Goal: Task Accomplishment & Management: Manage account settings

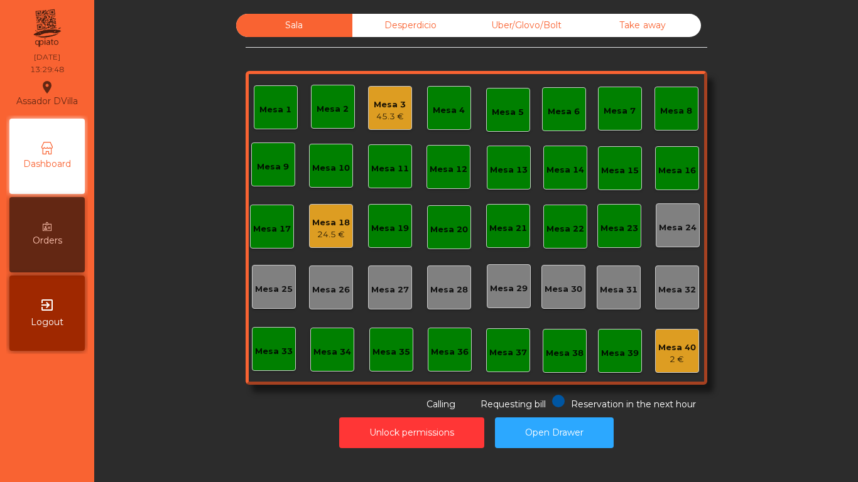
click at [387, 110] on div "Mesa 3" at bounding box center [390, 105] width 32 height 13
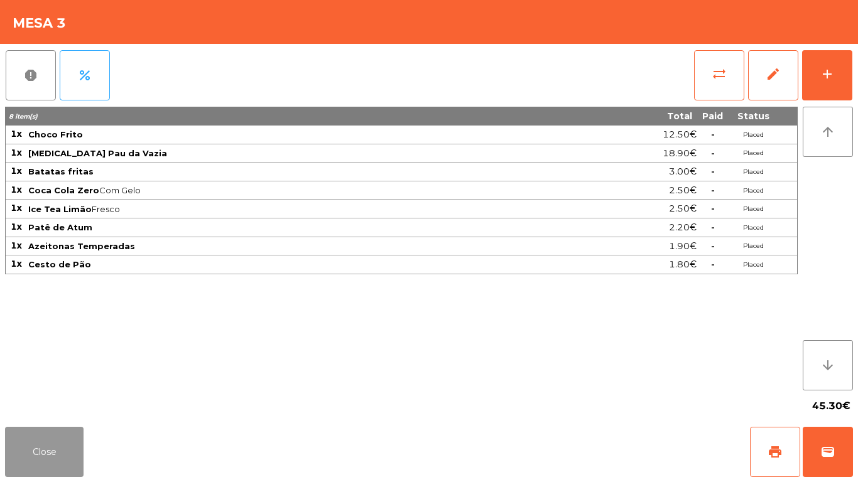
click at [48, 434] on button "Close" at bounding box center [44, 452] width 78 height 50
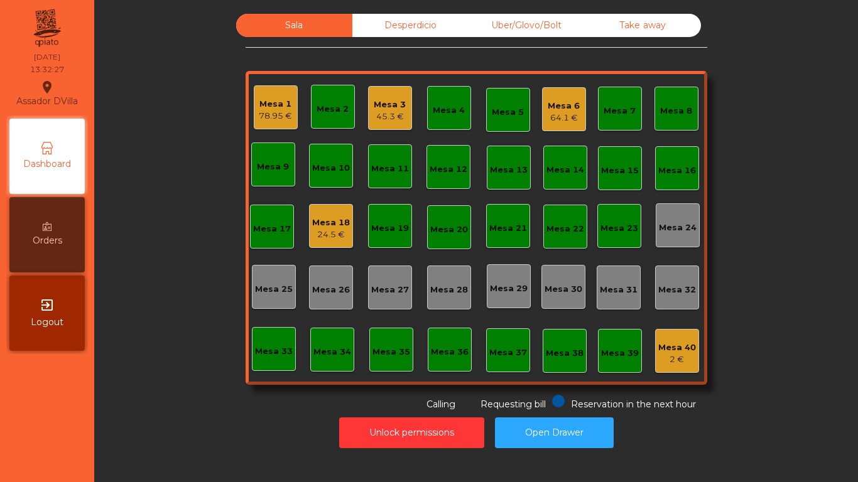
click at [550, 113] on div "64.1 €" at bounding box center [563, 118] width 32 height 13
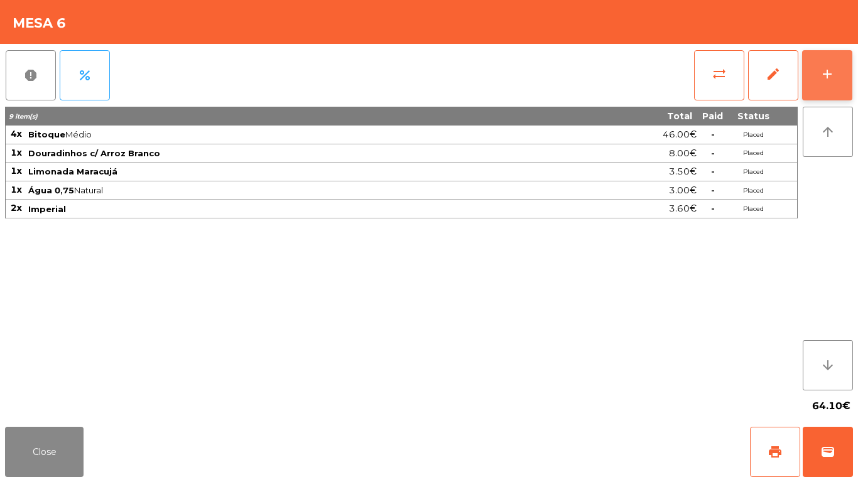
click at [838, 98] on button "add" at bounding box center [827, 75] width 50 height 50
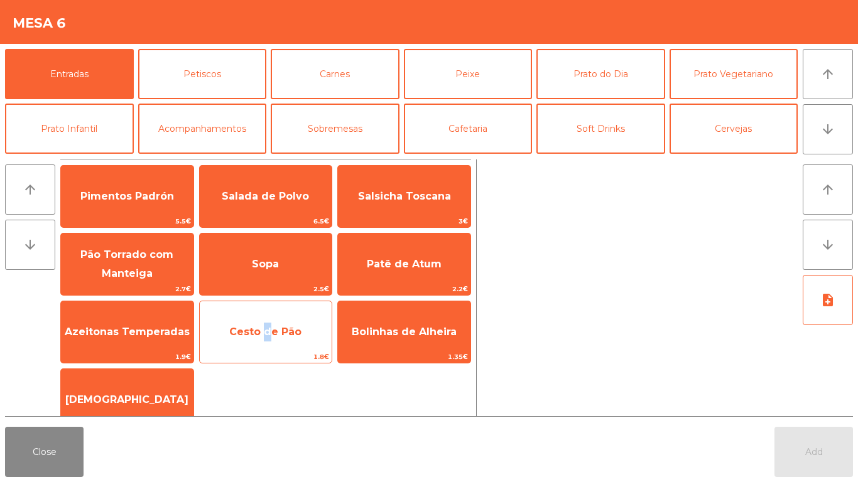
drag, startPoint x: 262, startPoint y: 334, endPoint x: 330, endPoint y: 328, distance: 68.1
click at [266, 334] on span "Cesto de Pão" at bounding box center [265, 332] width 72 height 12
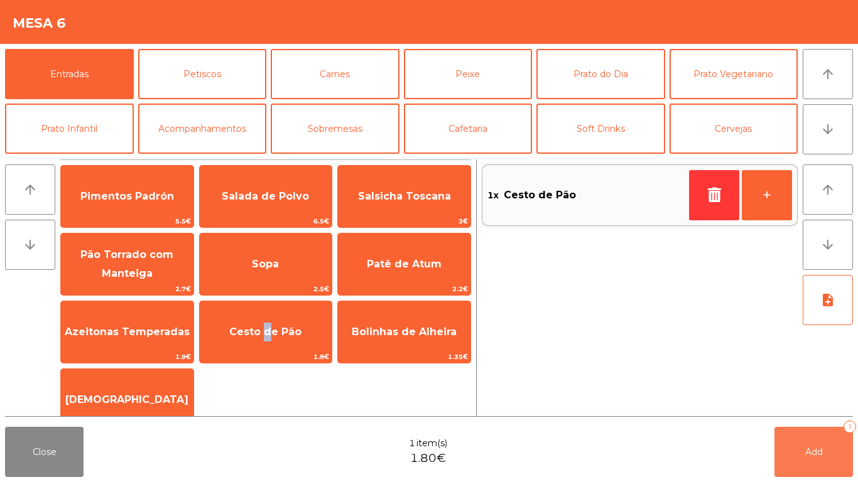
drag, startPoint x: 791, startPoint y: 460, endPoint x: 746, endPoint y: 453, distance: 45.2
click at [792, 460] on button "Add 1" at bounding box center [813, 452] width 78 height 50
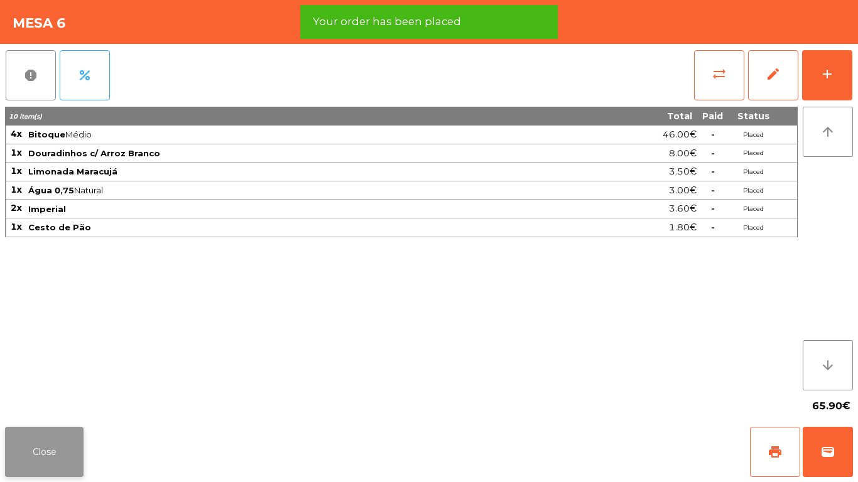
click at [38, 456] on button "Close" at bounding box center [44, 452] width 78 height 50
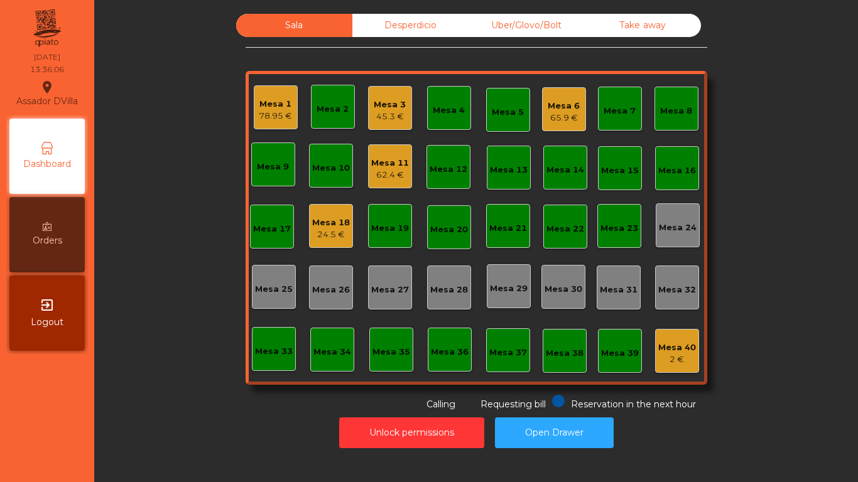
click at [633, 210] on div "Mesa 1 78.95 € Mesa 2 Mesa 3 45.3 € Mesa 4 Mesa 5 Mesa 6 65.9 € Mesa 7 Mesa 8 M…" at bounding box center [475, 228] width 461 height 314
click at [387, 170] on div "62.4 €" at bounding box center [390, 175] width 38 height 13
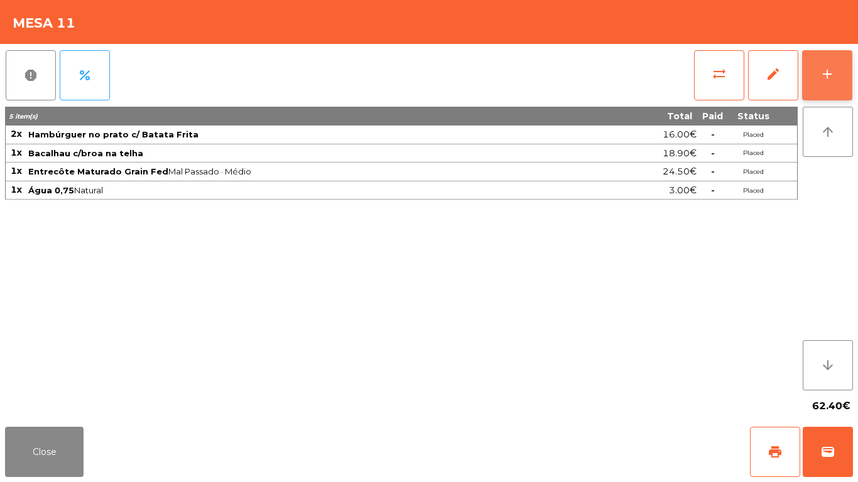
click at [816, 75] on button "add" at bounding box center [827, 75] width 50 height 50
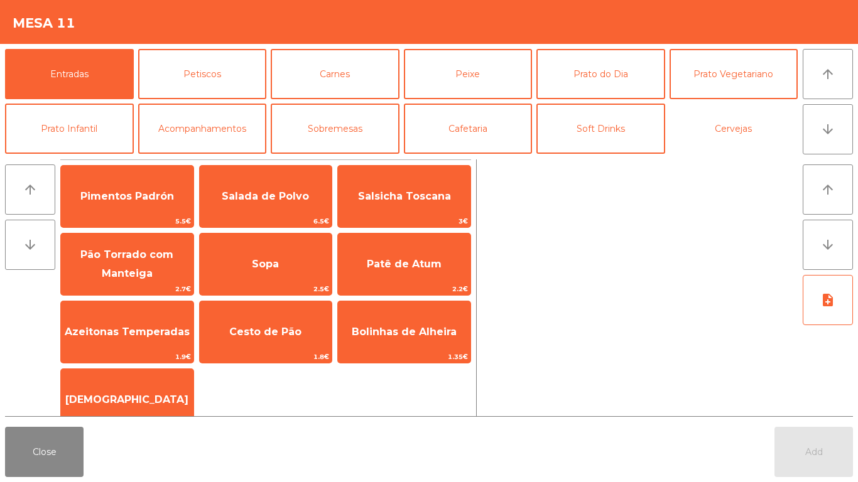
drag, startPoint x: 715, startPoint y: 136, endPoint x: 406, endPoint y: 161, distance: 309.8
click at [714, 136] on button "Cervejas" at bounding box center [733, 129] width 129 height 50
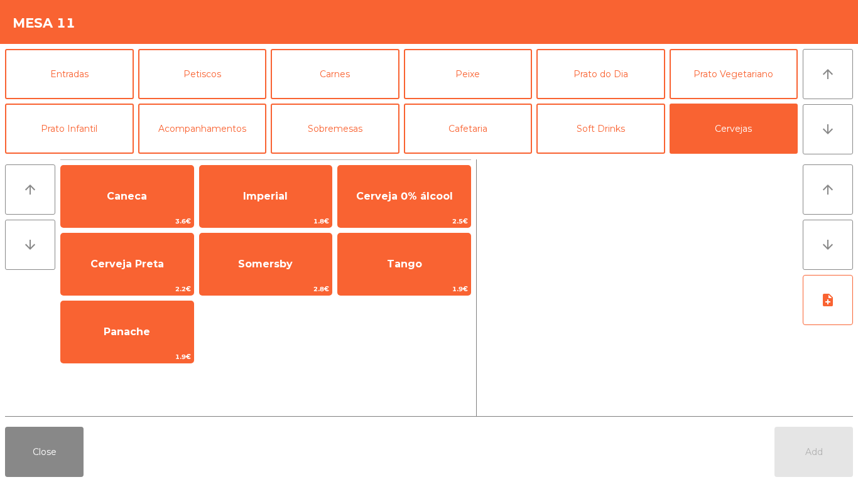
drag, startPoint x: 151, startPoint y: 192, endPoint x: 660, endPoint y: 375, distance: 541.7
click at [178, 198] on span "Caneca" at bounding box center [127, 197] width 132 height 34
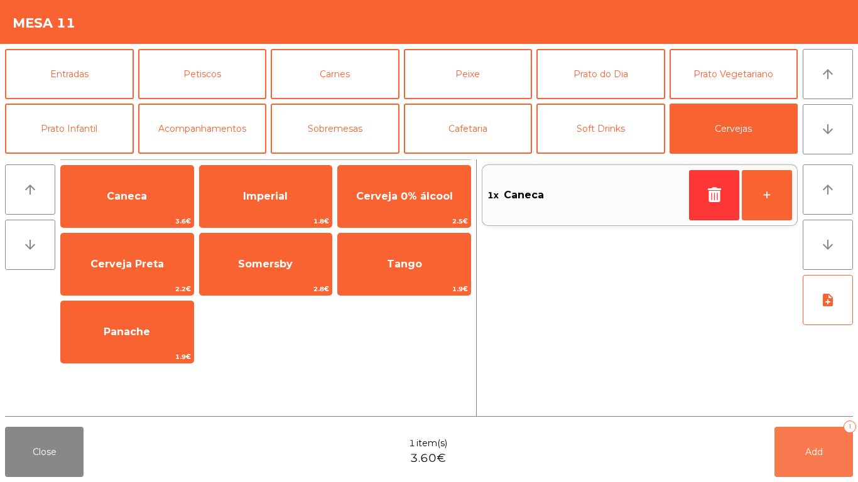
click at [822, 459] on button "Add 1" at bounding box center [813, 452] width 78 height 50
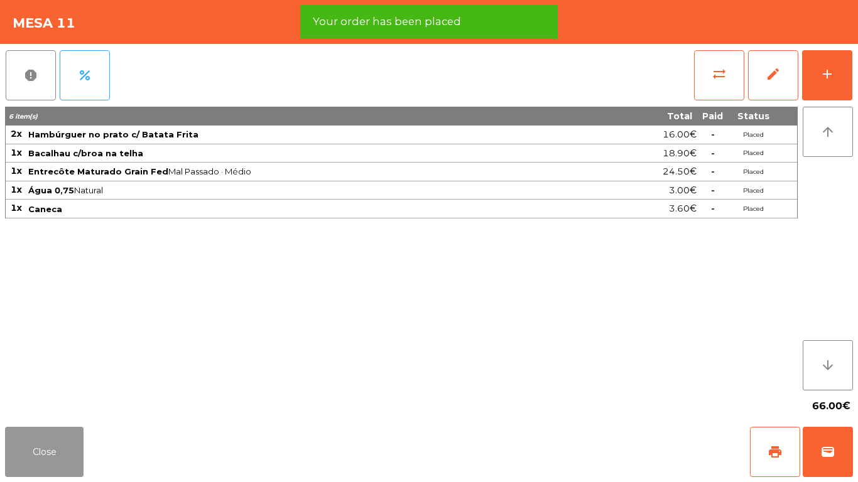
click at [23, 438] on button "Close" at bounding box center [44, 452] width 78 height 50
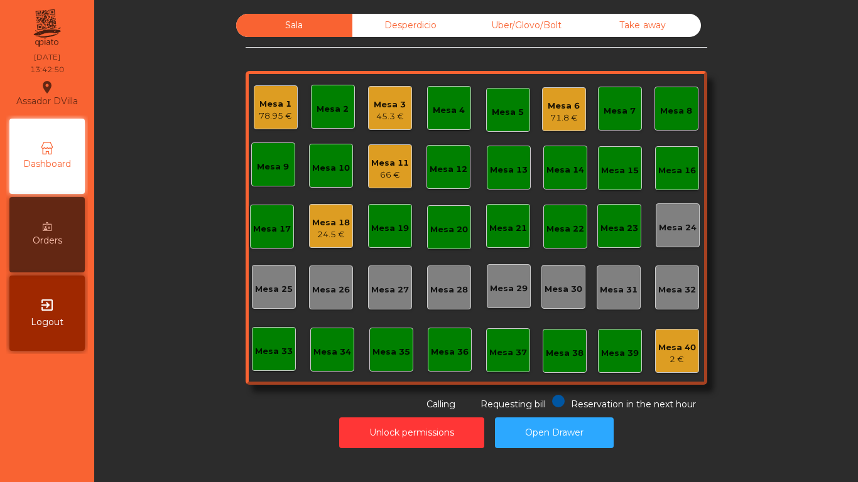
click at [570, 111] on div "Mesa 6" at bounding box center [563, 106] width 32 height 13
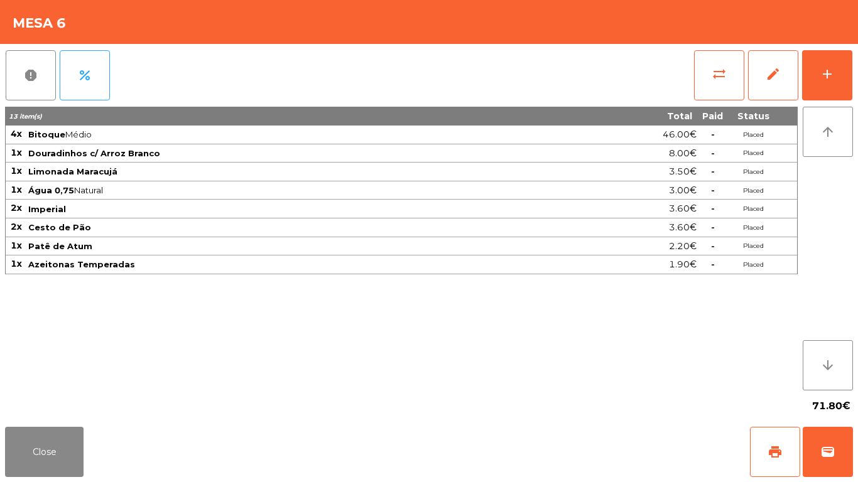
click at [85, 444] on div "Close print wallet" at bounding box center [429, 452] width 858 height 60
click at [83, 444] on button "Close" at bounding box center [44, 452] width 78 height 50
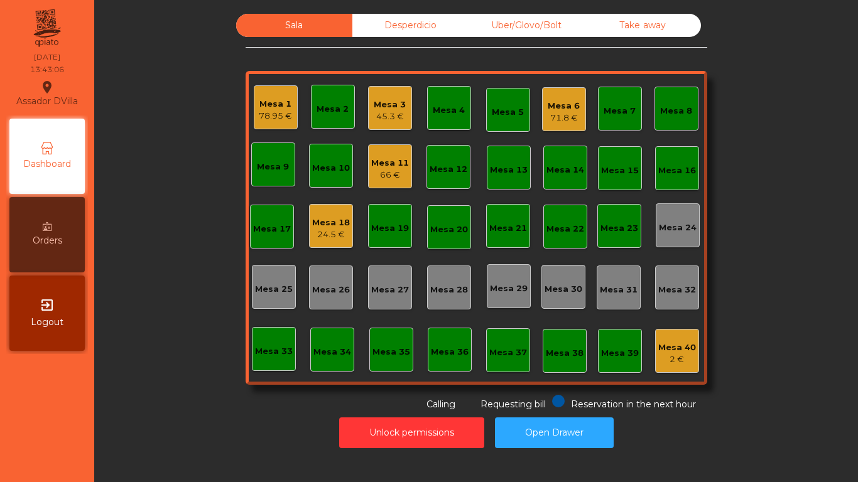
click at [312, 235] on div "24.5 €" at bounding box center [331, 235] width 38 height 13
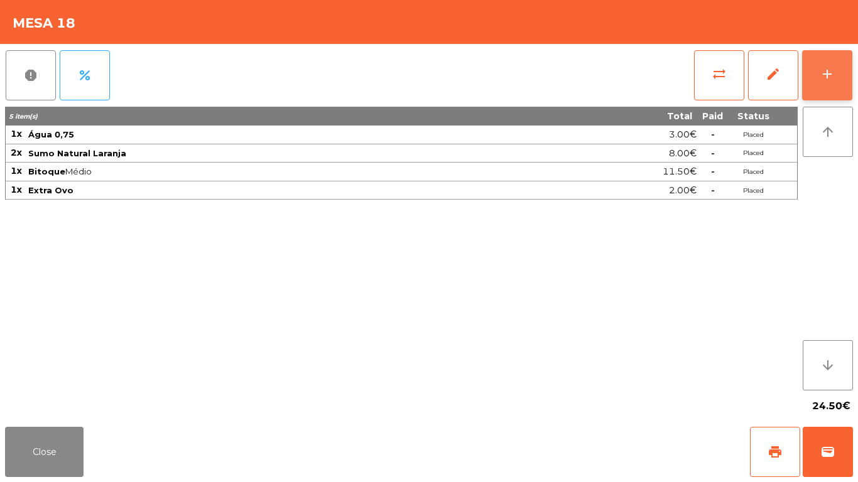
click at [829, 68] on div "add" at bounding box center [826, 74] width 15 height 15
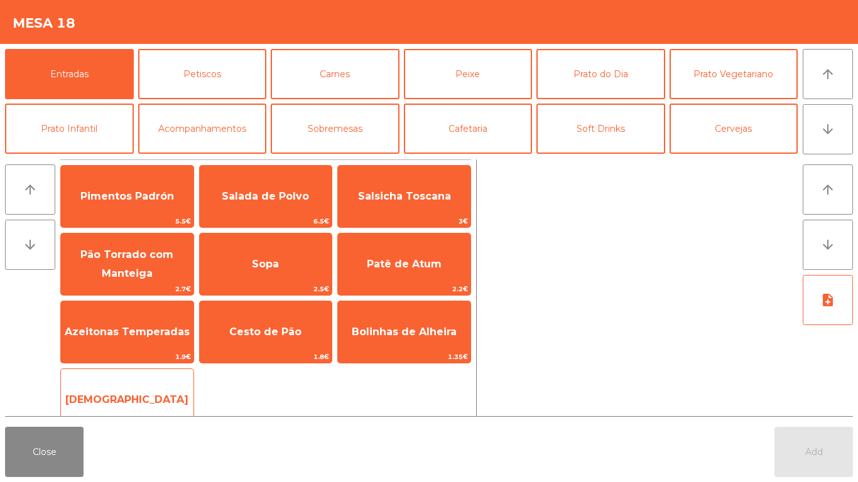
click at [186, 381] on div "Manteiga 1€" at bounding box center [127, 400] width 134 height 63
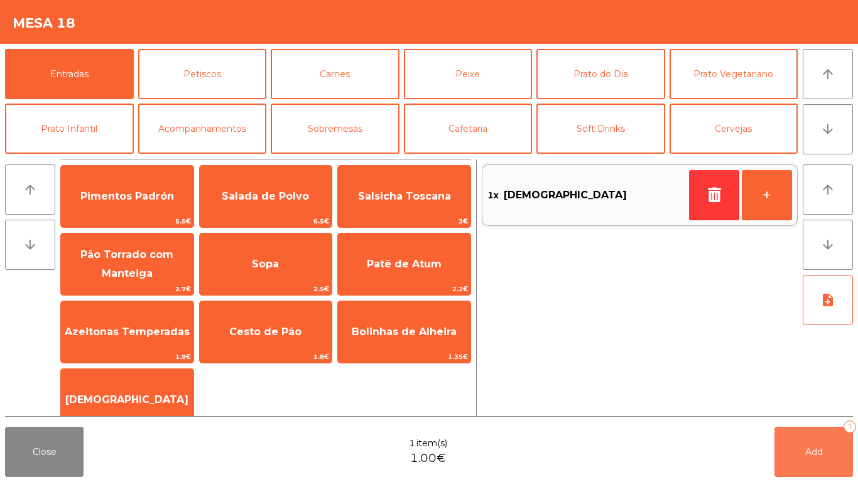
click at [839, 448] on button "Add 1" at bounding box center [813, 452] width 78 height 50
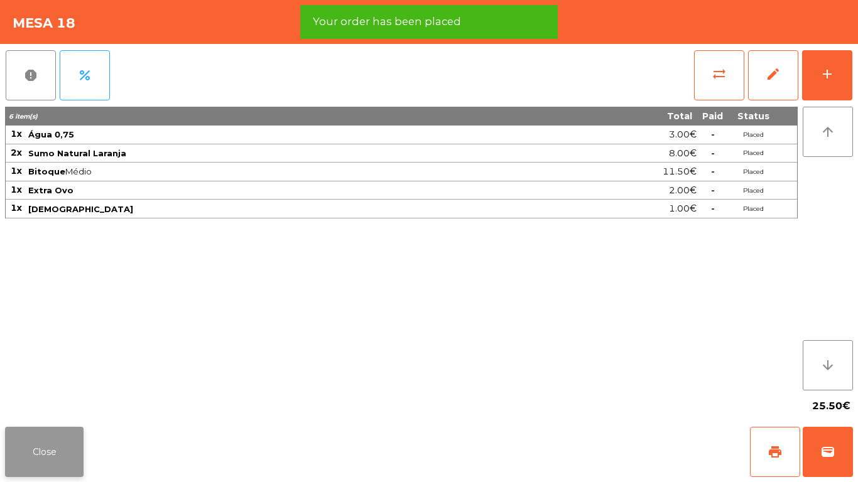
click at [11, 430] on button "Close" at bounding box center [44, 452] width 78 height 50
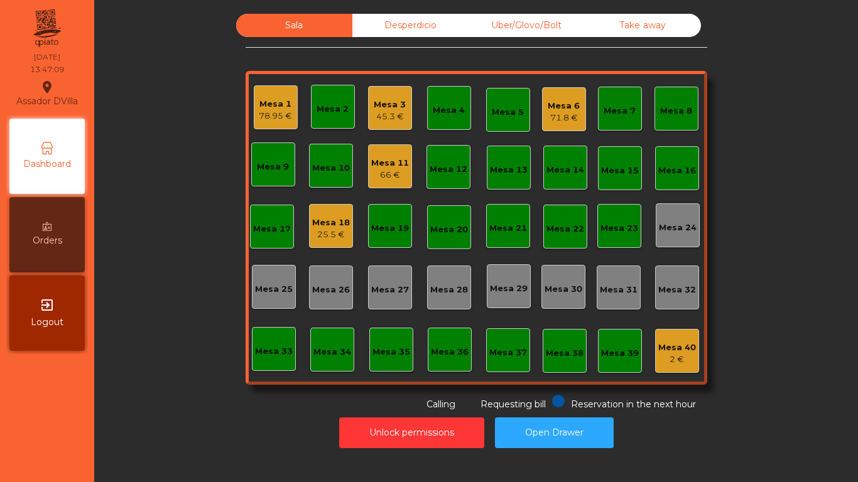
click at [552, 117] on div "71.8 €" at bounding box center [563, 118] width 32 height 13
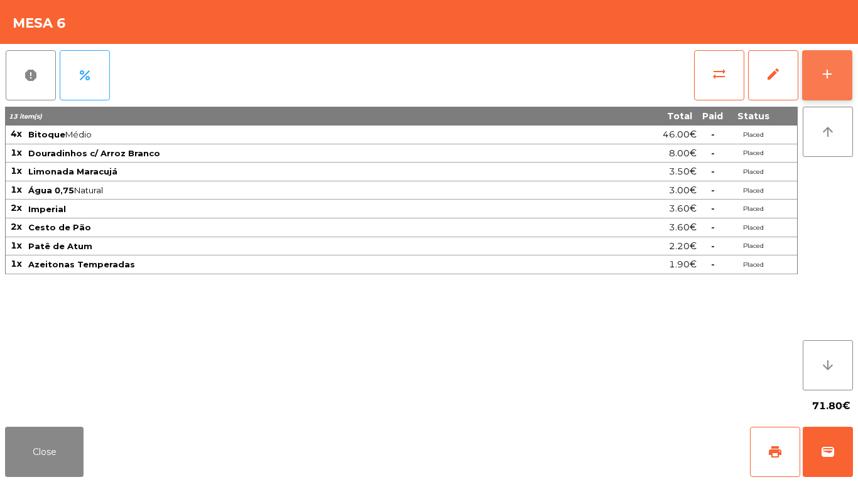
click at [834, 55] on button "add" at bounding box center [827, 75] width 50 height 50
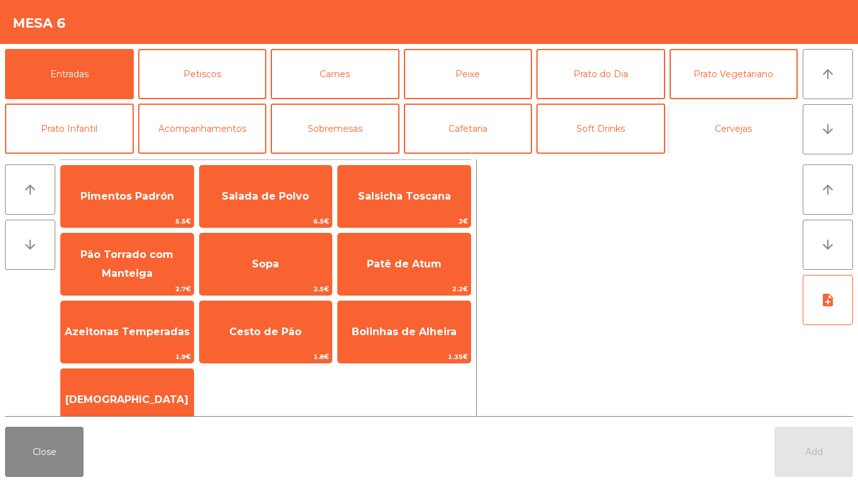
click at [702, 119] on button "Cervejas" at bounding box center [733, 129] width 129 height 50
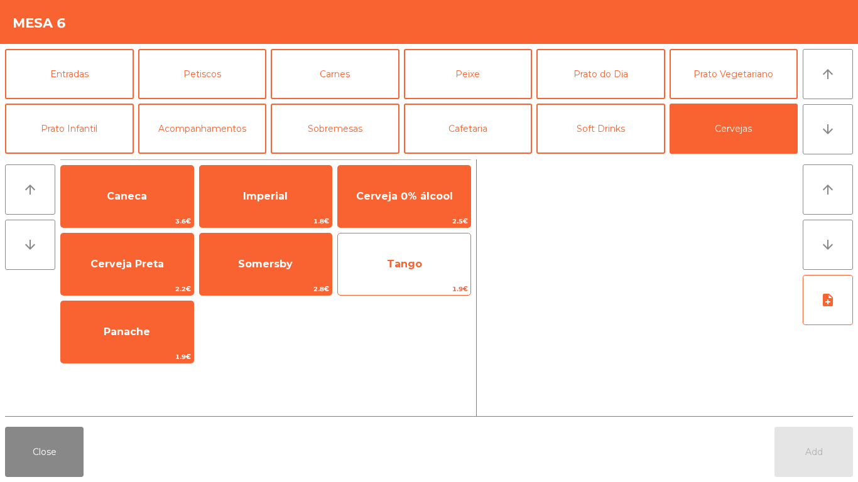
drag, startPoint x: 268, startPoint y: 176, endPoint x: 343, endPoint y: 238, distance: 97.3
click at [272, 180] on div "Imperial 1.8€" at bounding box center [266, 196] width 134 height 63
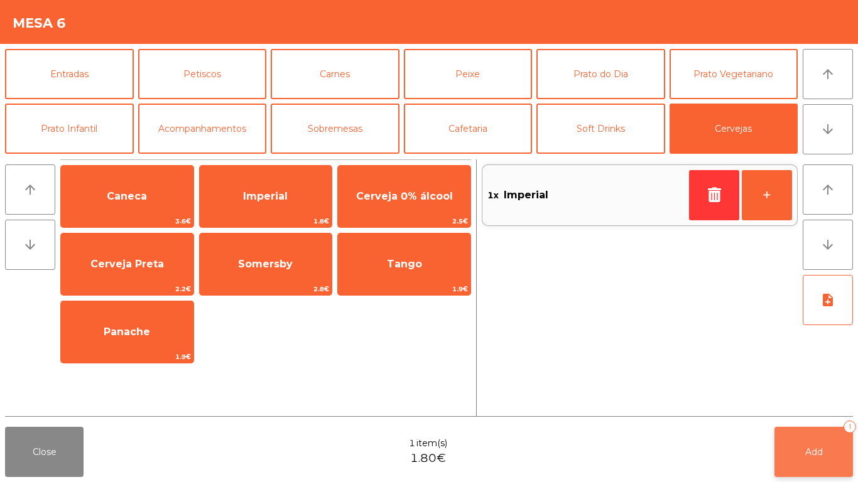
click at [817, 438] on button "Add 1" at bounding box center [813, 452] width 78 height 50
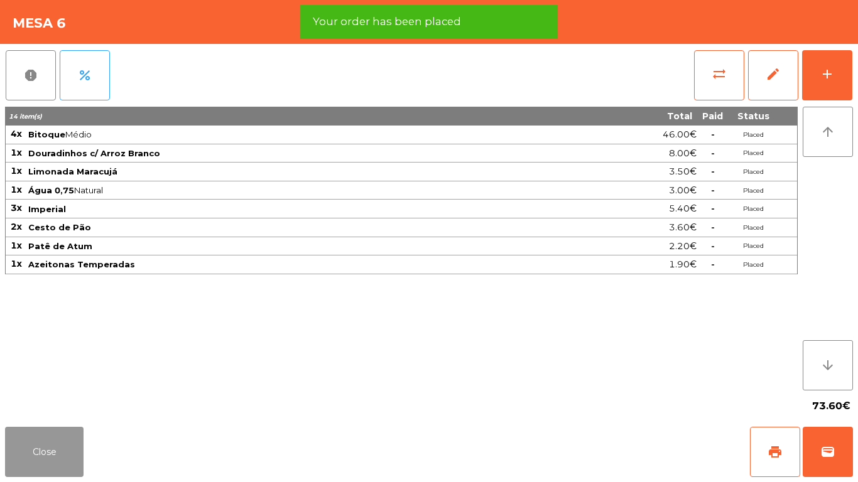
click at [38, 449] on button "Close" at bounding box center [44, 452] width 78 height 50
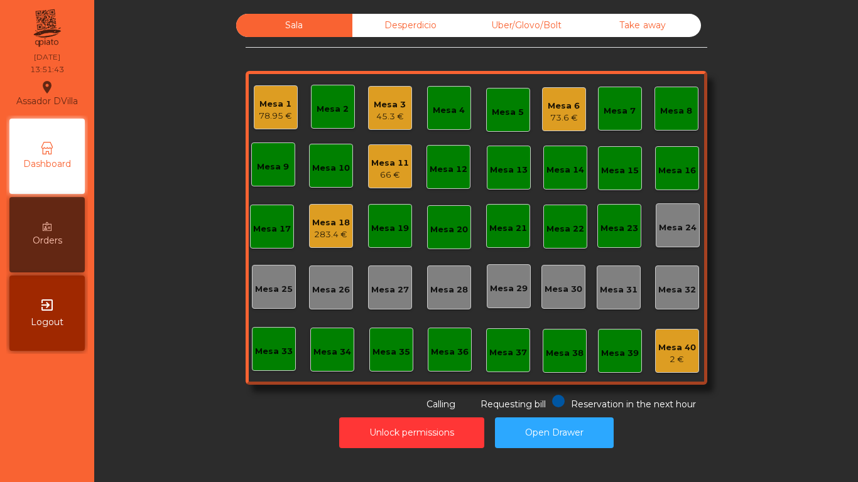
click at [270, 100] on div "Mesa 1" at bounding box center [275, 104] width 33 height 13
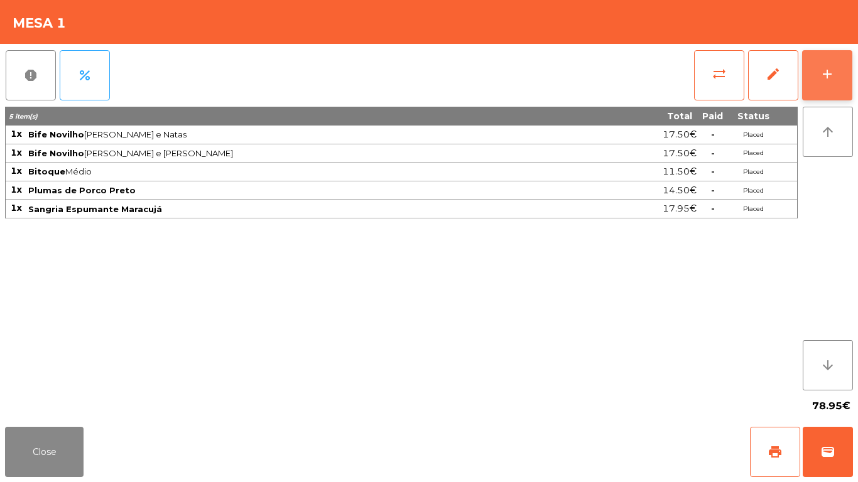
click at [834, 63] on button "add" at bounding box center [827, 75] width 50 height 50
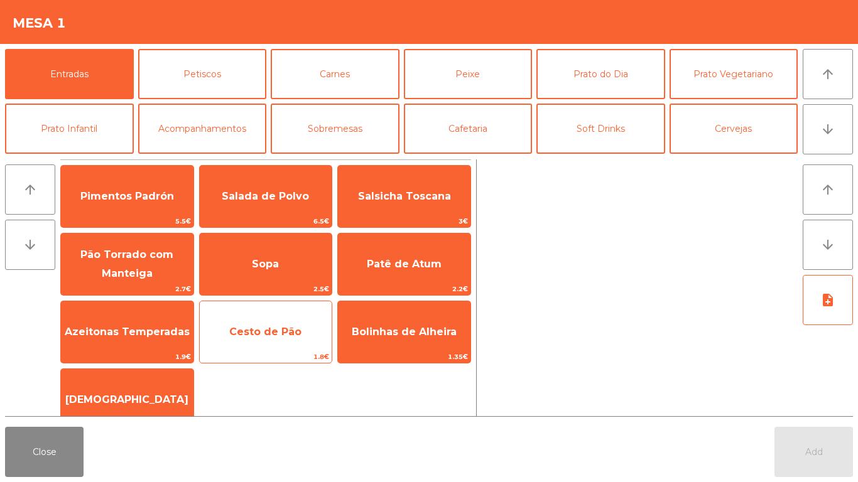
click at [281, 335] on span "Cesto de Pão" at bounding box center [265, 332] width 72 height 12
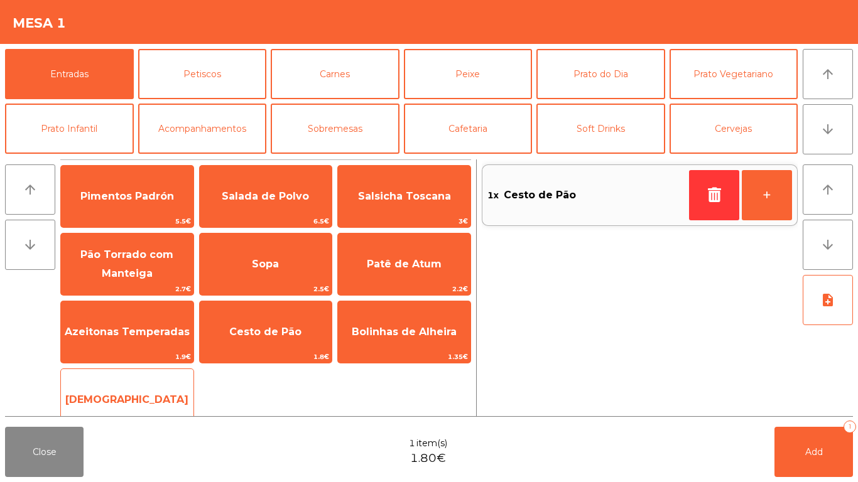
click at [149, 384] on span "[DEMOGRAPHIC_DATA]" at bounding box center [127, 400] width 132 height 34
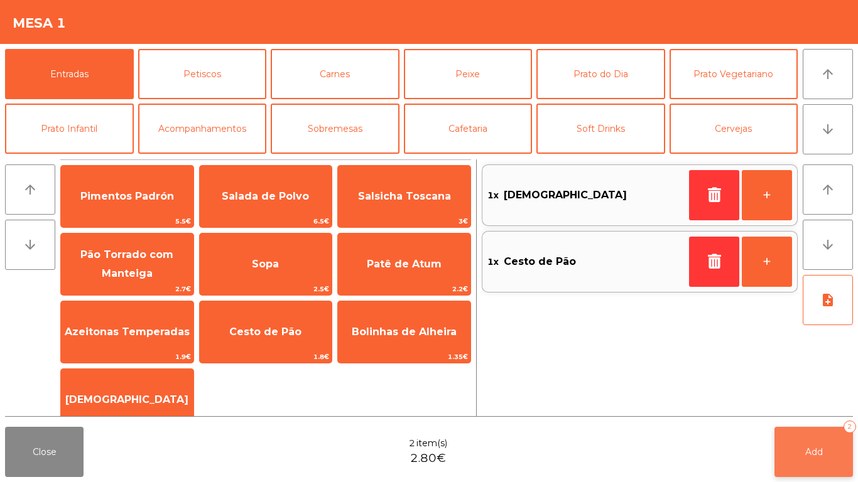
click at [816, 434] on button "Add 2" at bounding box center [813, 452] width 78 height 50
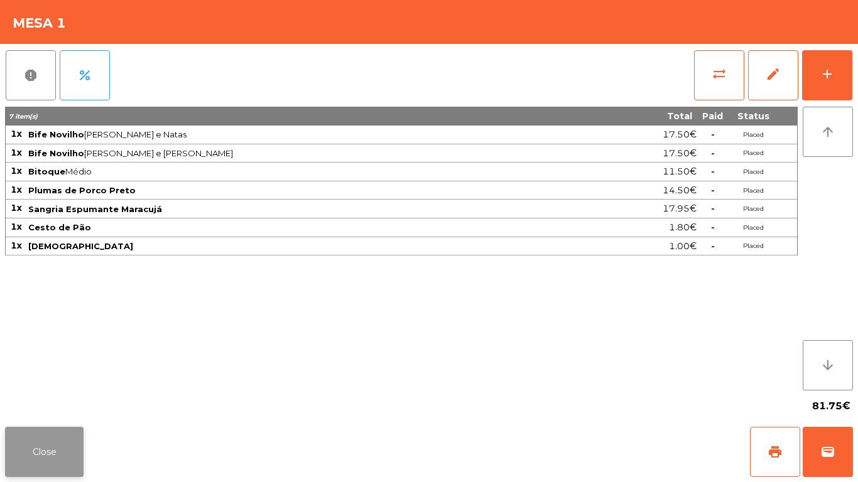
click at [43, 453] on button "Close" at bounding box center [44, 452] width 78 height 50
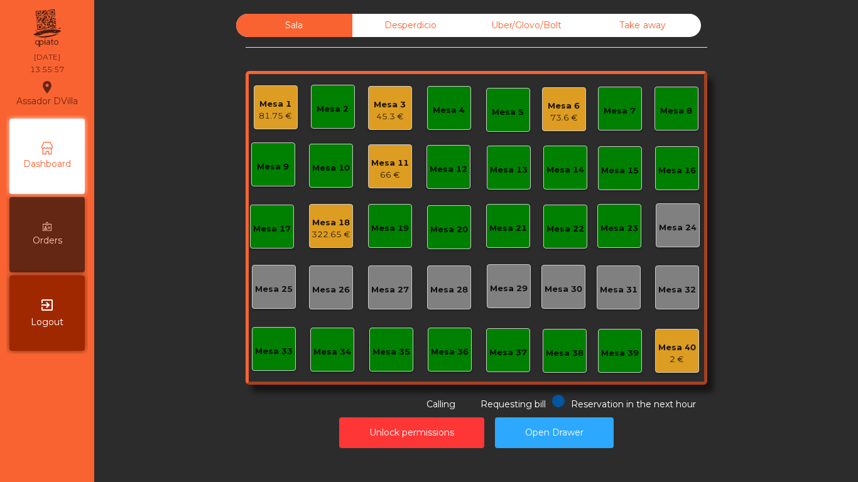
click at [387, 163] on div "Mesa 11" at bounding box center [390, 163] width 38 height 13
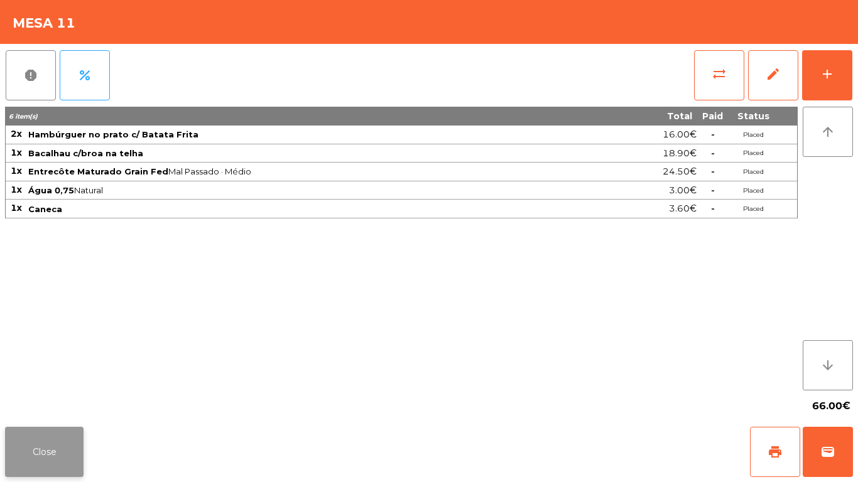
click at [64, 448] on button "Close" at bounding box center [44, 452] width 78 height 50
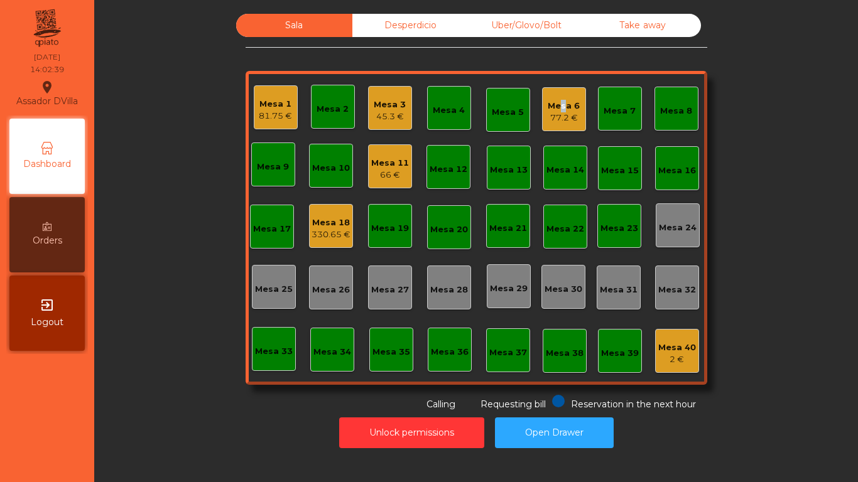
click at [559, 104] on div "Mesa 6" at bounding box center [563, 106] width 32 height 13
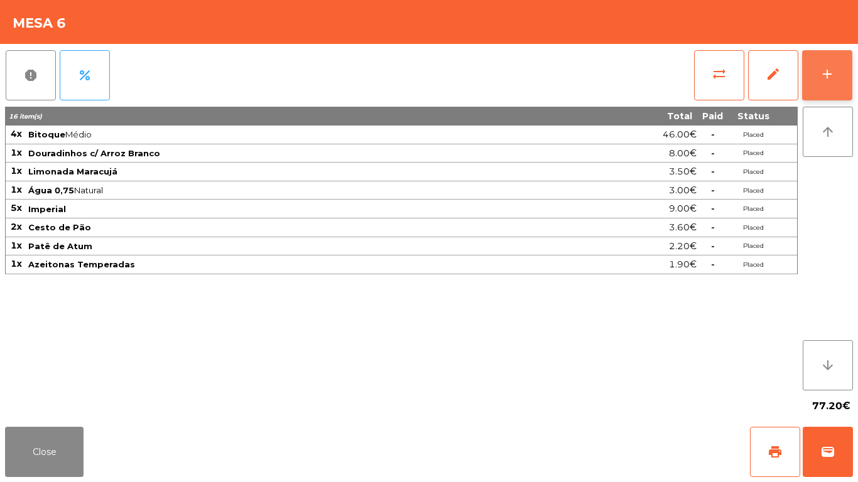
click at [828, 74] on div "add" at bounding box center [826, 74] width 15 height 15
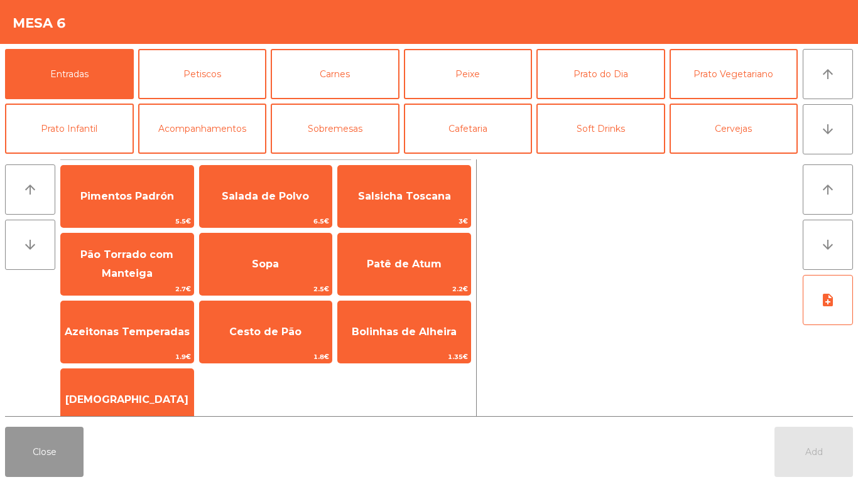
drag, startPoint x: 46, startPoint y: 473, endPoint x: 60, endPoint y: 482, distance: 16.9
click at [60, 482] on div "Close Add" at bounding box center [429, 452] width 858 height 60
click at [45, 443] on button "Close" at bounding box center [44, 452] width 78 height 50
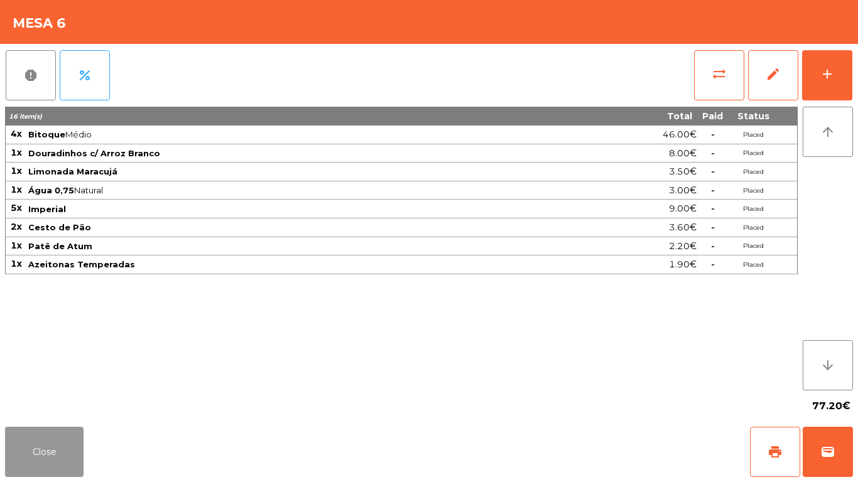
drag, startPoint x: 23, startPoint y: 456, endPoint x: 30, endPoint y: 451, distance: 8.0
click at [26, 455] on button "Close" at bounding box center [44, 452] width 78 height 50
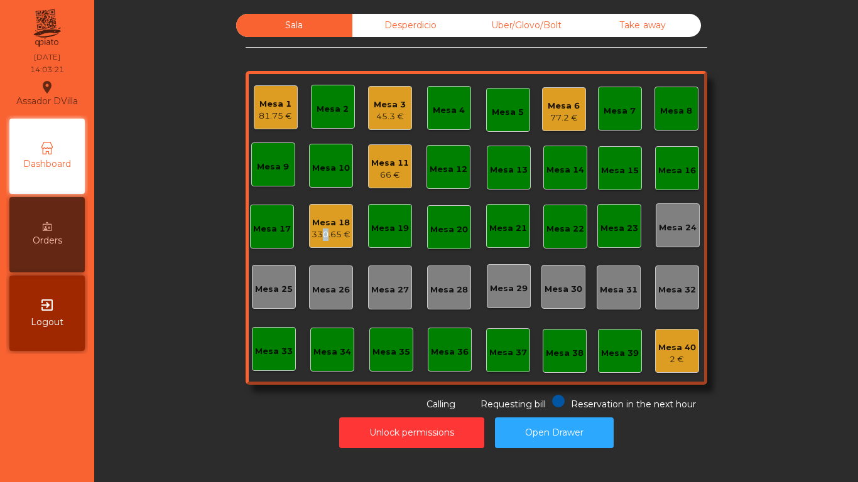
drag, startPoint x: 314, startPoint y: 234, endPoint x: 331, endPoint y: 239, distance: 17.5
click at [331, 239] on div "330.65 €" at bounding box center [330, 235] width 39 height 13
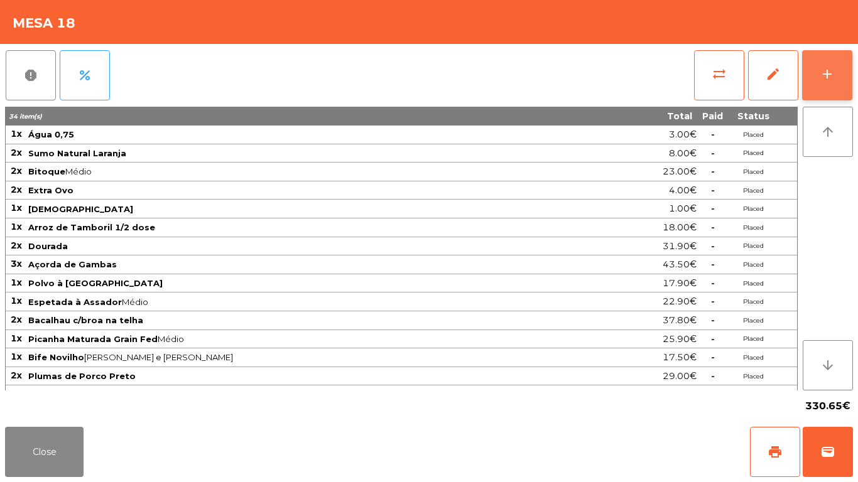
click at [816, 65] on button "add" at bounding box center [827, 75] width 50 height 50
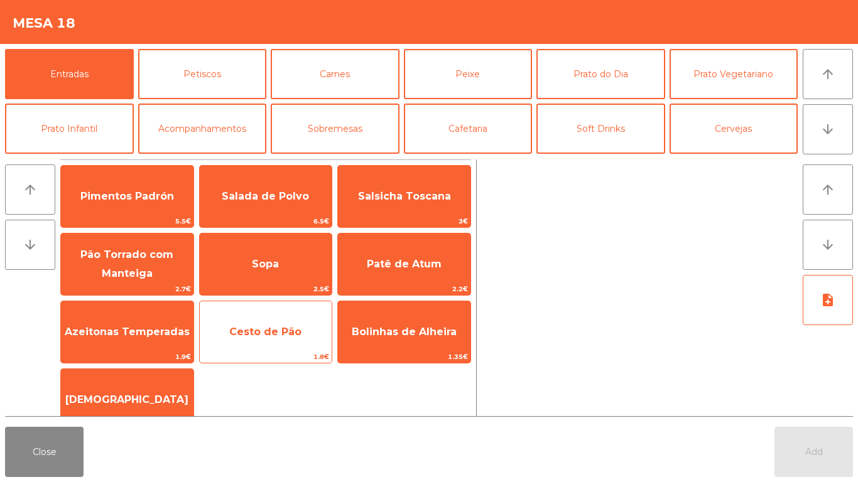
click at [263, 336] on span "Cesto de Pão" at bounding box center [265, 332] width 72 height 12
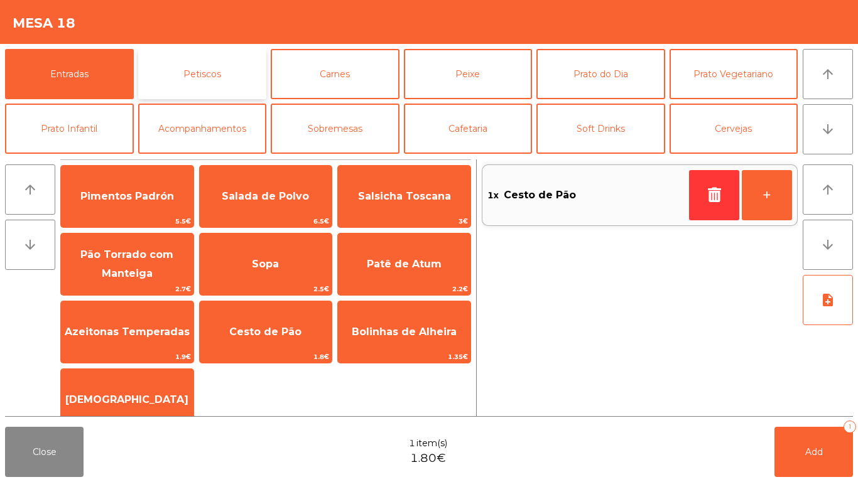
click at [232, 89] on button "Petiscos" at bounding box center [202, 74] width 129 height 50
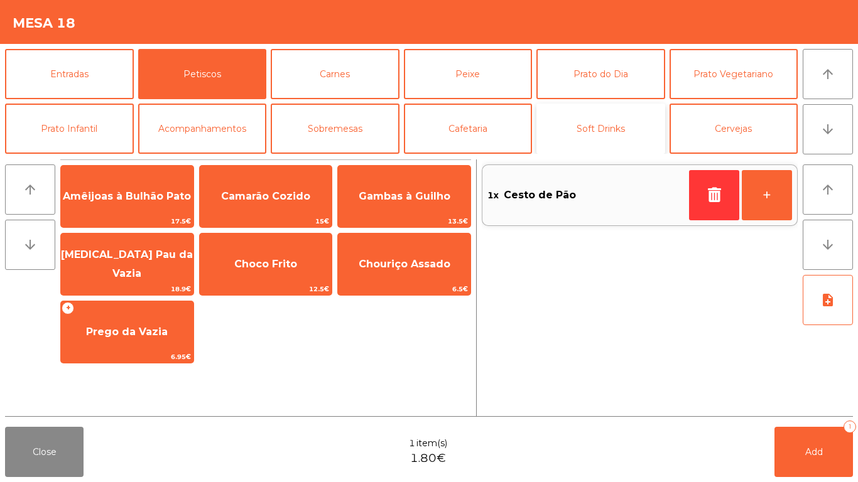
click at [593, 120] on button "Soft Drinks" at bounding box center [600, 129] width 129 height 50
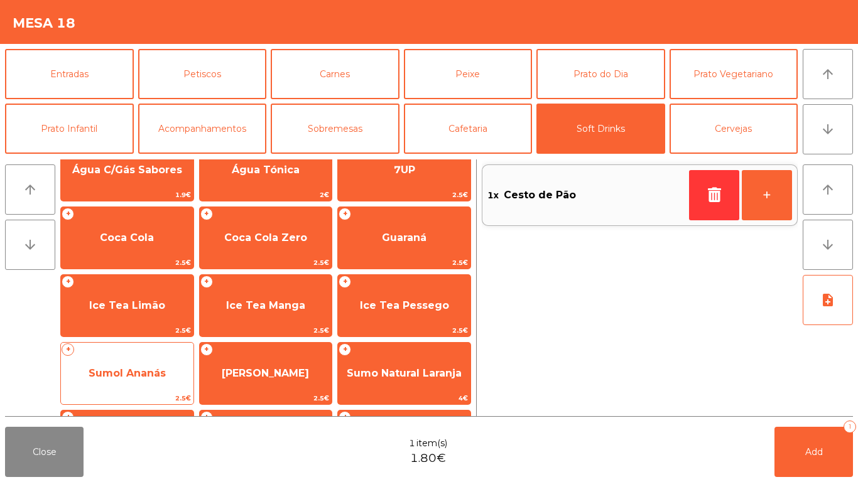
scroll to position [156, 0]
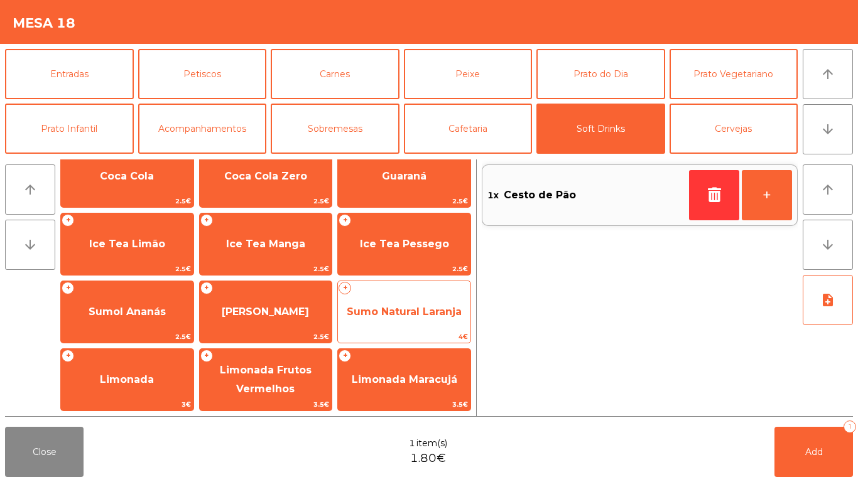
click at [365, 306] on span "Sumo Natural Laranja" at bounding box center [404, 312] width 115 height 12
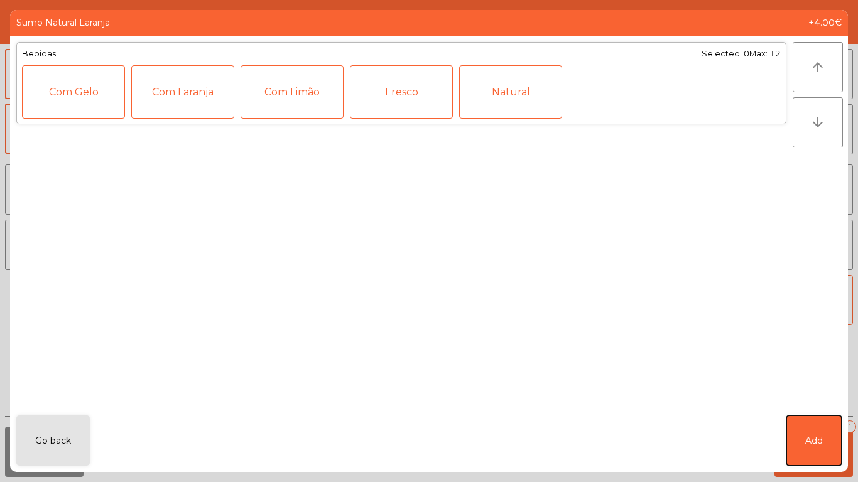
drag, startPoint x: 826, startPoint y: 432, endPoint x: 591, endPoint y: 161, distance: 359.1
click at [825, 432] on button "Add" at bounding box center [813, 441] width 55 height 50
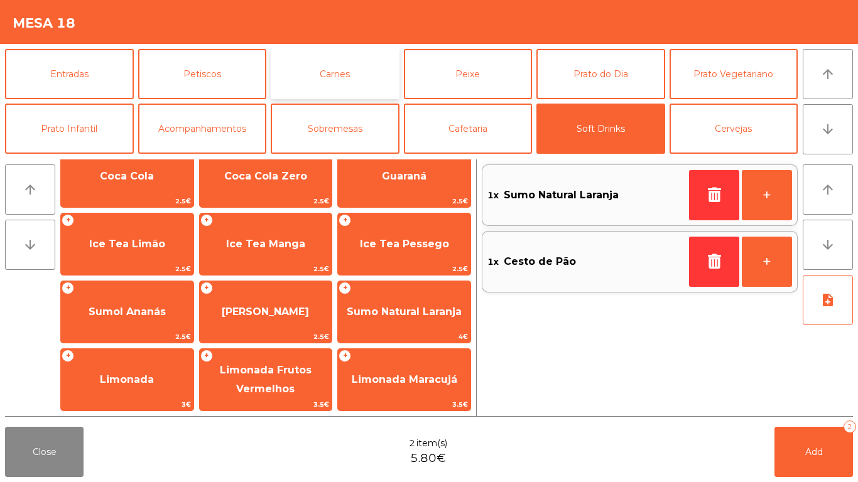
click at [287, 83] on button "Carnes" at bounding box center [335, 74] width 129 height 50
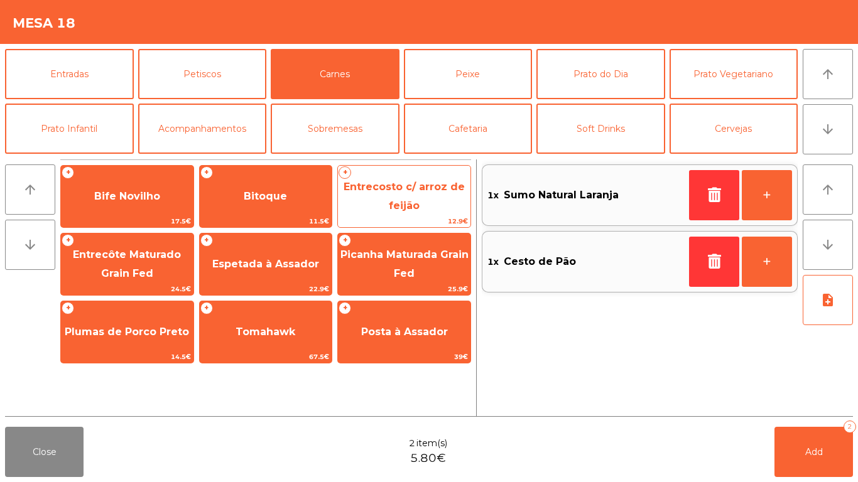
click at [448, 198] on span "Entrecosto c/ arroz de feijão" at bounding box center [404, 196] width 132 height 53
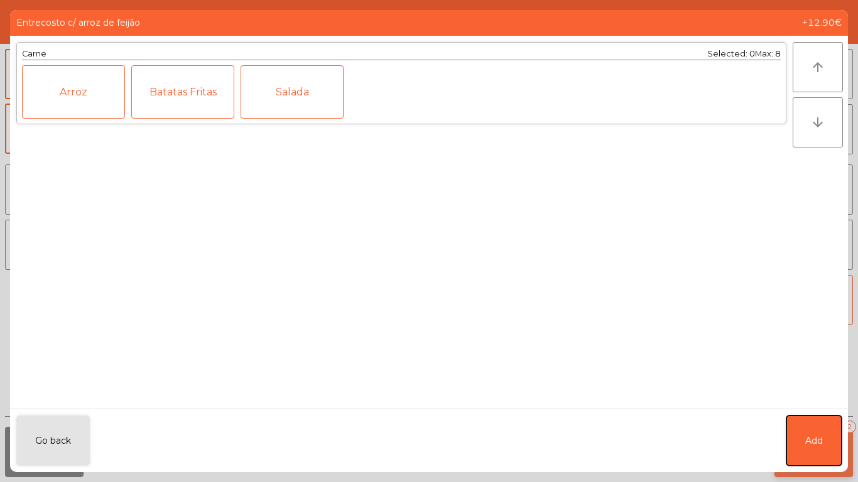
click at [802, 453] on button "Add" at bounding box center [813, 441] width 55 height 50
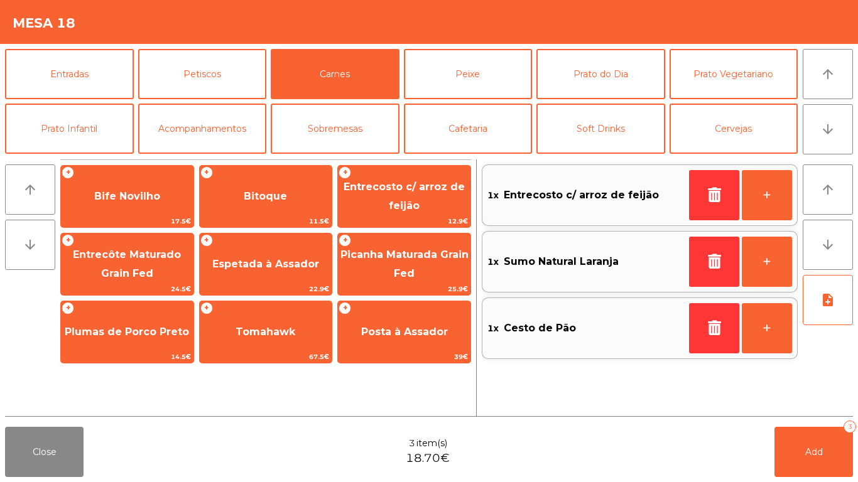
click at [802, 456] on button "Add 3" at bounding box center [813, 452] width 78 height 50
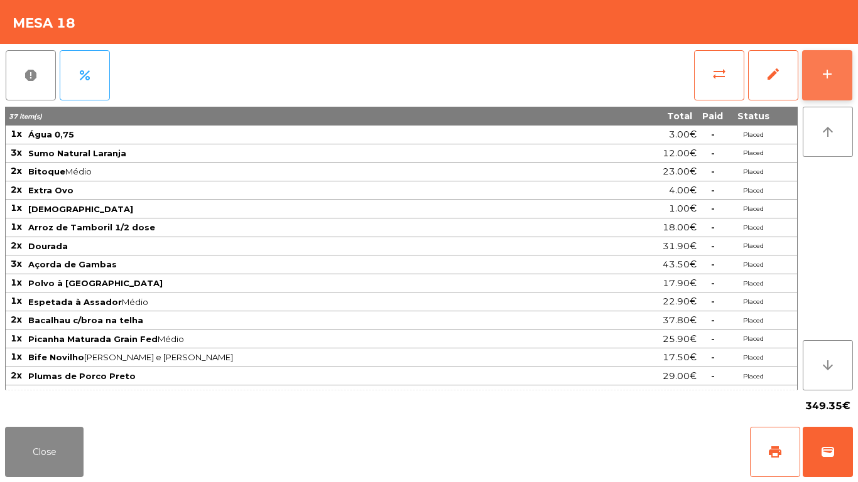
click at [821, 73] on div "add" at bounding box center [826, 74] width 15 height 15
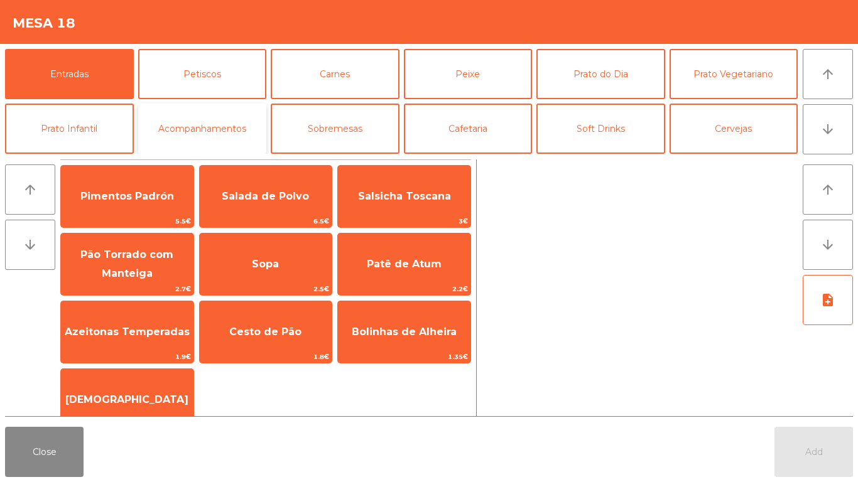
click at [216, 133] on button "Acompanhamentos" at bounding box center [202, 129] width 129 height 50
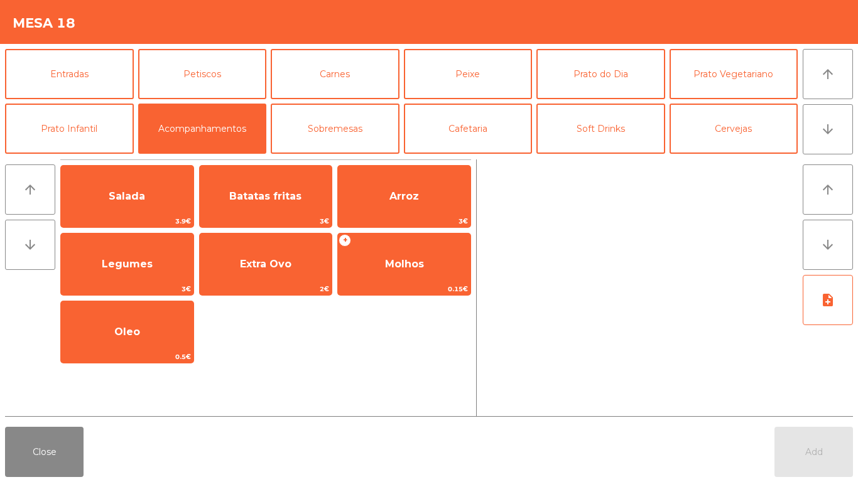
drag, startPoint x: 154, startPoint y: 204, endPoint x: 709, endPoint y: 465, distance: 613.4
click at [161, 203] on span "Salada" at bounding box center [127, 197] width 132 height 34
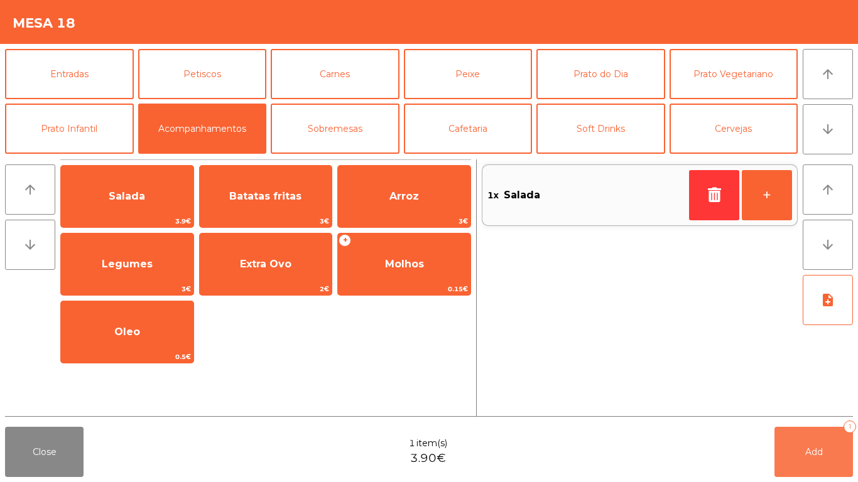
drag, startPoint x: 807, startPoint y: 453, endPoint x: 405, endPoint y: 458, distance: 402.4
click at [807, 453] on span "Add" at bounding box center [814, 451] width 18 height 11
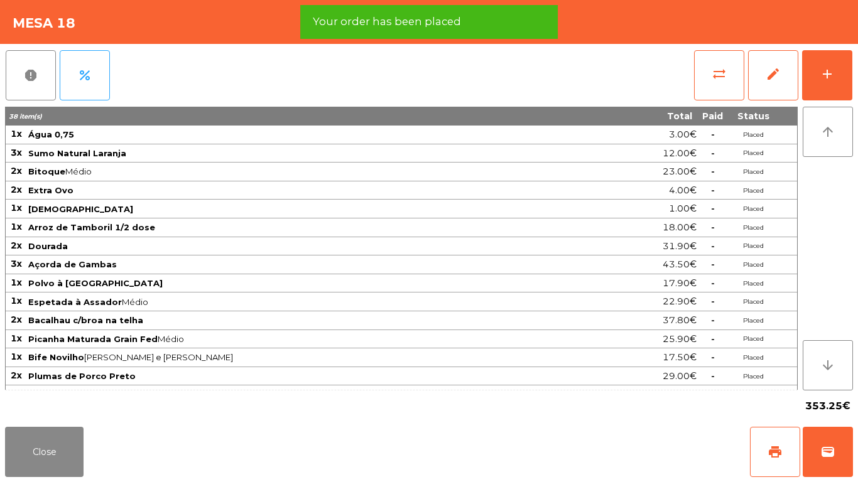
click at [93, 462] on div "Close print wallet" at bounding box center [429, 452] width 858 height 60
click at [55, 444] on button "Close" at bounding box center [44, 452] width 78 height 50
click at [55, 444] on nav "Assador DVilla location_on [DATE] 14:11:04 Dashboard Orders exit_to_app Logout" at bounding box center [47, 241] width 94 height 482
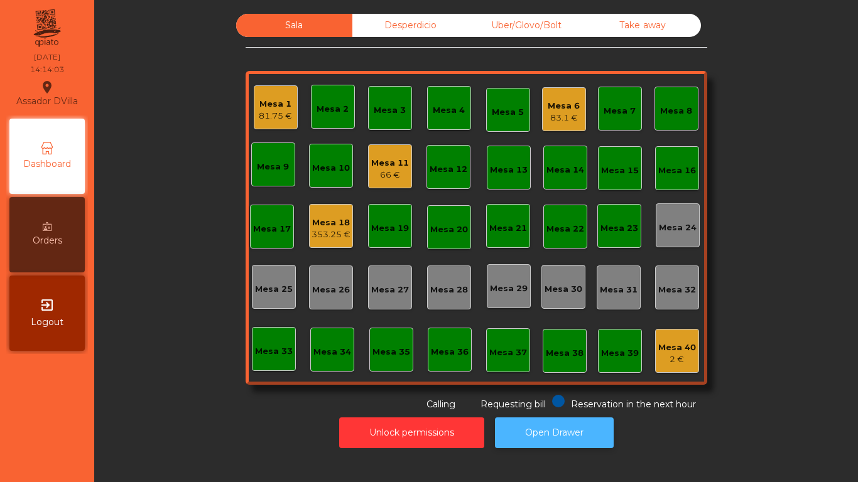
click at [525, 429] on button "Open Drawer" at bounding box center [554, 432] width 119 height 31
click at [568, 425] on button "Open Drawer" at bounding box center [554, 432] width 119 height 31
click at [330, 232] on div "355.55 €" at bounding box center [330, 235] width 39 height 13
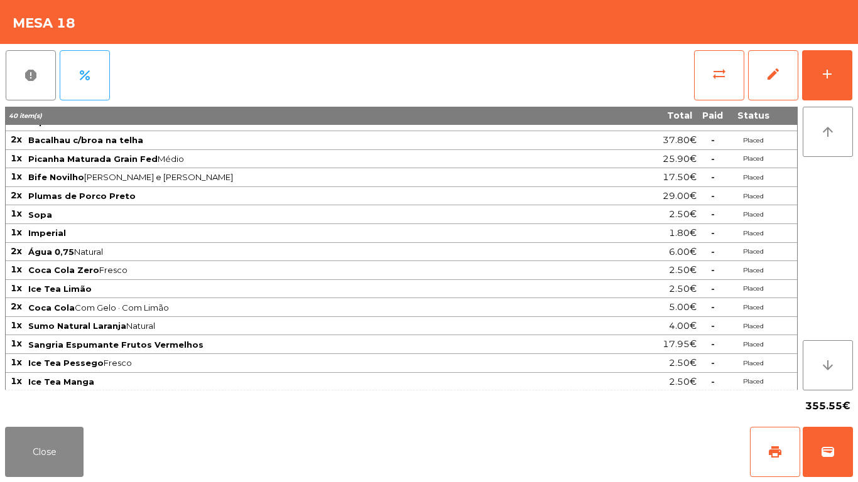
scroll to position [256, 0]
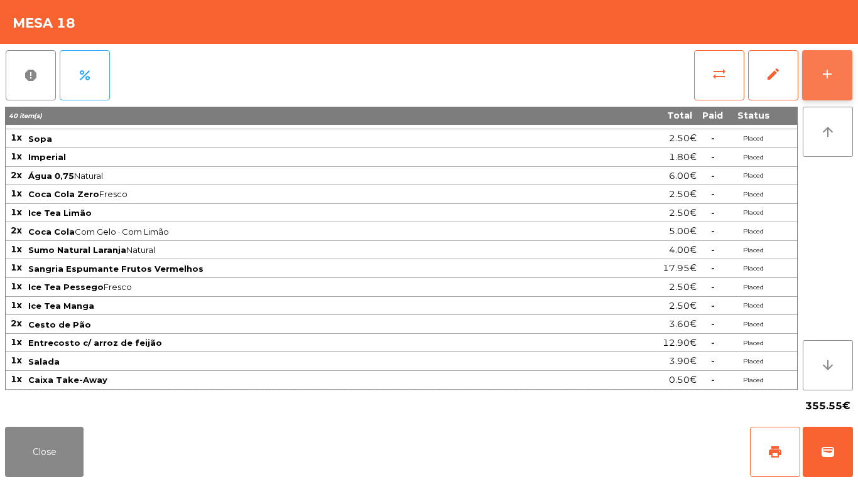
click at [835, 76] on button "add" at bounding box center [827, 75] width 50 height 50
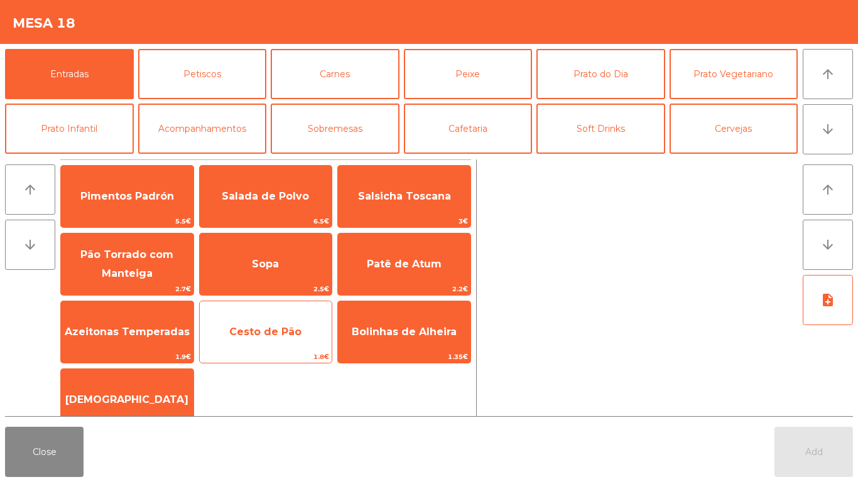
click at [239, 329] on span "Cesto de Pão" at bounding box center [265, 332] width 72 height 12
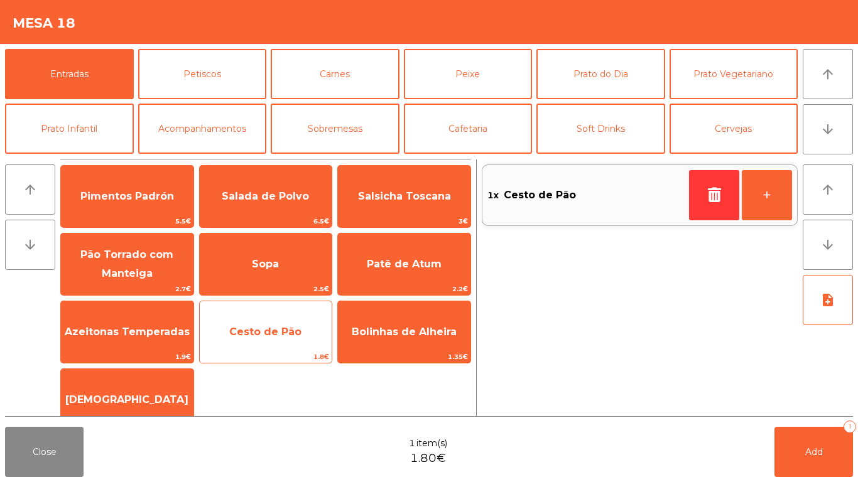
click at [239, 329] on span "Cesto de Pão" at bounding box center [265, 332] width 72 height 12
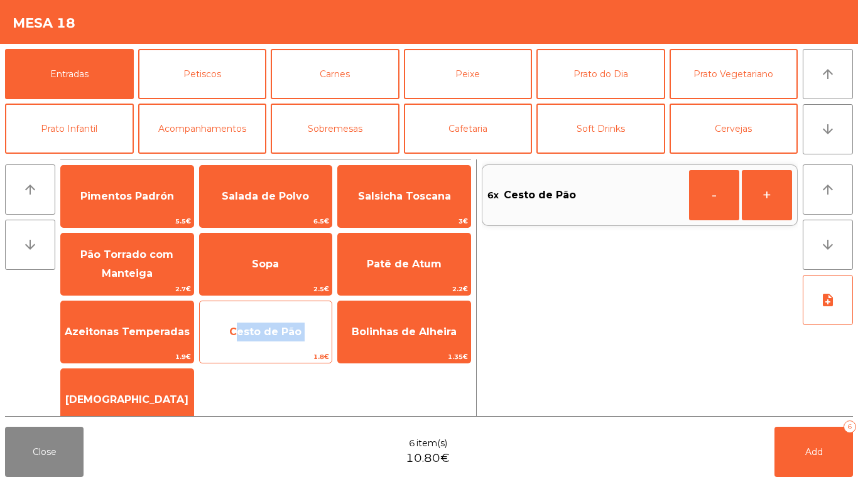
click at [239, 329] on span "Cesto de Pão" at bounding box center [265, 332] width 72 height 12
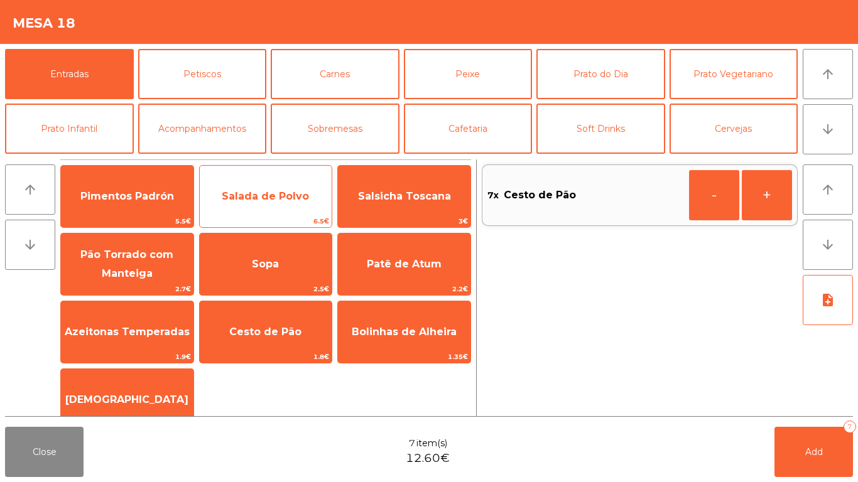
click at [228, 222] on span "6.5€" at bounding box center [266, 221] width 132 height 12
click at [229, 221] on span "6.5€" at bounding box center [266, 221] width 132 height 12
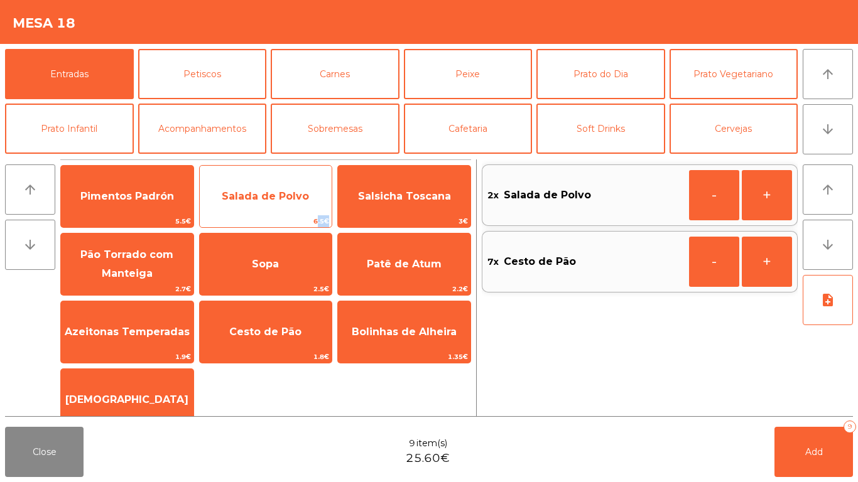
click at [229, 221] on span "6.5€" at bounding box center [266, 221] width 132 height 12
click at [230, 220] on span "6.5€" at bounding box center [266, 221] width 132 height 12
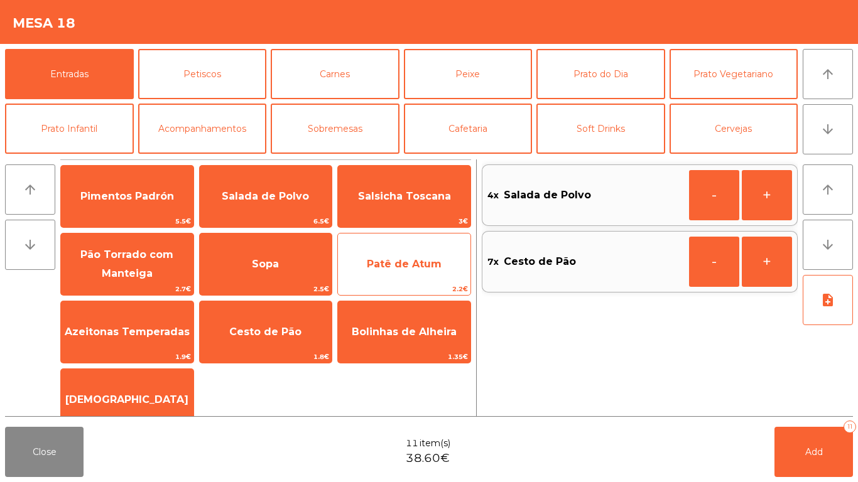
click at [389, 271] on span "Patê de Atum" at bounding box center [404, 264] width 132 height 34
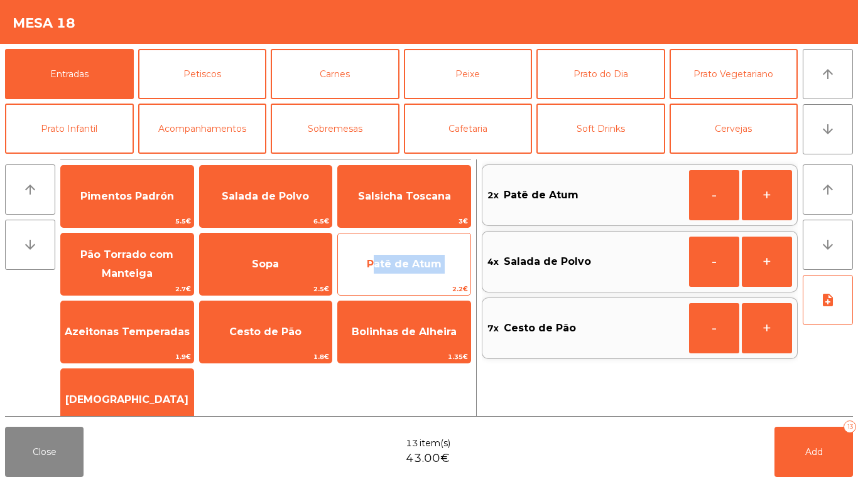
click at [389, 271] on span "Patê de Atum" at bounding box center [404, 264] width 132 height 34
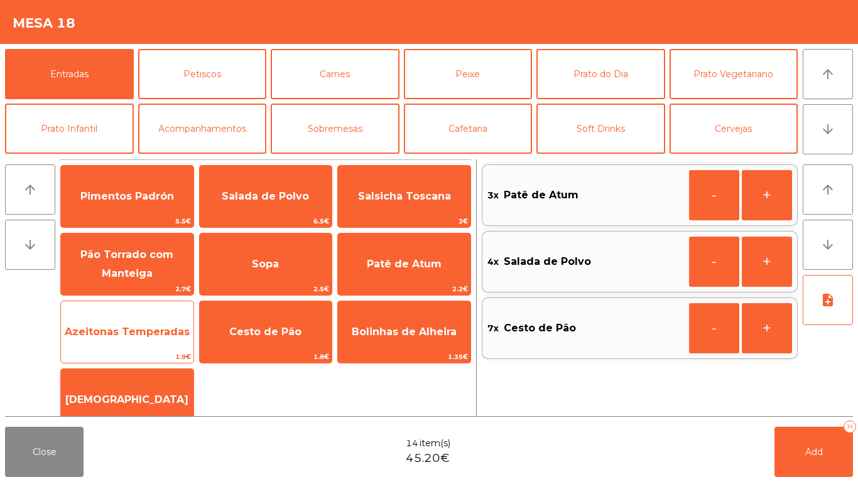
click at [120, 336] on span "Azeitonas Temperadas" at bounding box center [127, 332] width 125 height 12
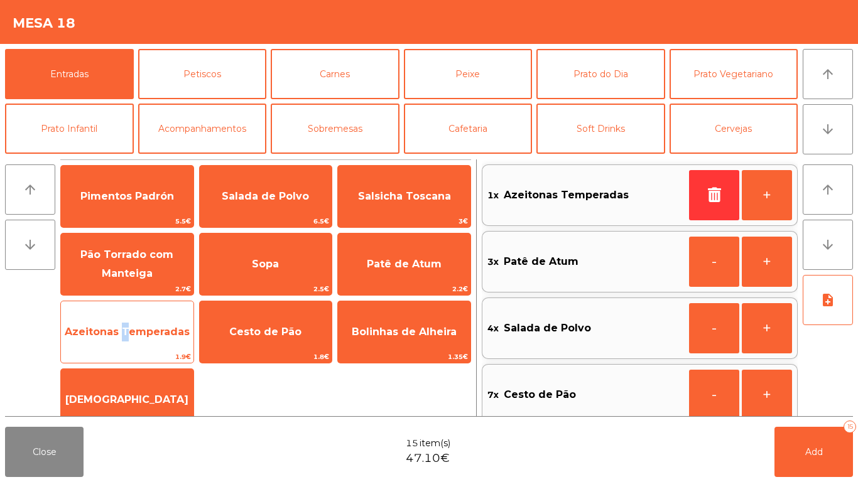
click at [121, 336] on span "Azeitonas Temperadas" at bounding box center [127, 332] width 125 height 12
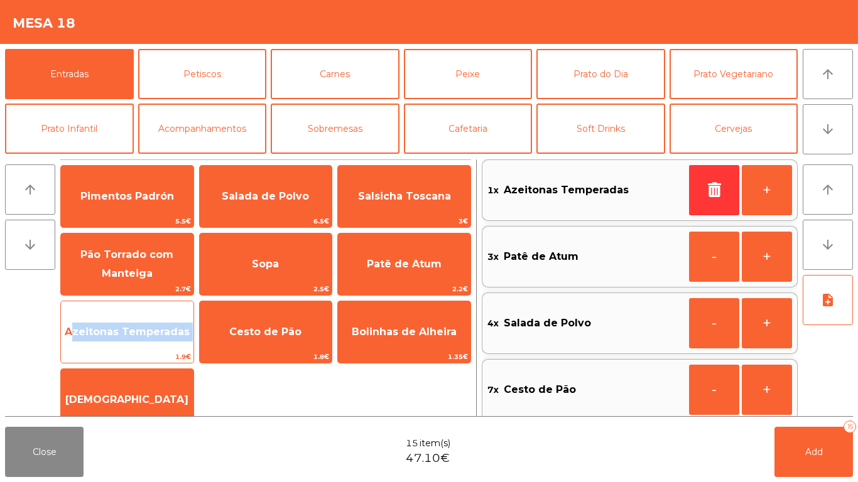
click at [122, 336] on span "Azeitonas Temperadas" at bounding box center [127, 332] width 125 height 12
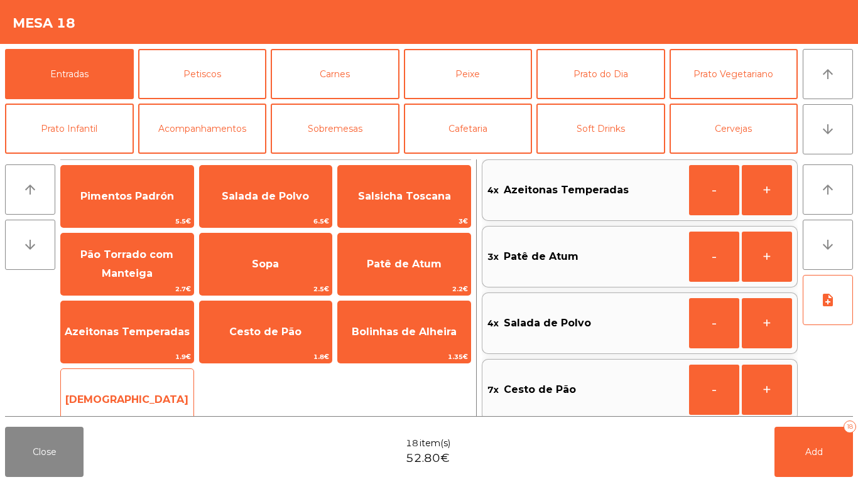
click at [120, 384] on span "[DEMOGRAPHIC_DATA]" at bounding box center [127, 400] width 132 height 34
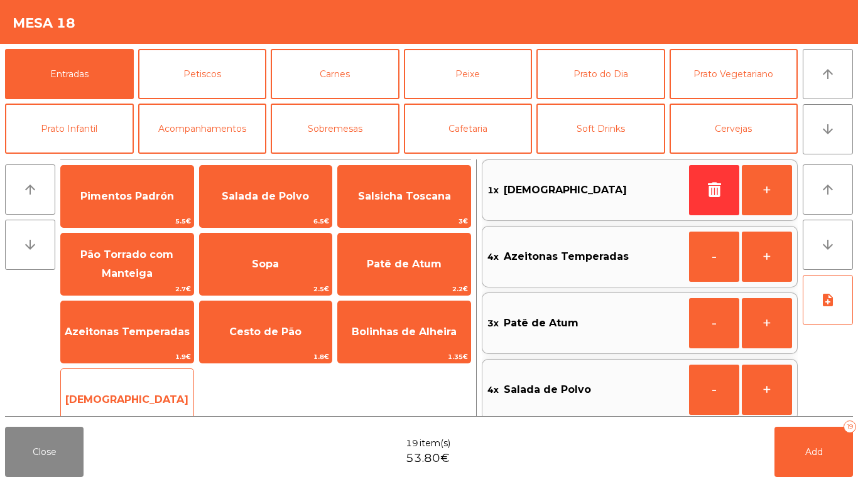
click at [121, 385] on span "[DEMOGRAPHIC_DATA]" at bounding box center [127, 400] width 132 height 34
click at [114, 401] on span "[DEMOGRAPHIC_DATA]" at bounding box center [126, 400] width 123 height 12
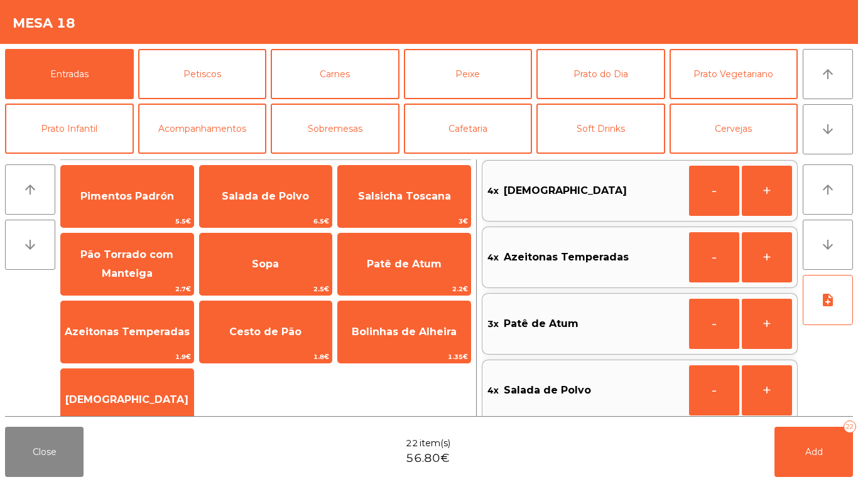
scroll to position [0, 0]
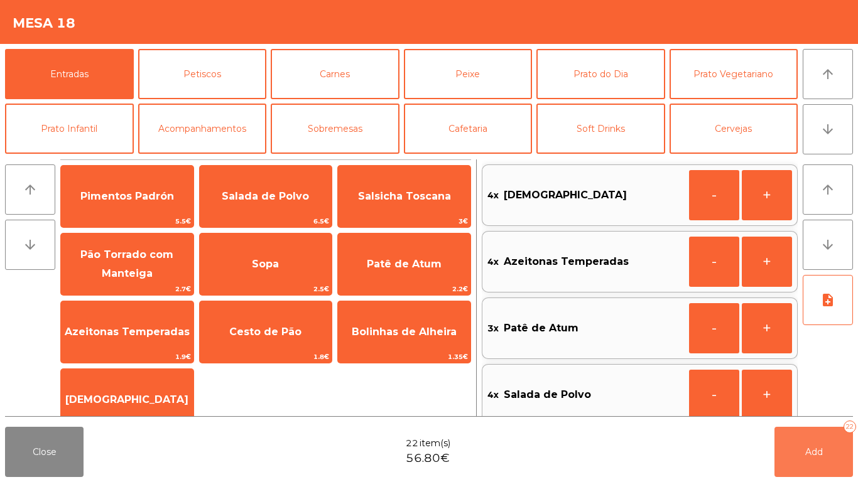
click at [849, 452] on button "Add 22" at bounding box center [813, 452] width 78 height 50
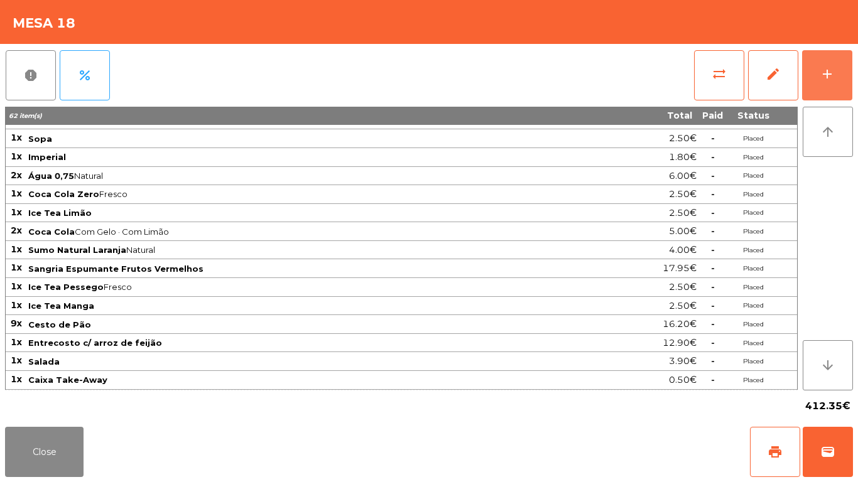
scroll to position [311, 0]
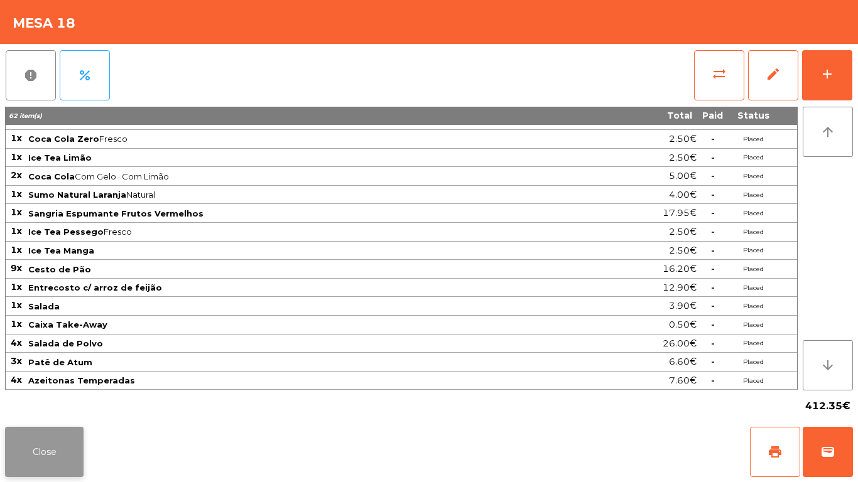
click at [50, 446] on button "Close" at bounding box center [44, 452] width 78 height 50
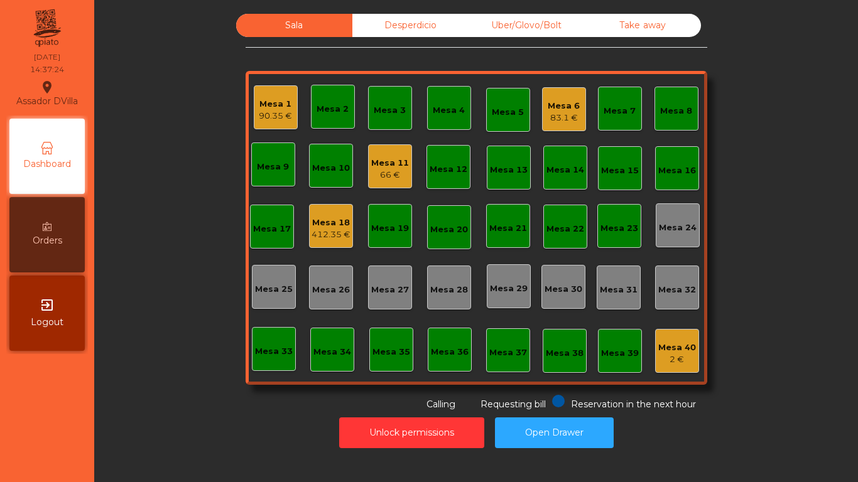
click at [319, 231] on div "412.35 €" at bounding box center [330, 235] width 39 height 13
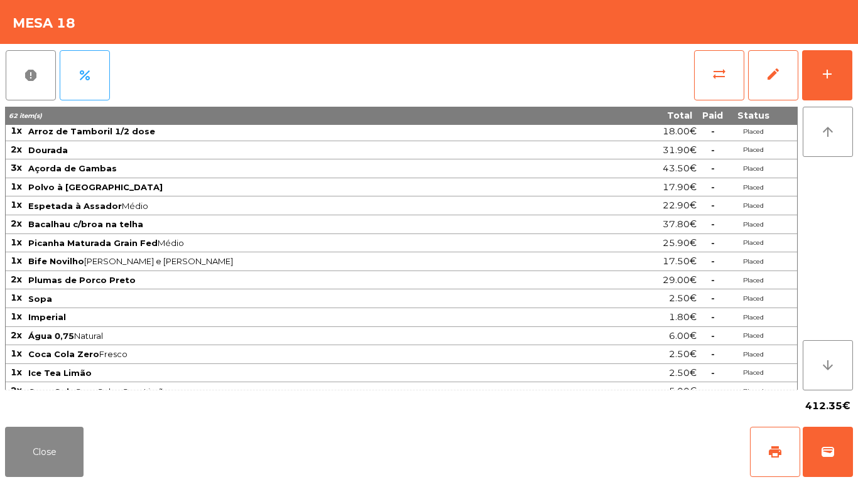
scroll to position [147, 0]
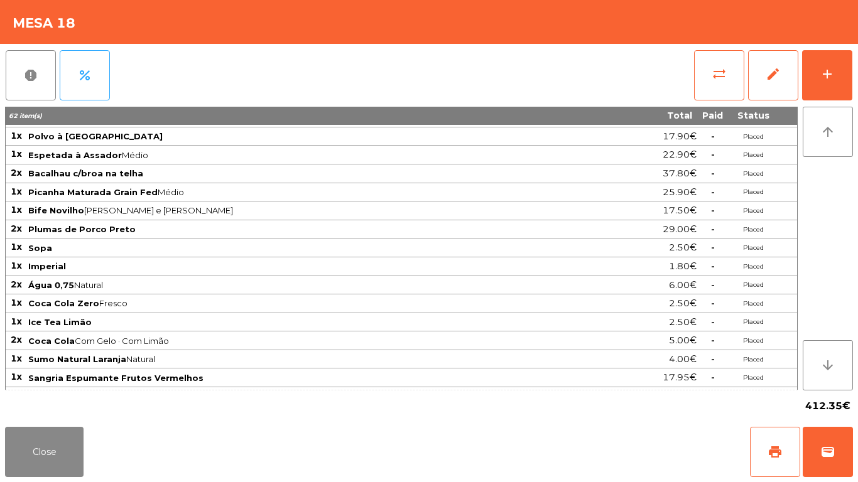
click at [304, 322] on span "Ice Tea Limão" at bounding box center [313, 322] width 570 height 10
click at [312, 285] on span "Água 0,75 Natural" at bounding box center [313, 285] width 570 height 10
click at [835, 68] on button "add" at bounding box center [827, 75] width 50 height 50
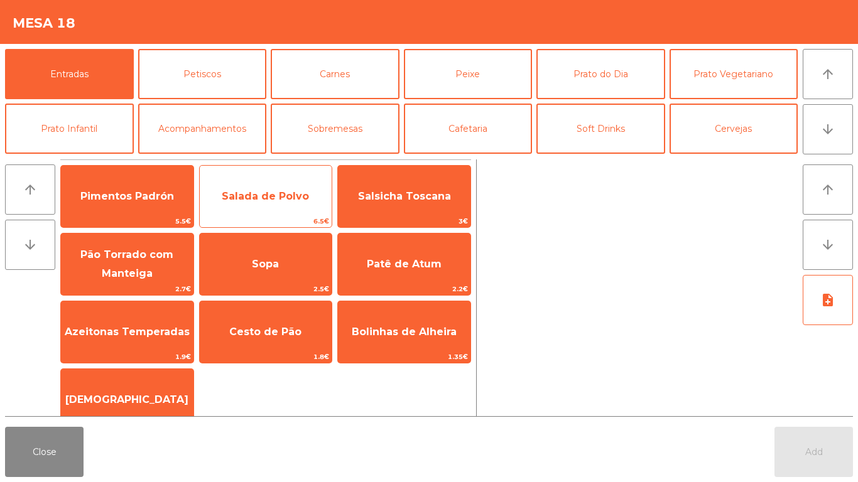
click at [278, 202] on span "Salada de Polvo" at bounding box center [265, 196] width 87 height 12
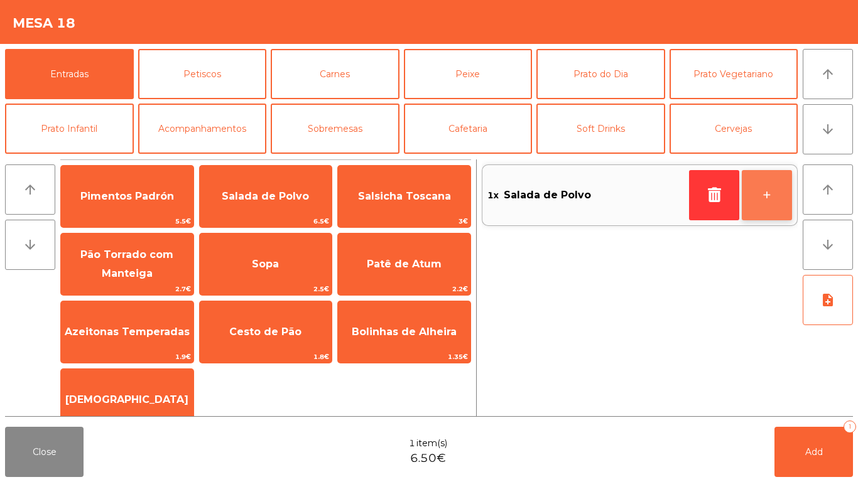
click at [791, 193] on button "+" at bounding box center [766, 195] width 50 height 50
click at [791, 190] on button "+" at bounding box center [766, 195] width 50 height 50
click at [768, 200] on button "+" at bounding box center [766, 195] width 50 height 50
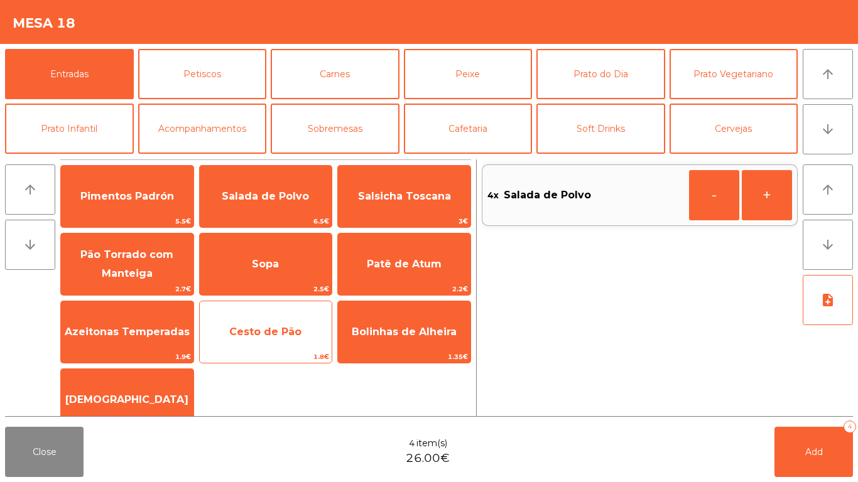
click at [276, 330] on span "Cesto de Pão" at bounding box center [265, 332] width 72 height 12
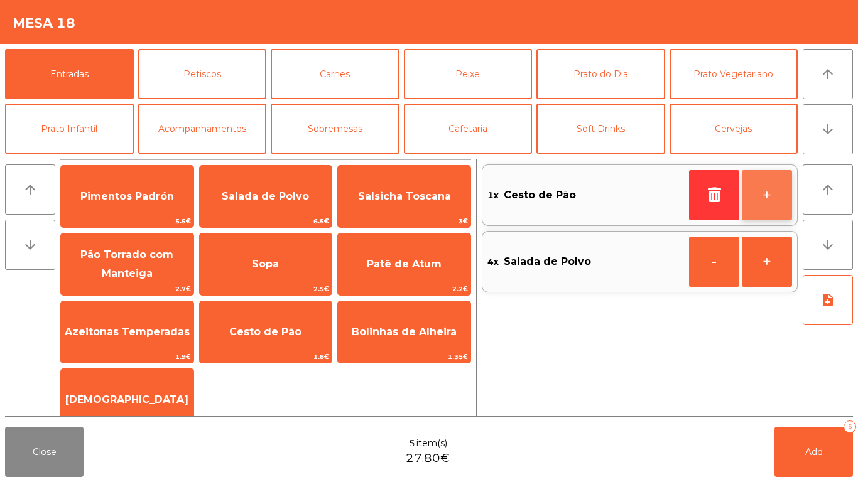
click at [775, 198] on button "+" at bounding box center [766, 195] width 50 height 50
click at [774, 198] on button "+" at bounding box center [766, 195] width 50 height 50
click at [778, 195] on button "+" at bounding box center [766, 195] width 50 height 50
click at [780, 197] on button "+" at bounding box center [766, 195] width 50 height 50
click at [769, 194] on button "+" at bounding box center [766, 195] width 50 height 50
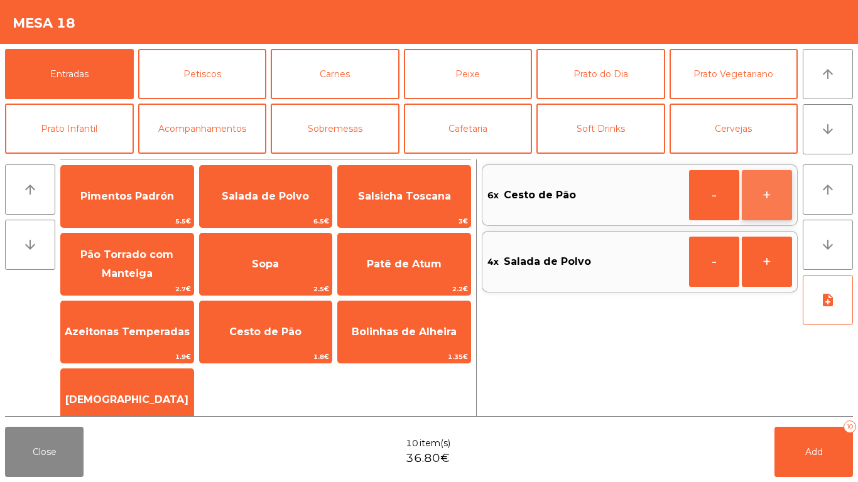
click at [773, 188] on button "+" at bounding box center [766, 195] width 50 height 50
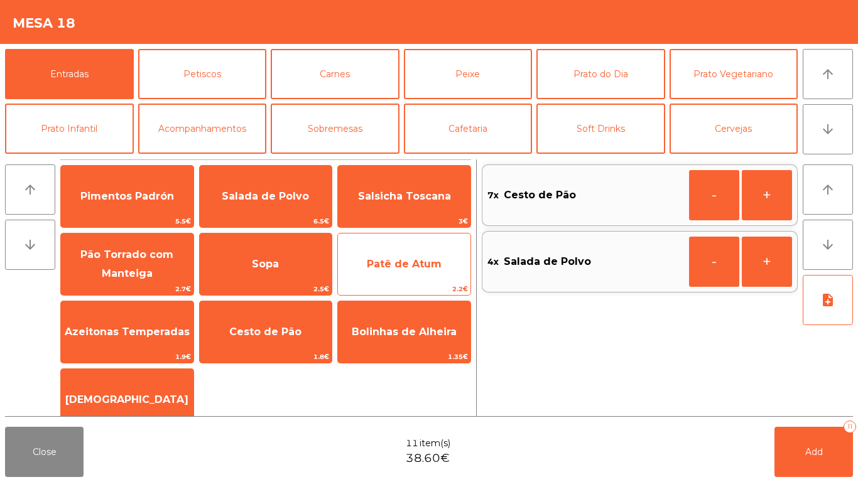
click at [434, 267] on span "Patê de Atum" at bounding box center [404, 264] width 75 height 12
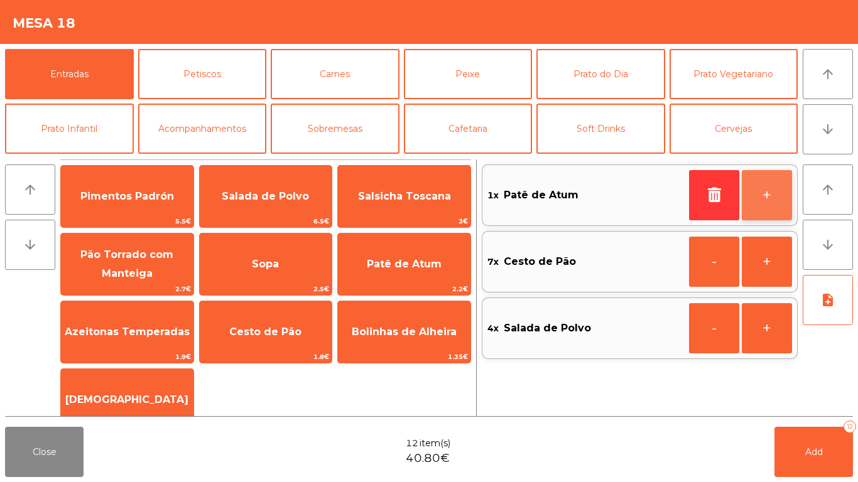
click at [772, 187] on button "+" at bounding box center [766, 195] width 50 height 50
click at [769, 193] on button "+" at bounding box center [766, 195] width 50 height 50
click at [765, 192] on button "+" at bounding box center [766, 195] width 50 height 50
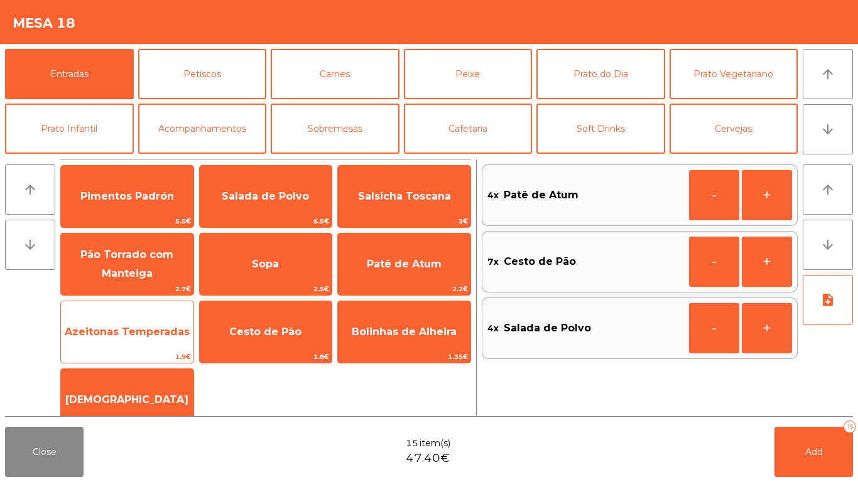
click at [133, 334] on span "Azeitonas Temperadas" at bounding box center [127, 332] width 125 height 12
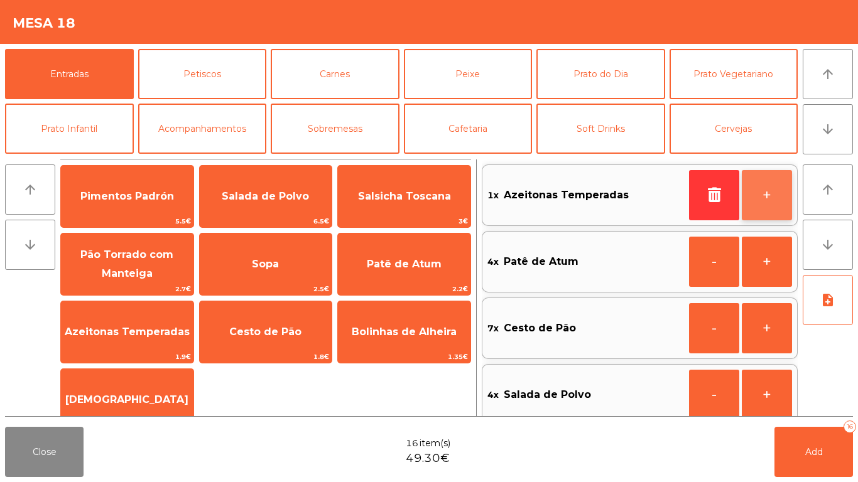
click at [776, 197] on button "+" at bounding box center [766, 195] width 50 height 50
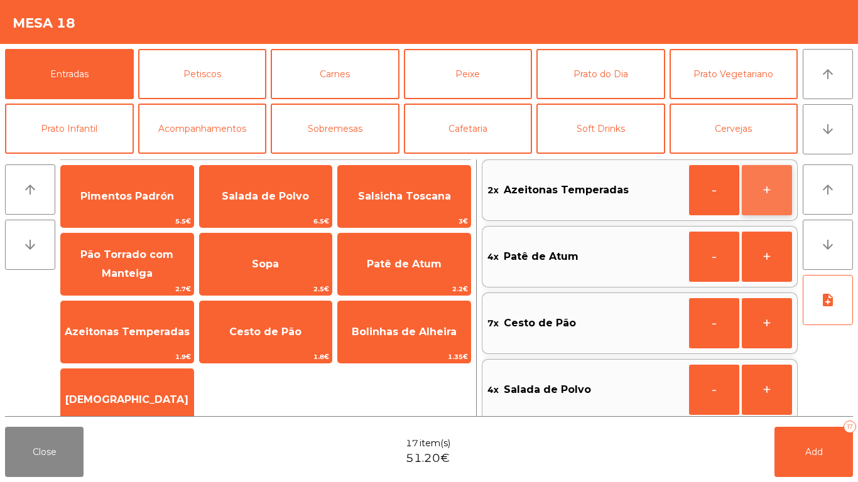
click at [771, 194] on button "+" at bounding box center [766, 190] width 50 height 50
click at [775, 186] on button "+" at bounding box center [766, 190] width 50 height 50
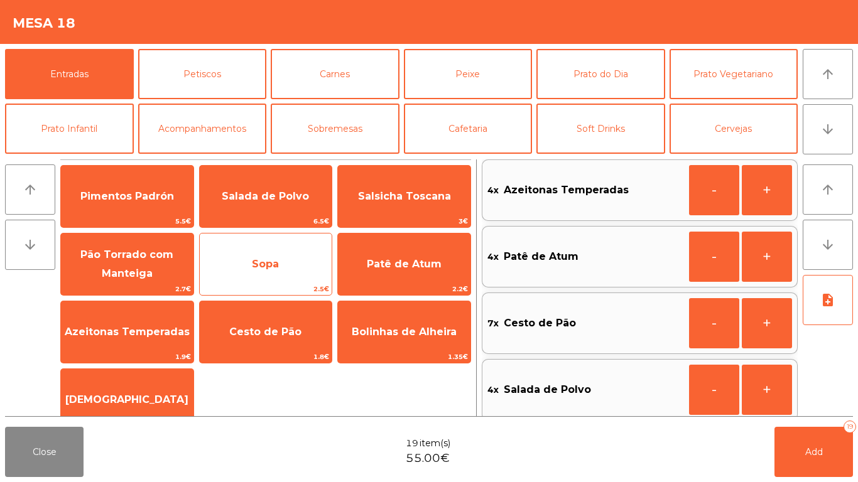
click at [296, 291] on span "2.5€" at bounding box center [266, 289] width 132 height 12
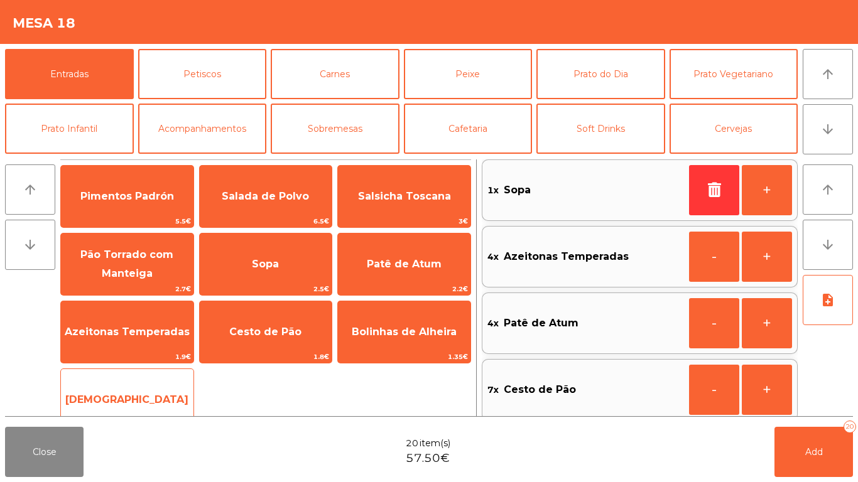
click at [154, 386] on span "[DEMOGRAPHIC_DATA]" at bounding box center [127, 400] width 132 height 34
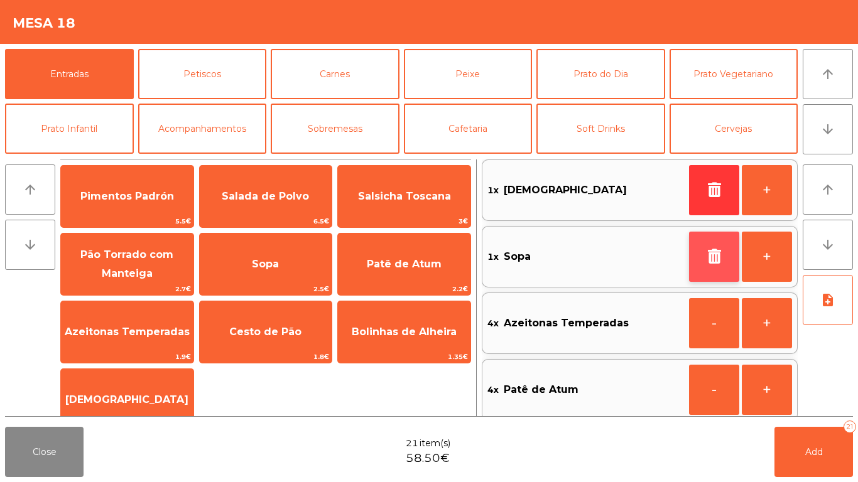
click at [721, 250] on icon "button" at bounding box center [713, 256] width 19 height 15
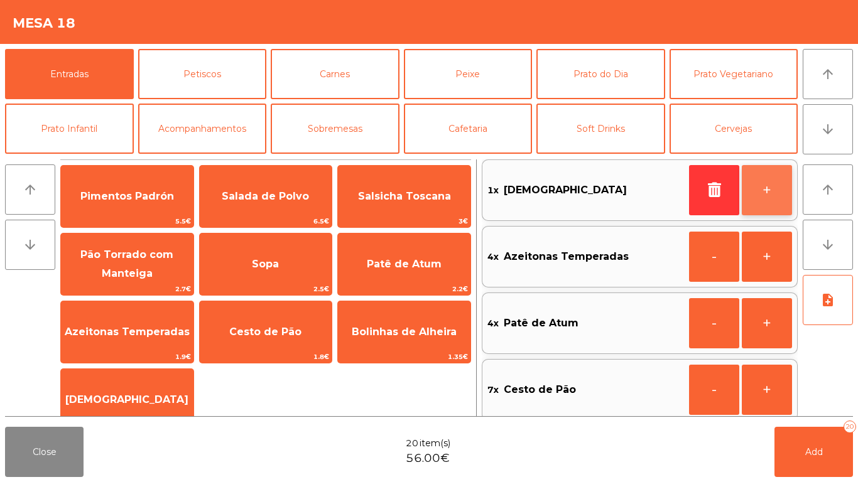
click at [780, 182] on button "+" at bounding box center [766, 190] width 50 height 50
click at [777, 188] on button "+" at bounding box center [766, 190] width 50 height 50
click at [768, 189] on button "+" at bounding box center [766, 190] width 50 height 50
click at [775, 188] on button "+" at bounding box center [766, 190] width 50 height 50
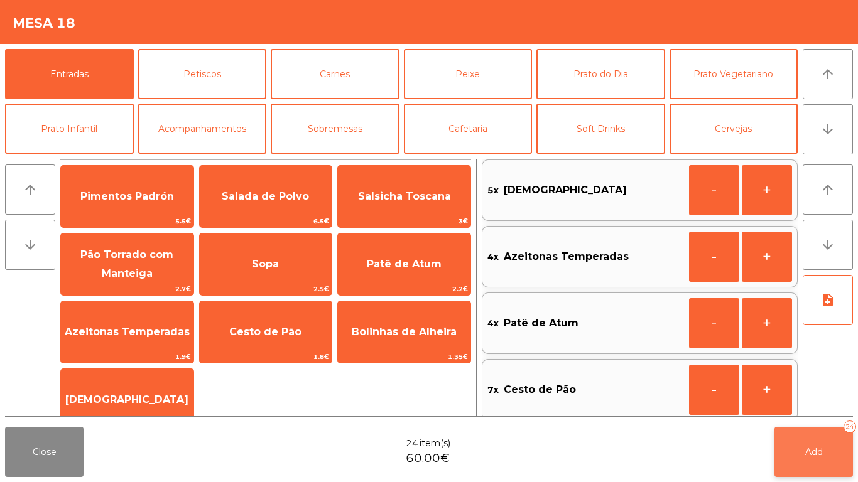
click at [814, 453] on span "Add" at bounding box center [814, 451] width 18 height 11
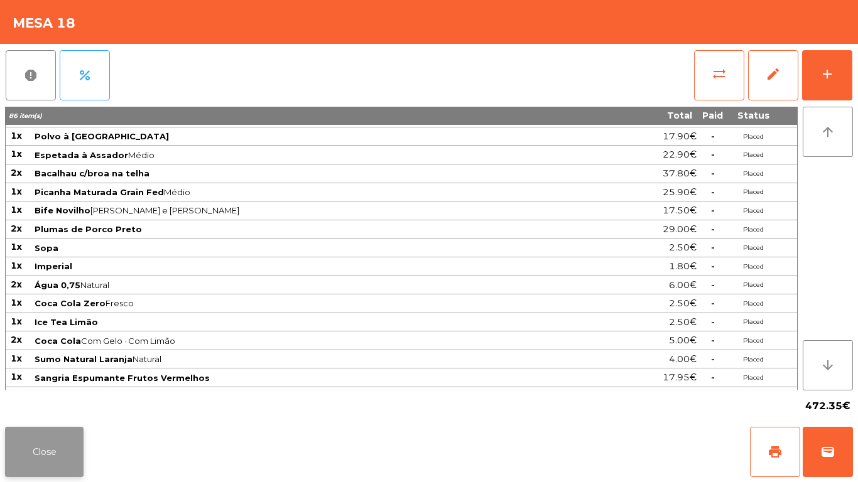
click at [50, 443] on button "Close" at bounding box center [44, 452] width 78 height 50
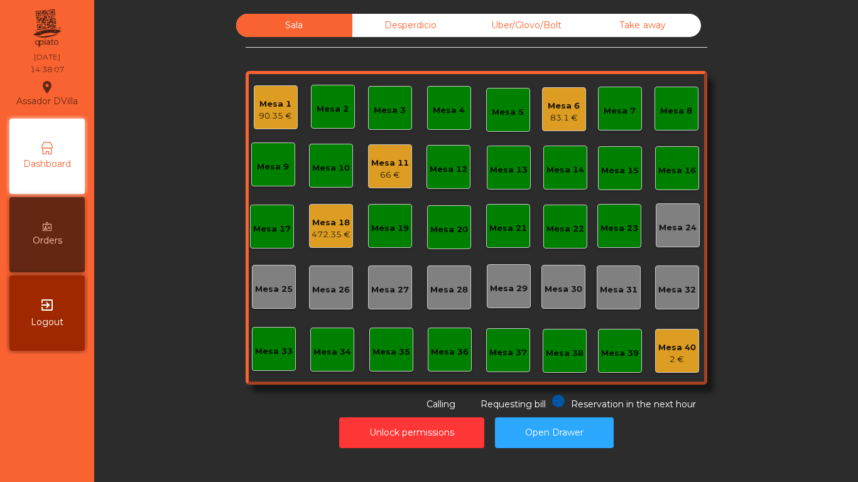
click at [254, 105] on div "Mesa 1 90.35 €" at bounding box center [276, 107] width 44 height 44
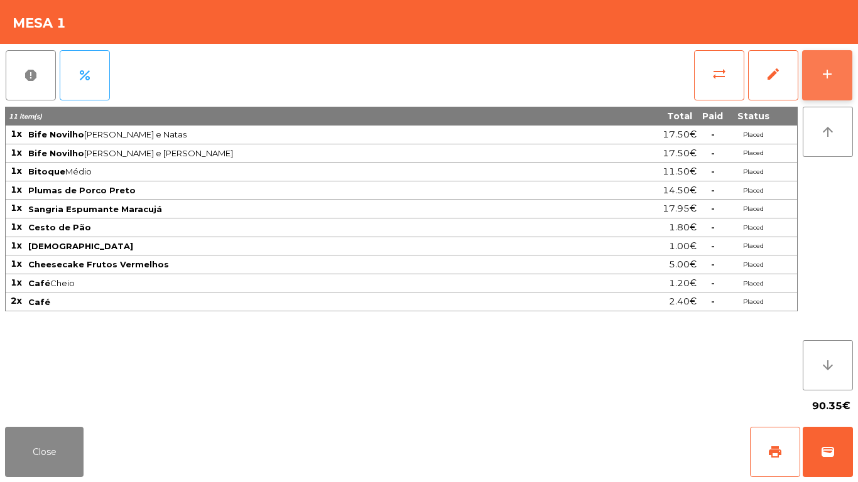
click at [843, 70] on button "add" at bounding box center [827, 75] width 50 height 50
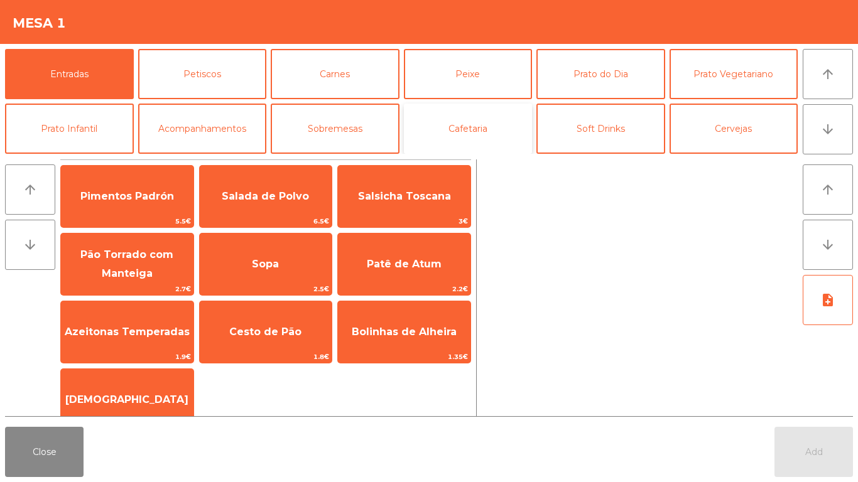
click at [503, 143] on button "Cafetaria" at bounding box center [468, 129] width 129 height 50
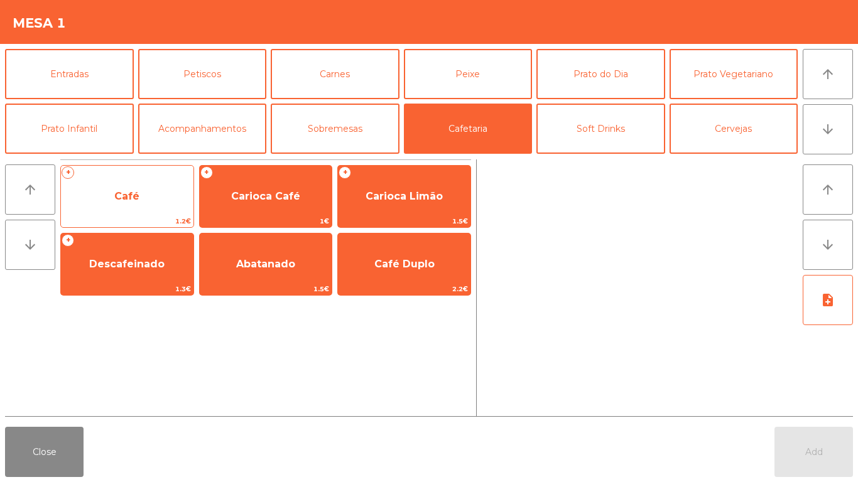
click at [132, 207] on span "Café" at bounding box center [127, 197] width 132 height 34
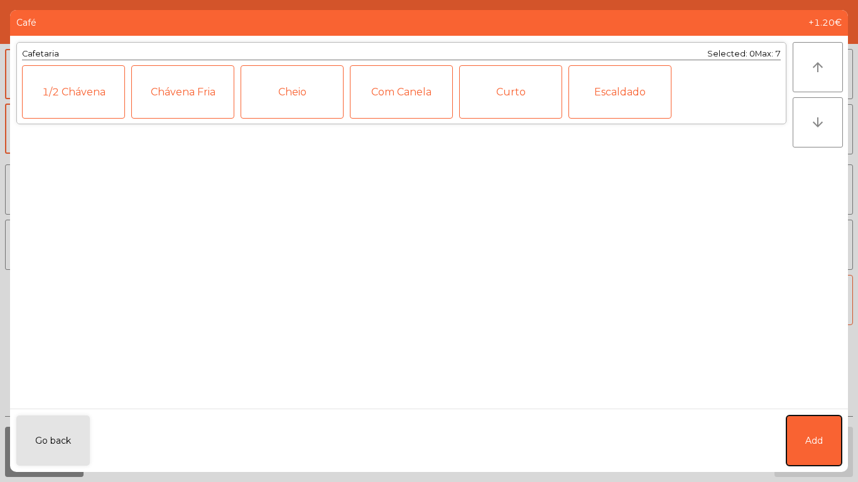
click at [817, 437] on span "Add" at bounding box center [814, 440] width 18 height 13
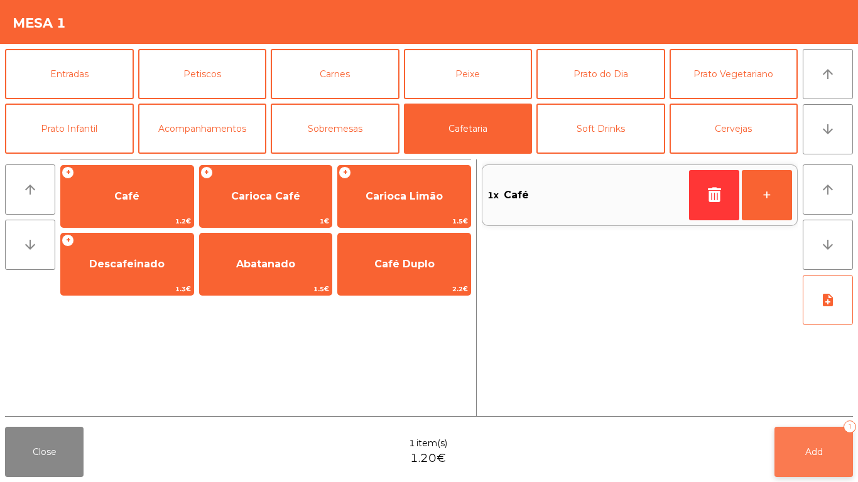
click at [805, 434] on button "Add 1" at bounding box center [813, 452] width 78 height 50
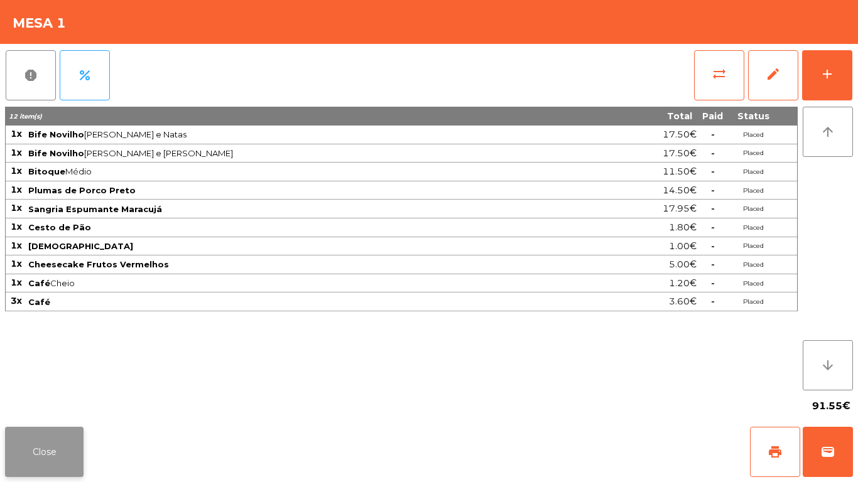
click at [46, 457] on button "Close" at bounding box center [44, 452] width 78 height 50
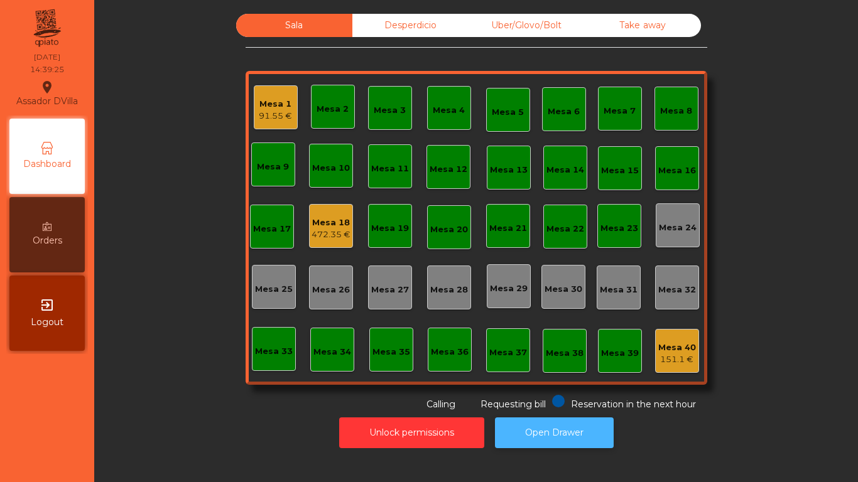
click at [539, 422] on button "Open Drawer" at bounding box center [554, 432] width 119 height 31
click at [269, 93] on div "Mesa 1 91.55 €" at bounding box center [275, 108] width 33 height 30
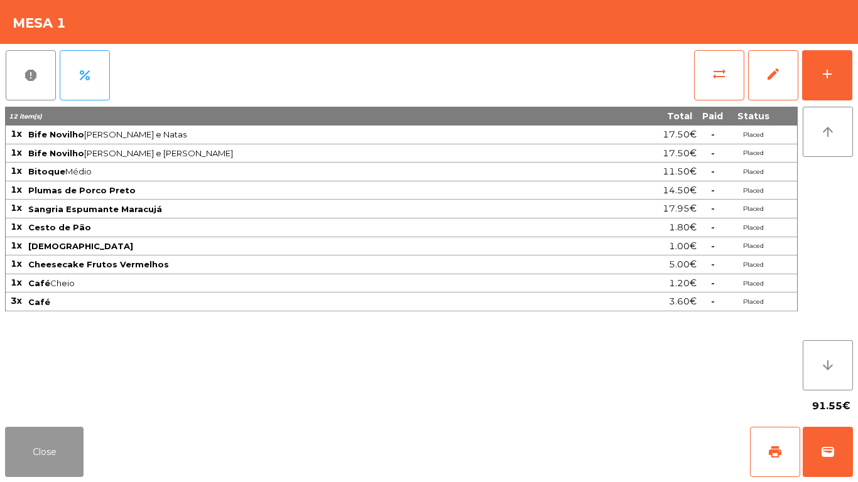
click at [46, 475] on button "Close" at bounding box center [44, 452] width 78 height 50
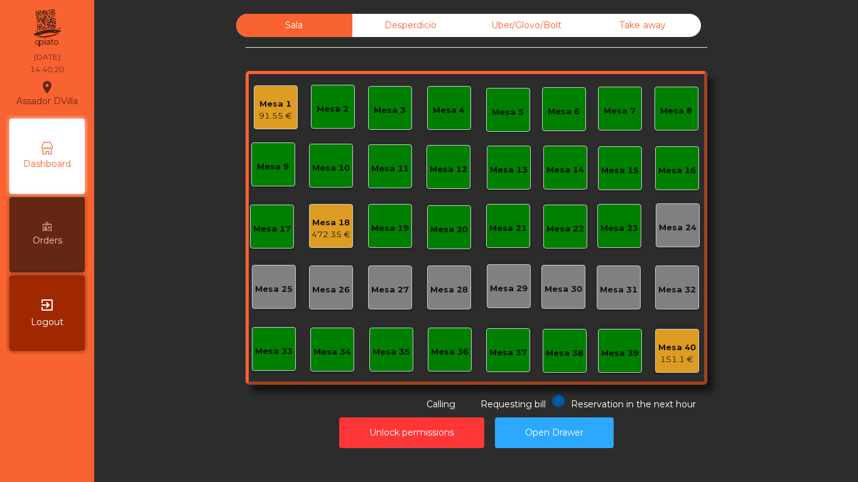
click at [330, 222] on div "Mesa 18" at bounding box center [330, 223] width 39 height 13
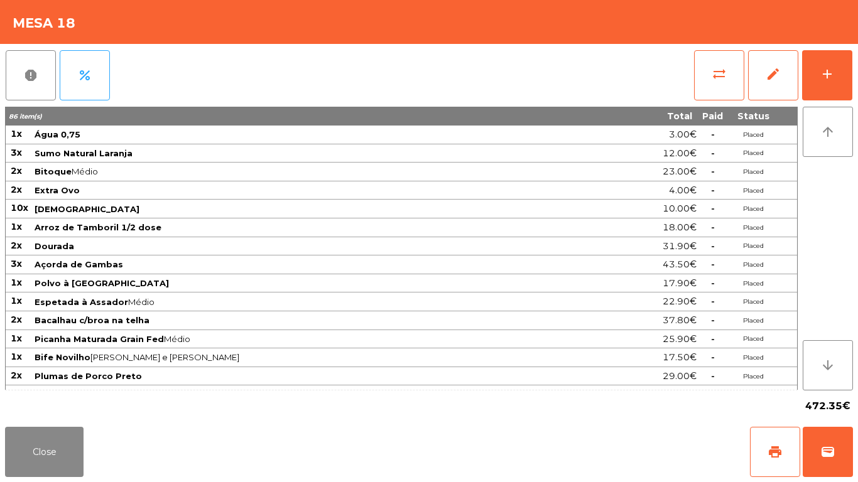
click at [854, 74] on div "report percent sync_alt edit add 86 item(s) Total Paid Status 1x Água 0,75 3.00…" at bounding box center [429, 233] width 858 height 378
click at [851, 81] on button "add" at bounding box center [827, 75] width 50 height 50
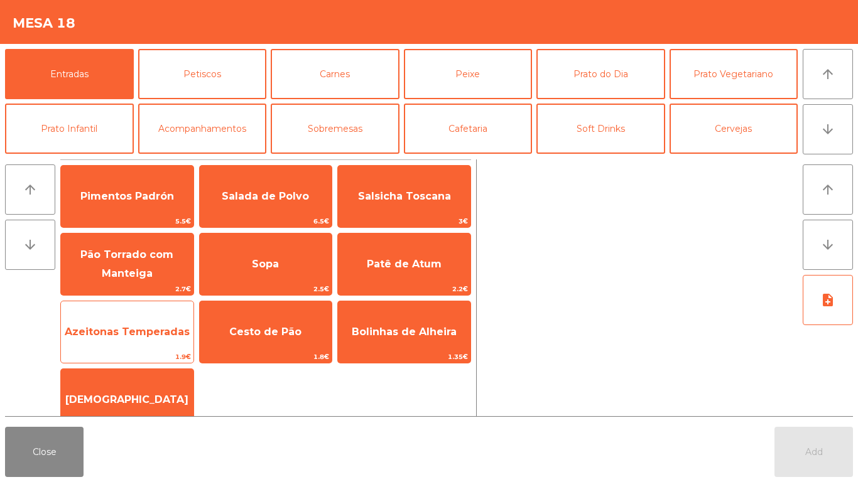
click at [137, 329] on span "Azeitonas Temperadas" at bounding box center [127, 332] width 125 height 12
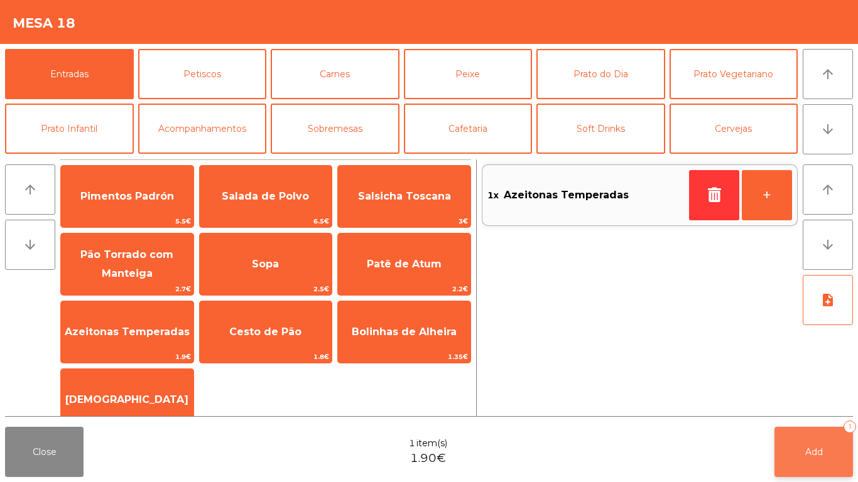
click at [818, 446] on span "Add" at bounding box center [814, 451] width 18 height 11
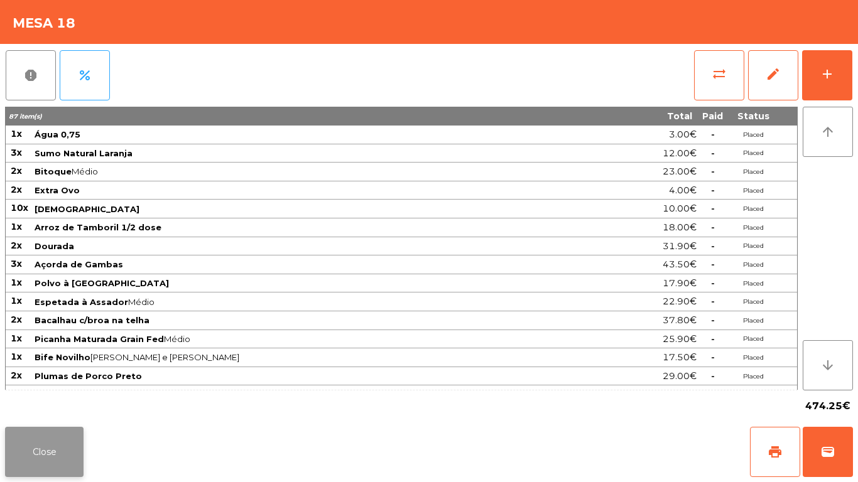
click at [29, 431] on button "Close" at bounding box center [44, 452] width 78 height 50
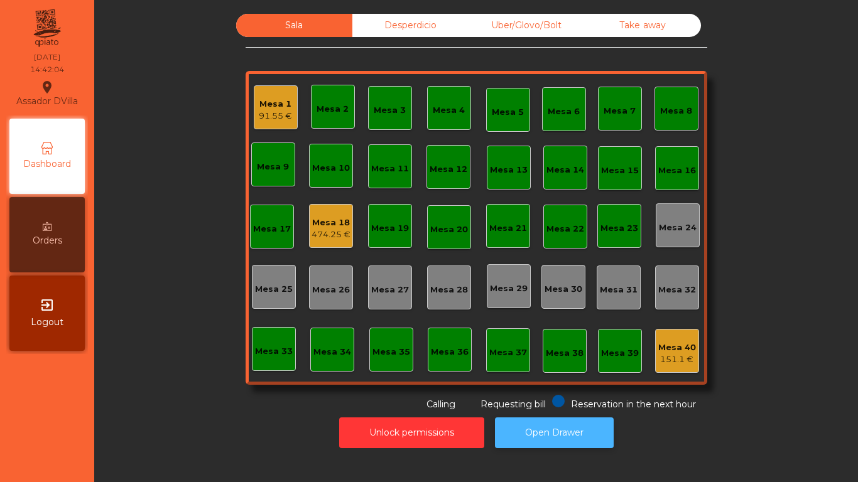
click at [546, 422] on button "Open Drawer" at bounding box center [554, 432] width 119 height 31
click at [311, 224] on div "Mesa 18" at bounding box center [330, 223] width 39 height 13
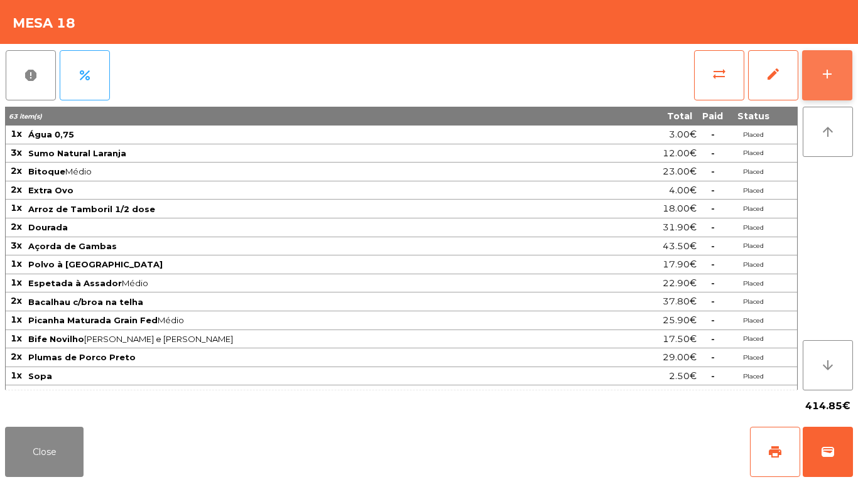
click at [839, 70] on button "add" at bounding box center [827, 75] width 50 height 50
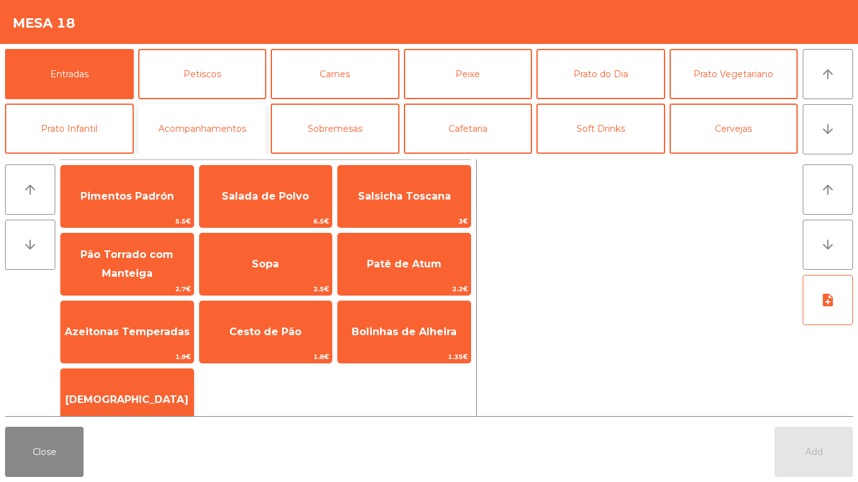
click at [212, 116] on button "Acompanhamentos" at bounding box center [202, 129] width 129 height 50
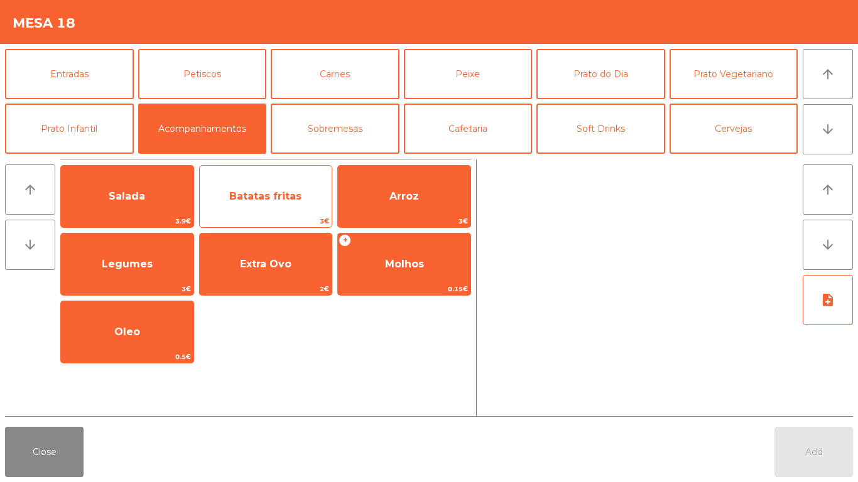
click at [267, 204] on span "Batatas fritas" at bounding box center [266, 197] width 132 height 34
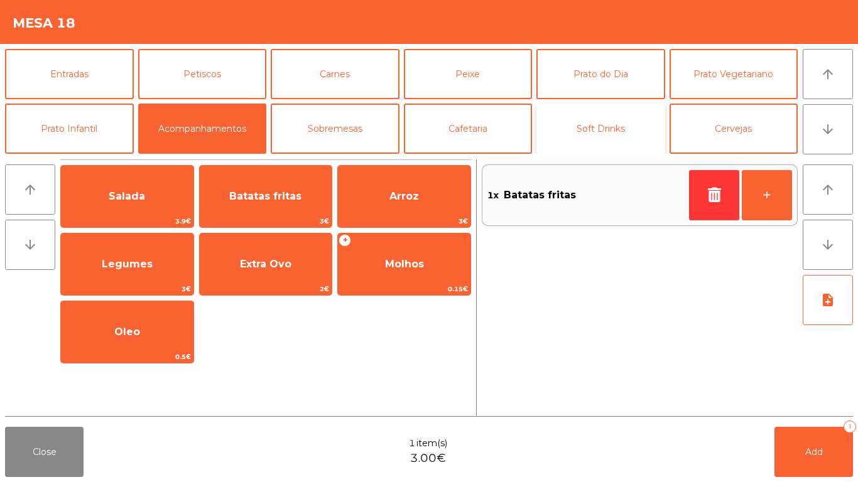
click at [613, 131] on button "Soft Drinks" at bounding box center [600, 129] width 129 height 50
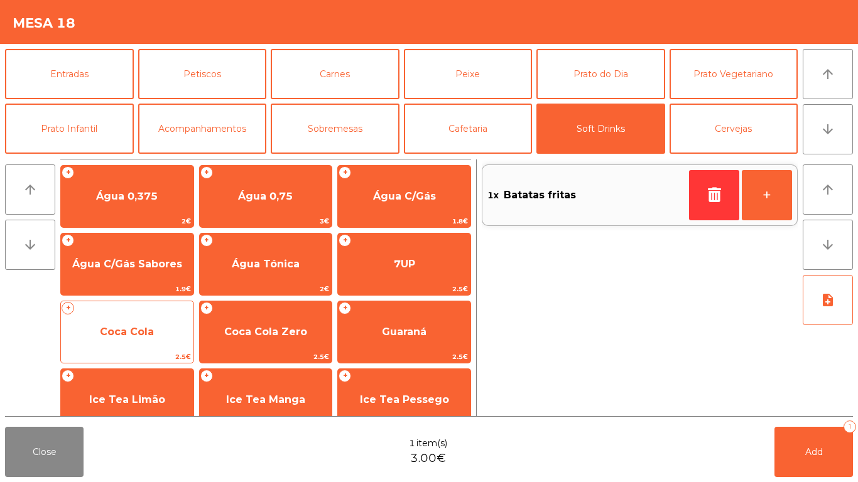
click at [125, 336] on span "Coca Cola" at bounding box center [127, 332] width 54 height 12
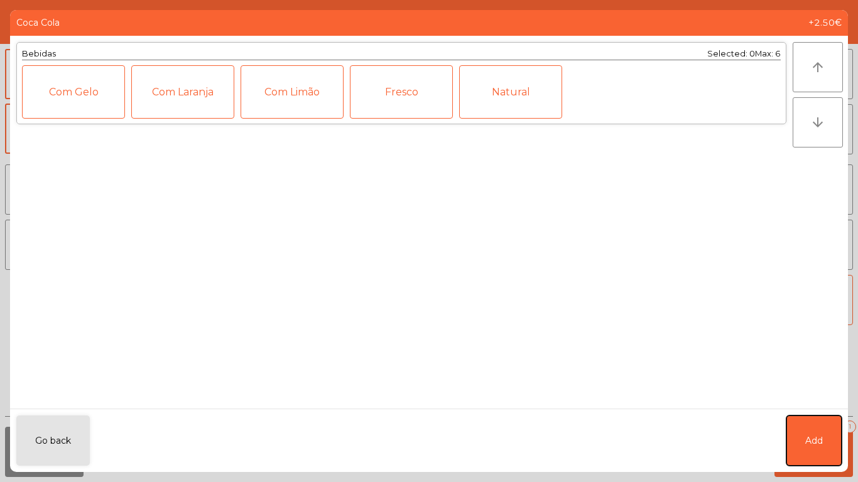
click at [805, 436] on span "Add" at bounding box center [814, 440] width 18 height 13
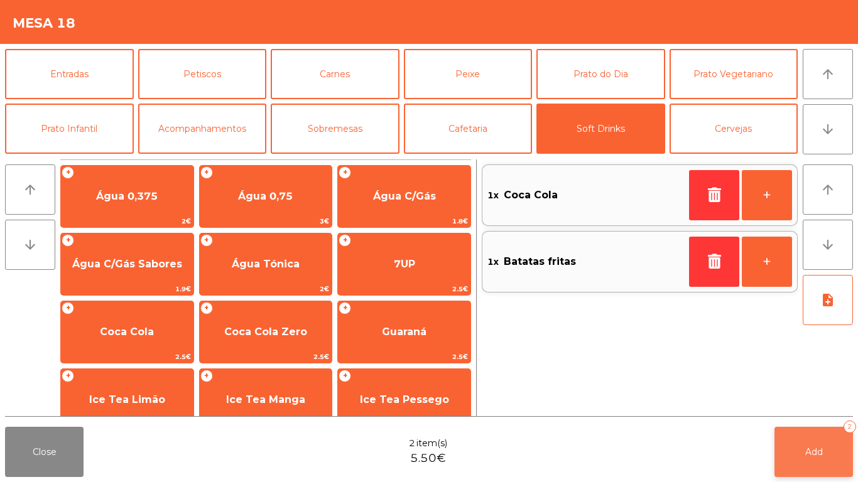
click at [822, 443] on button "Add 2" at bounding box center [813, 452] width 78 height 50
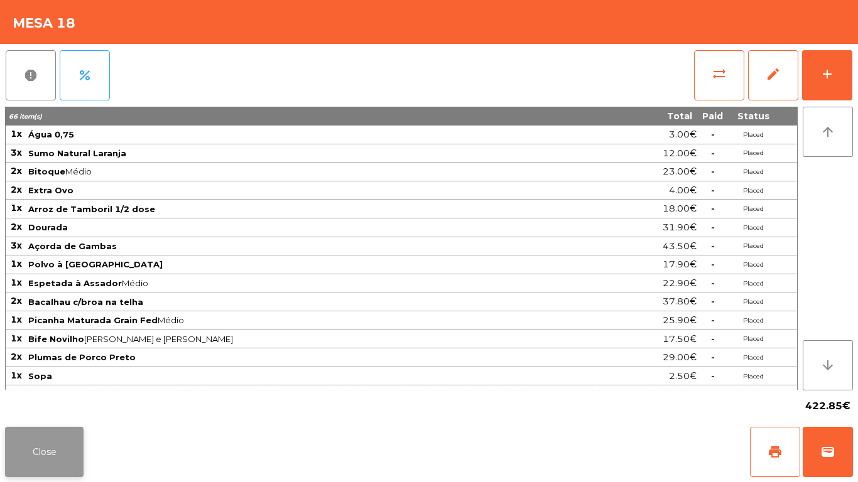
click at [38, 468] on button "Close" at bounding box center [44, 452] width 78 height 50
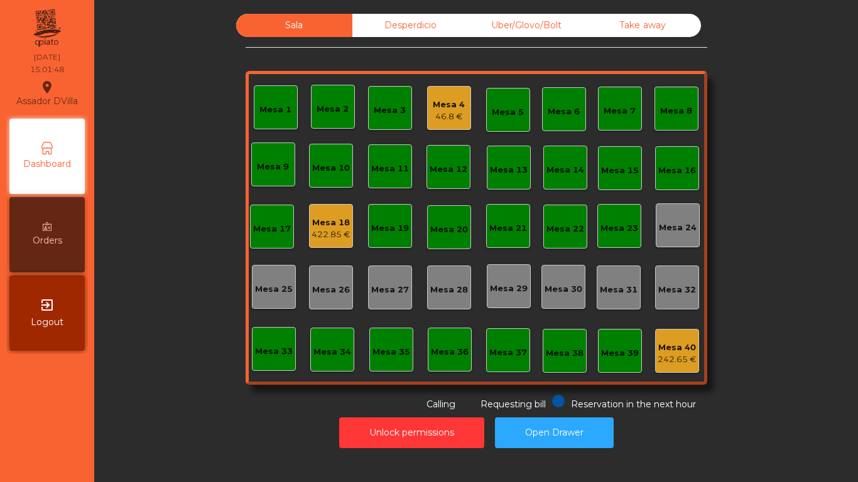
click at [337, 239] on div "422.85 €" at bounding box center [330, 235] width 39 height 13
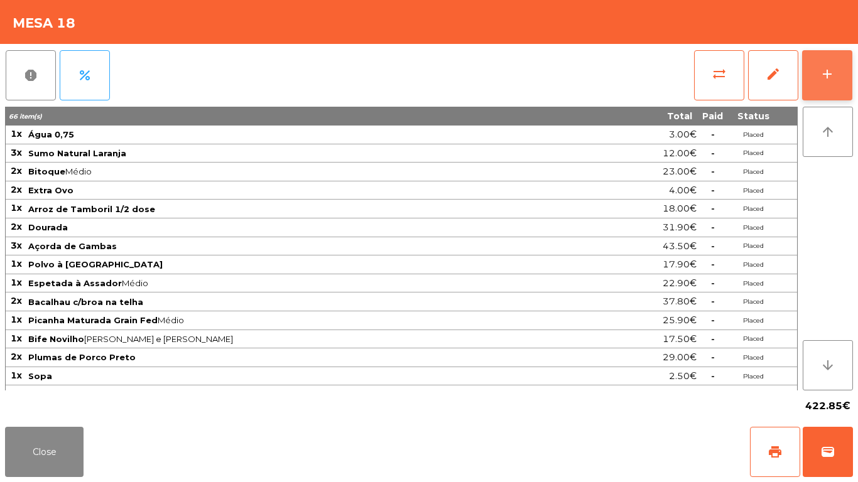
click at [834, 70] on div "add" at bounding box center [826, 74] width 15 height 15
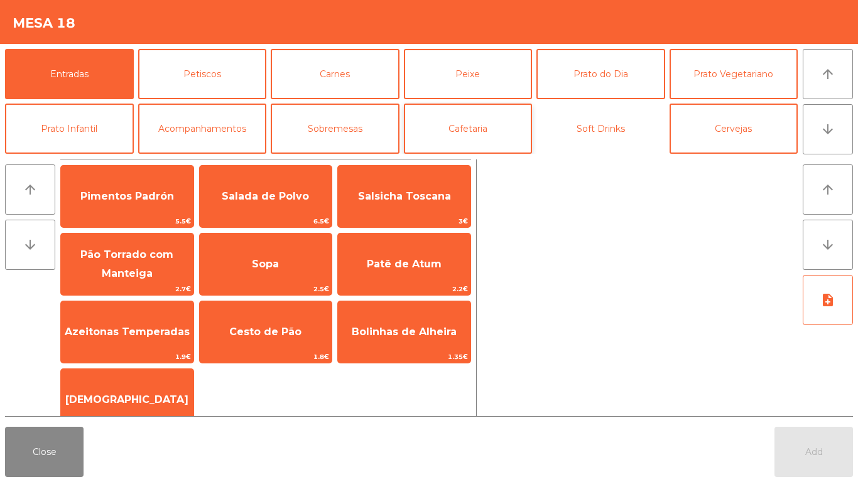
click at [616, 128] on button "Soft Drinks" at bounding box center [600, 129] width 129 height 50
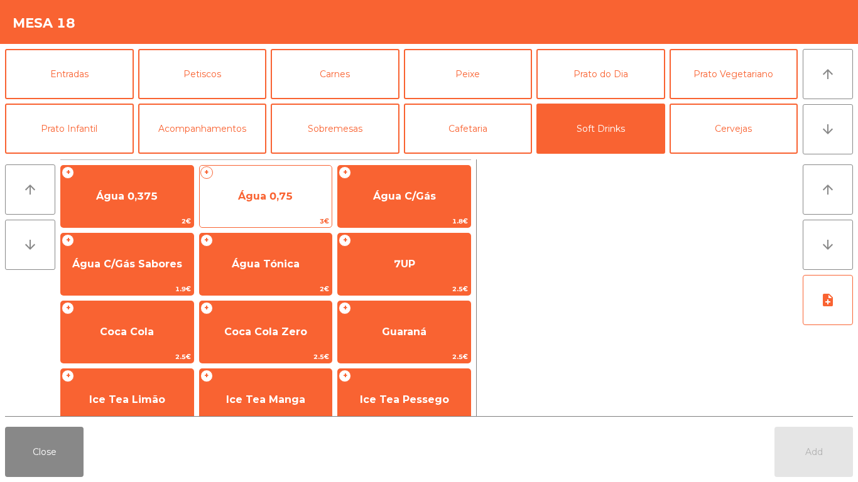
click at [311, 199] on span "Água 0,75" at bounding box center [266, 197] width 132 height 34
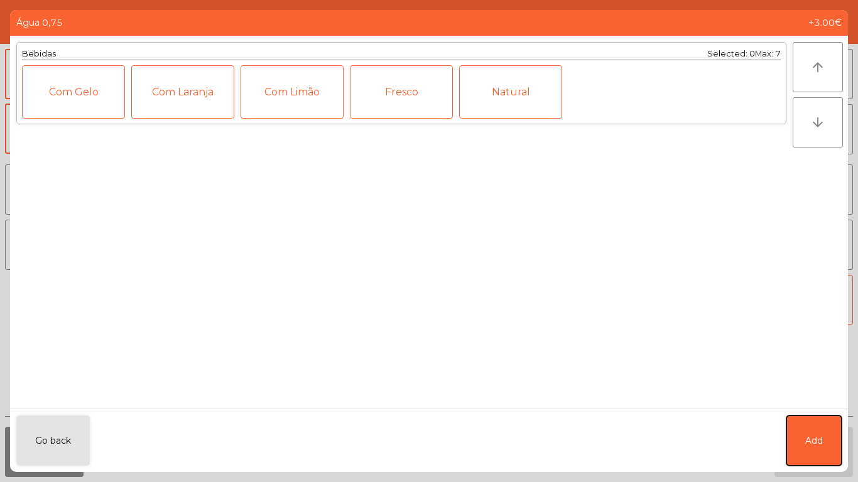
click at [808, 459] on button "Add" at bounding box center [813, 441] width 55 height 50
click at [808, 459] on button "Add" at bounding box center [813, 452] width 78 height 50
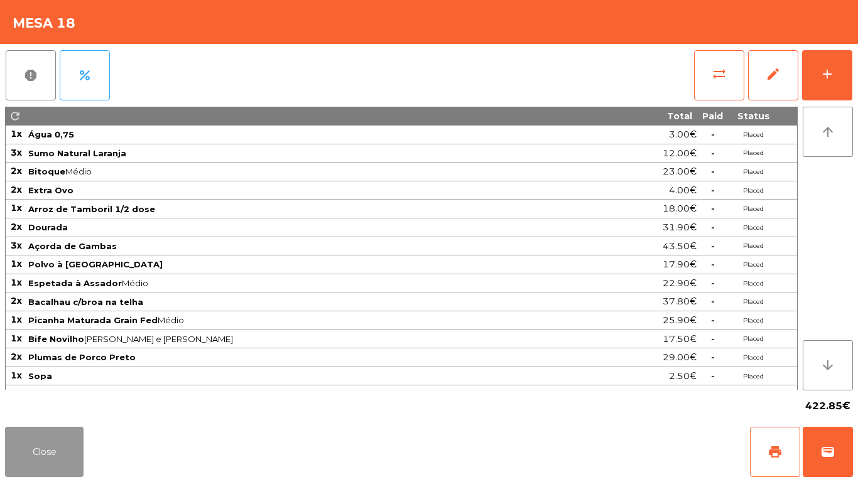
click at [70, 462] on button "Close" at bounding box center [44, 452] width 78 height 50
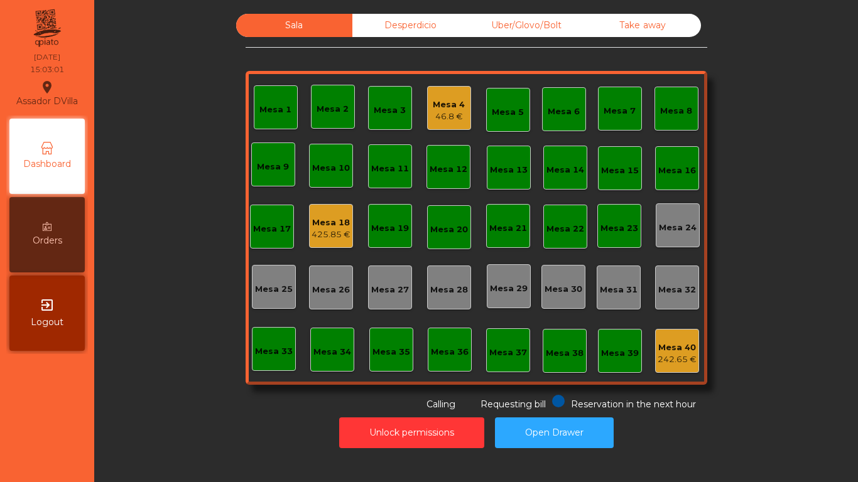
click at [342, 221] on div "Mesa 18" at bounding box center [330, 223] width 39 height 13
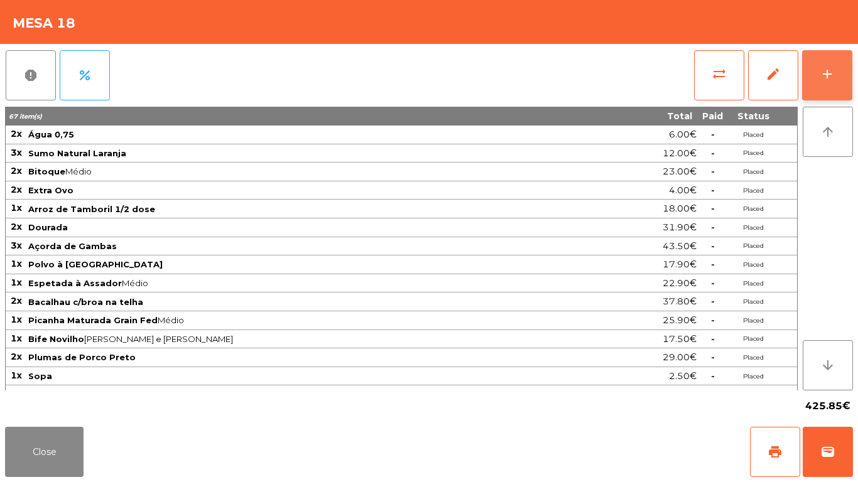
click at [821, 62] on button "add" at bounding box center [827, 75] width 50 height 50
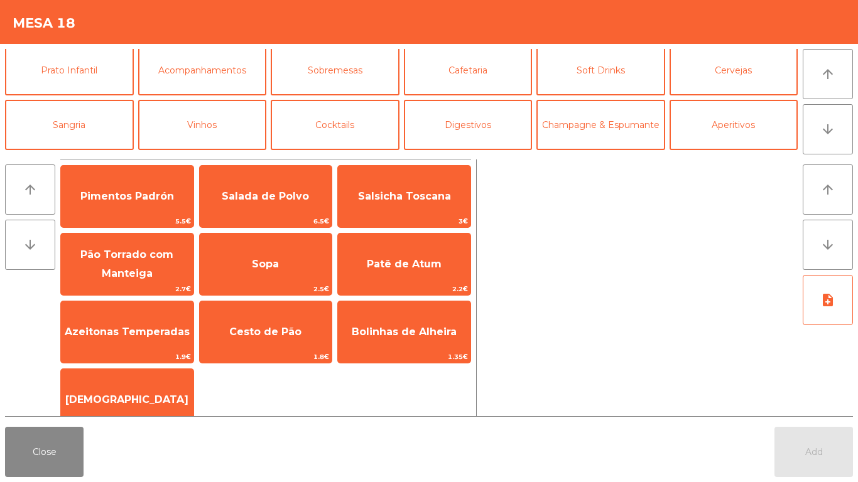
scroll to position [109, 0]
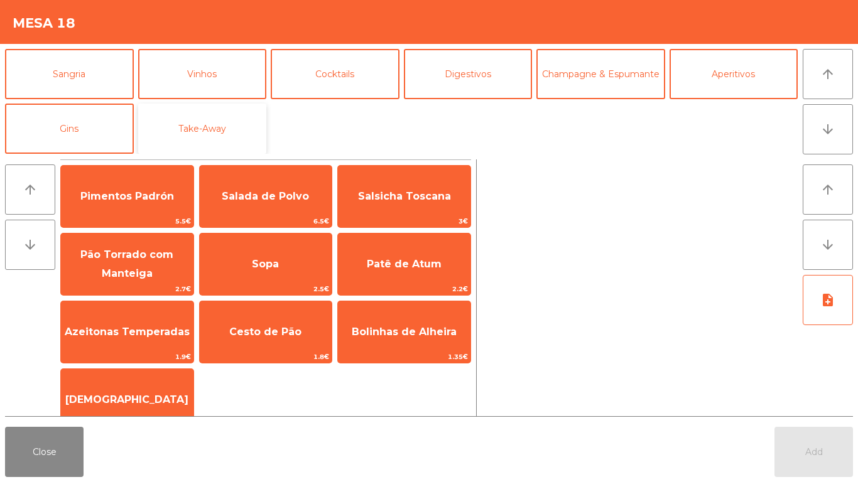
click at [245, 104] on button "Take-Away" at bounding box center [202, 129] width 129 height 50
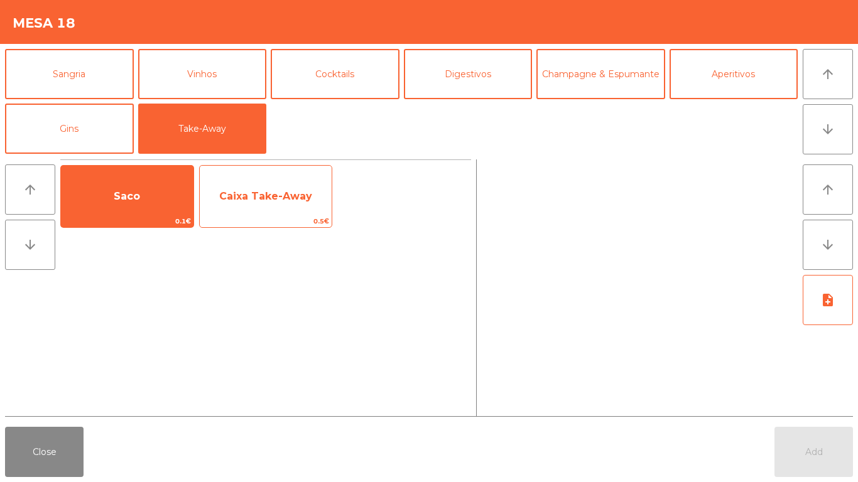
click at [234, 210] on span "Caixa Take-Away" at bounding box center [266, 197] width 132 height 34
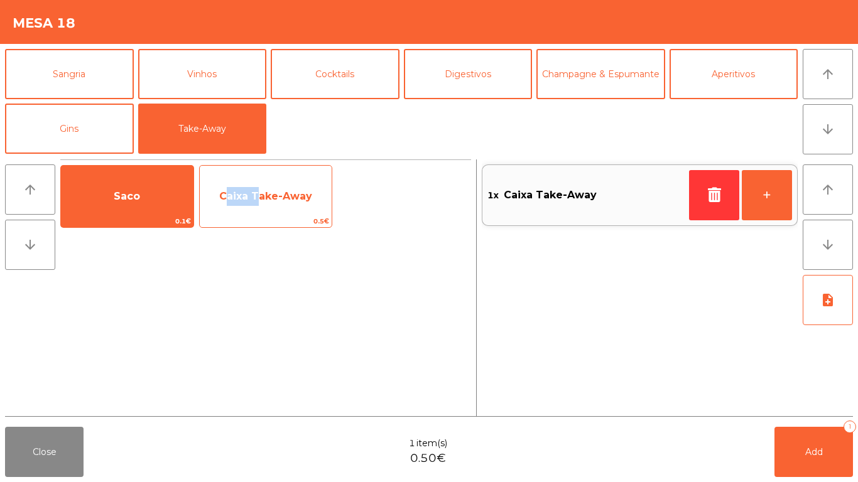
click at [234, 210] on span "Caixa Take-Away" at bounding box center [266, 197] width 132 height 34
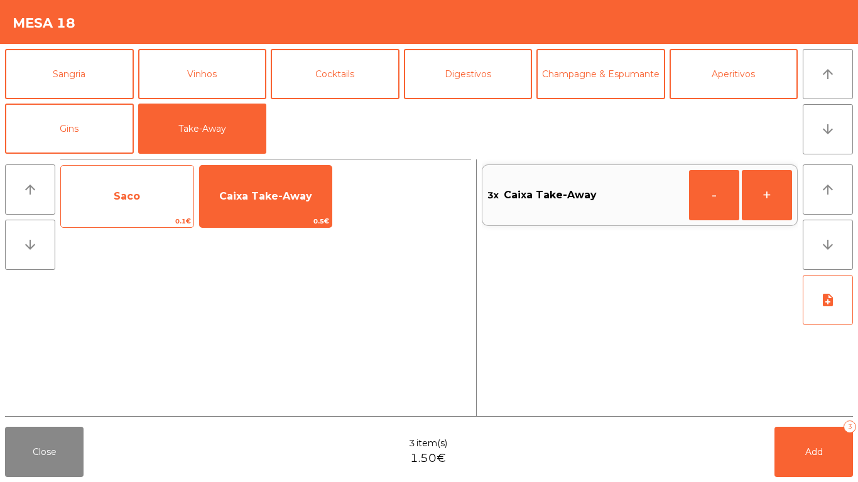
click at [126, 212] on span "Saco" at bounding box center [127, 197] width 132 height 34
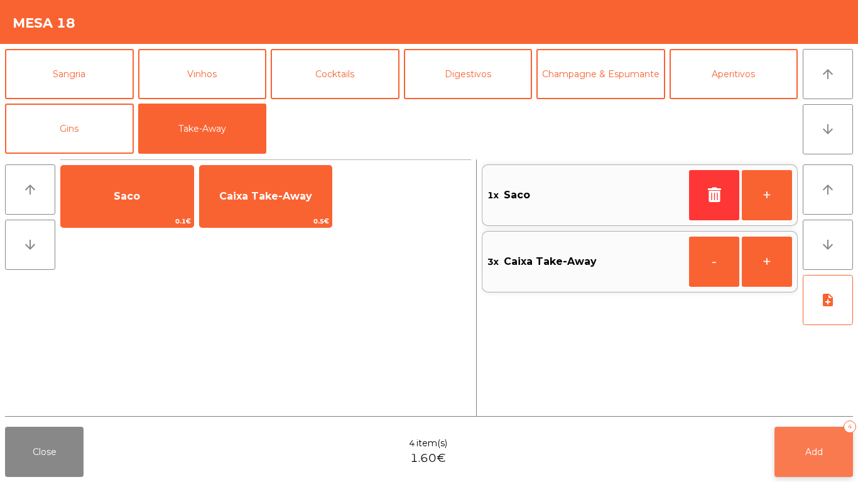
click at [830, 461] on button "Add 4" at bounding box center [813, 452] width 78 height 50
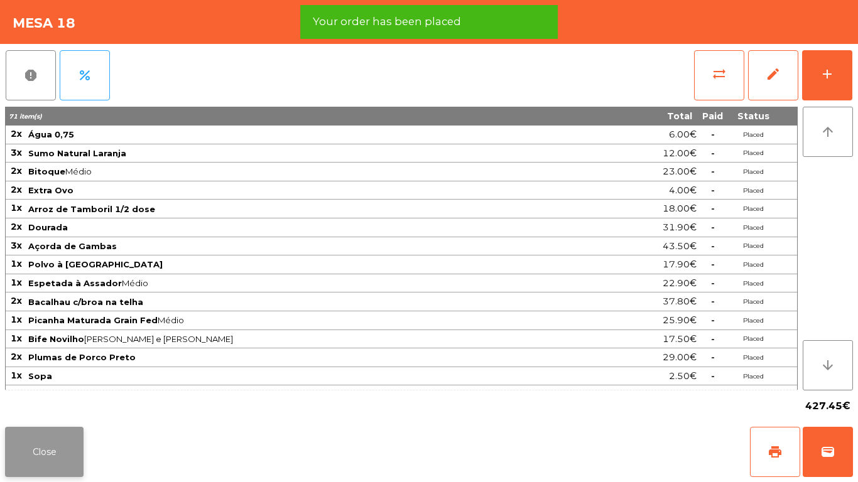
click at [24, 468] on button "Close" at bounding box center [44, 452] width 78 height 50
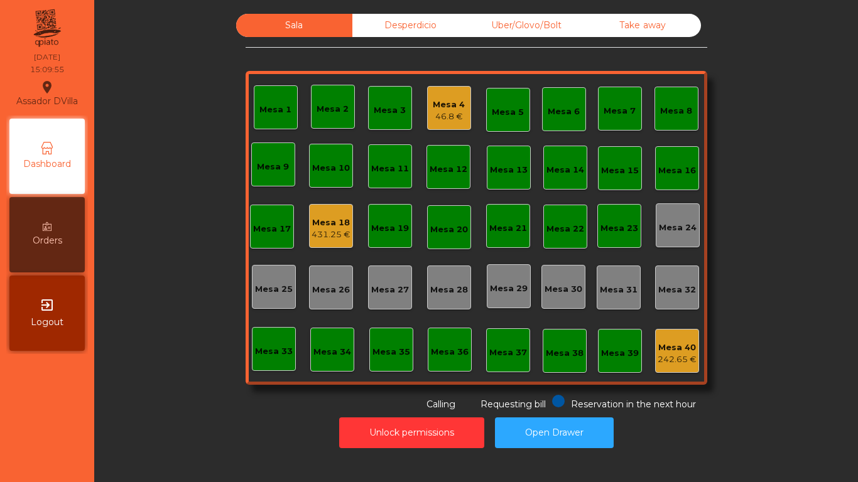
click at [328, 221] on div "Mesa 18" at bounding box center [330, 223] width 39 height 13
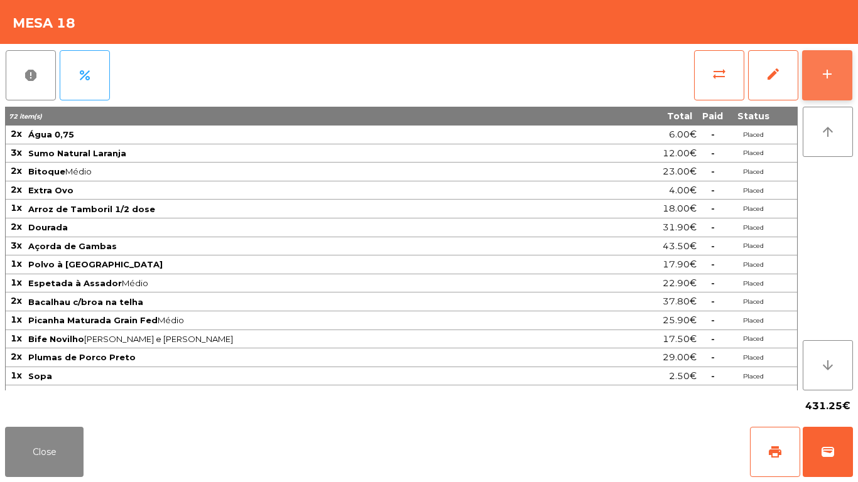
click at [803, 73] on button "add" at bounding box center [827, 75] width 50 height 50
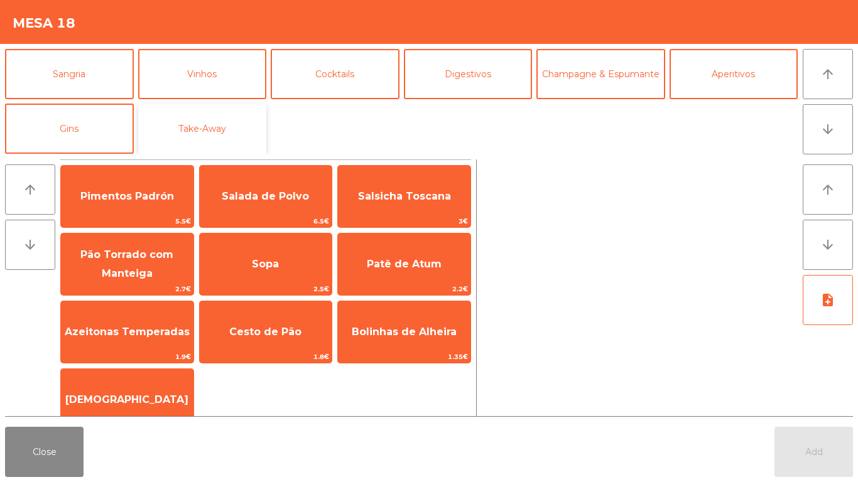
click at [237, 123] on button "Take-Away" at bounding box center [202, 129] width 129 height 50
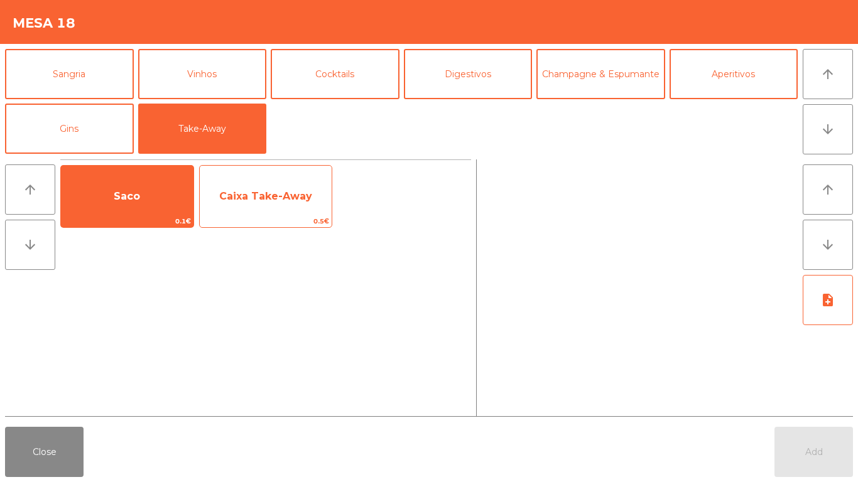
click at [208, 191] on span "Caixa Take-Away" at bounding box center [266, 197] width 132 height 34
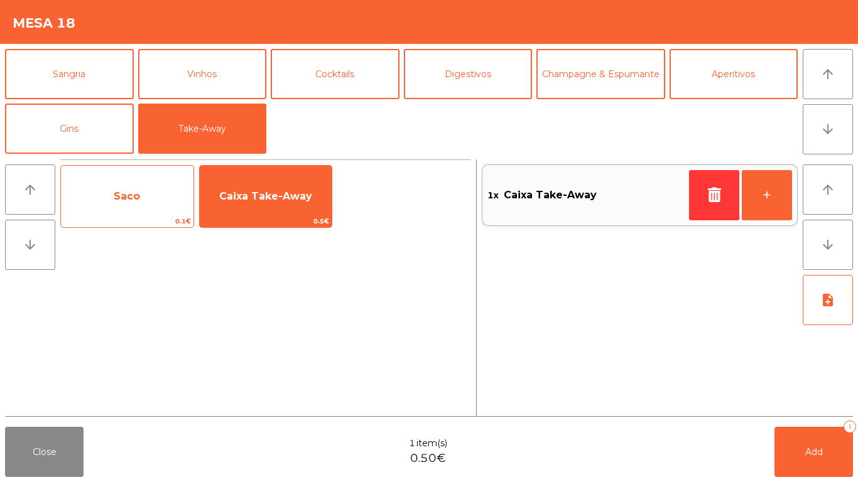
click at [139, 208] on span "Saco" at bounding box center [127, 197] width 132 height 34
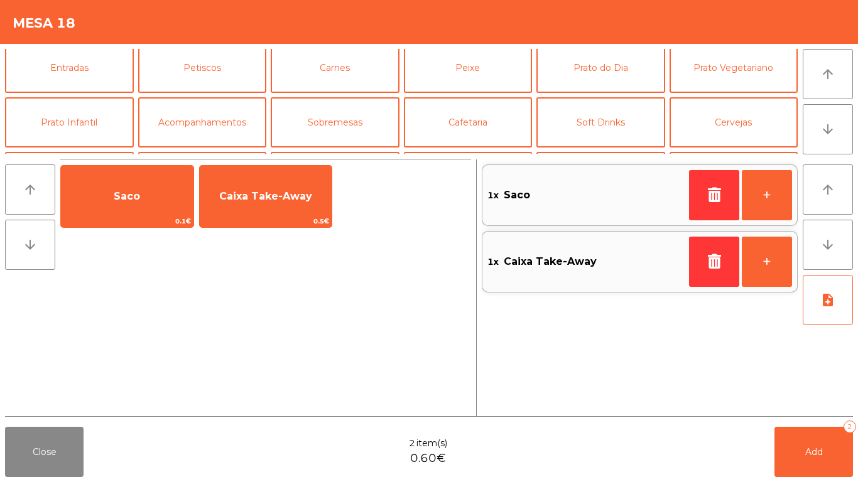
scroll to position [0, 0]
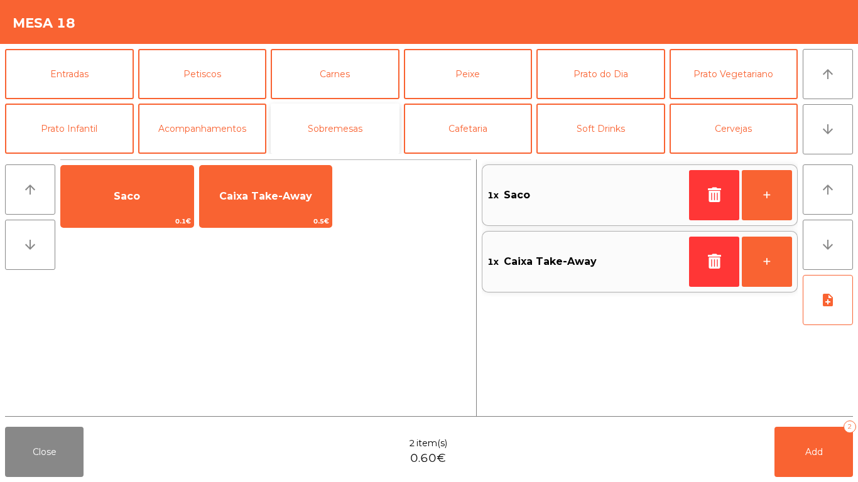
click at [322, 124] on button "Sobremesas" at bounding box center [335, 129] width 129 height 50
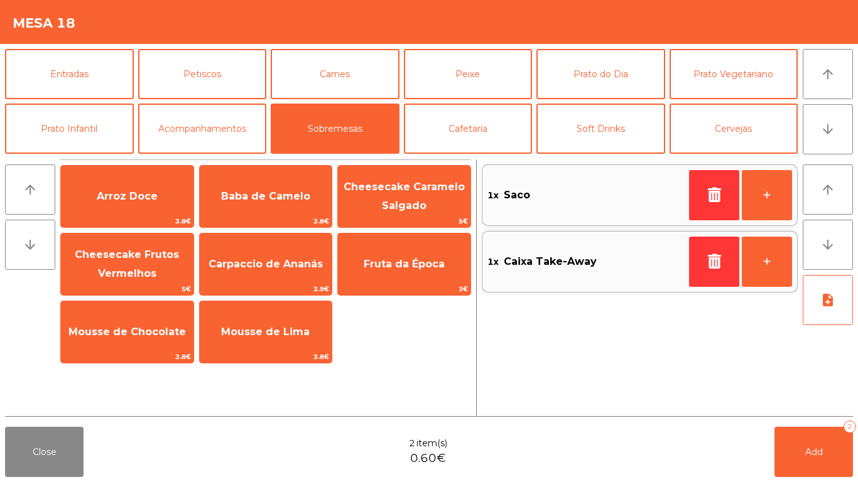
drag, startPoint x: 269, startPoint y: 327, endPoint x: 415, endPoint y: 333, distance: 145.8
click at [271, 327] on span "Mousse de Lima" at bounding box center [265, 332] width 89 height 12
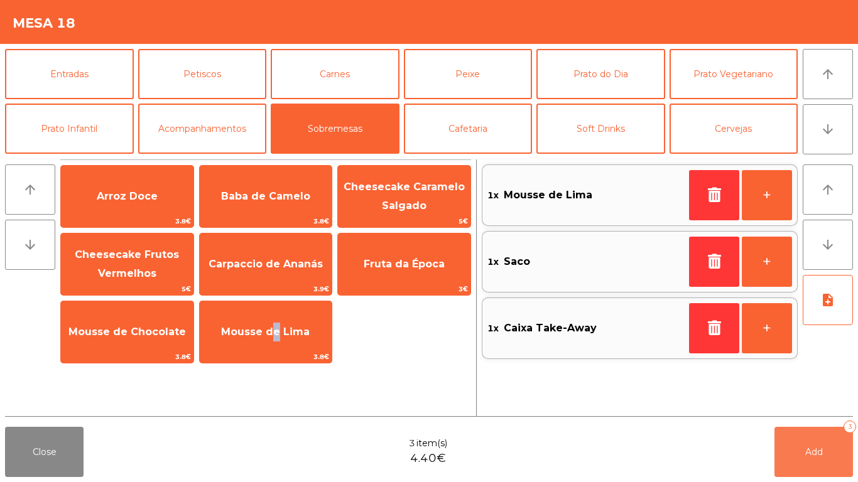
drag, startPoint x: 822, startPoint y: 451, endPoint x: 643, endPoint y: 436, distance: 179.5
click at [821, 451] on span "Add" at bounding box center [814, 451] width 18 height 11
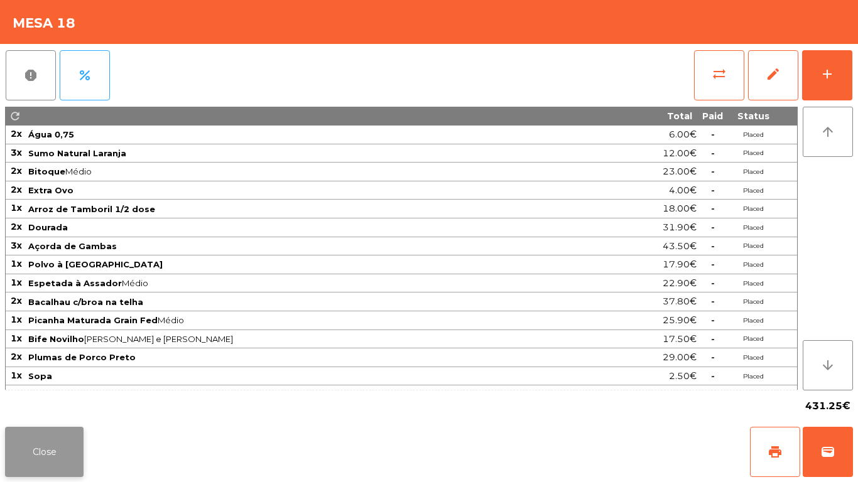
click at [37, 435] on button "Close" at bounding box center [44, 452] width 78 height 50
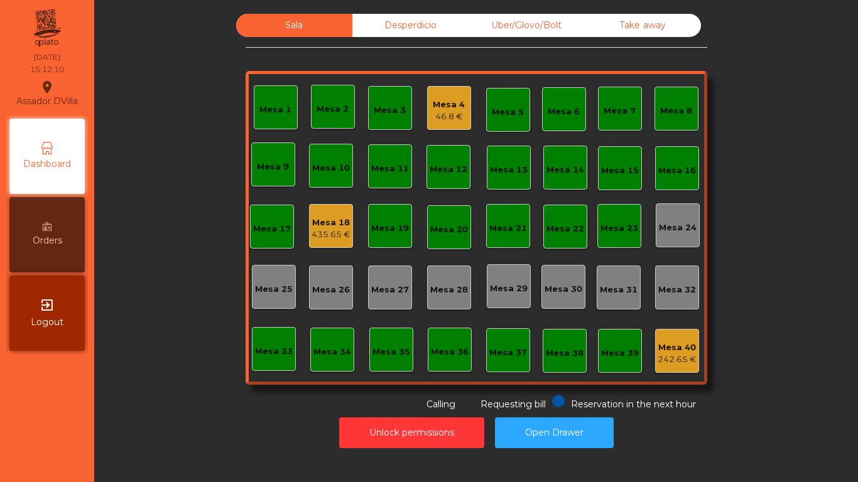
click at [339, 245] on div "Mesa 18 435.65 €" at bounding box center [331, 226] width 44 height 44
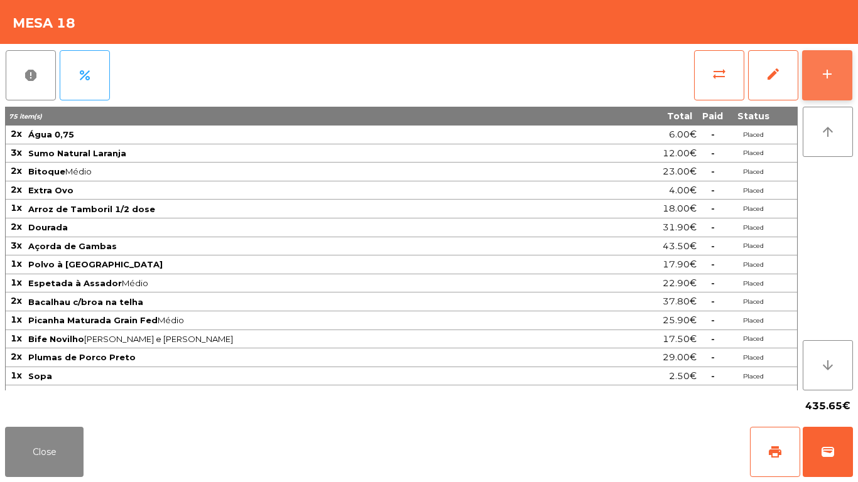
click at [833, 72] on div "add" at bounding box center [826, 74] width 15 height 15
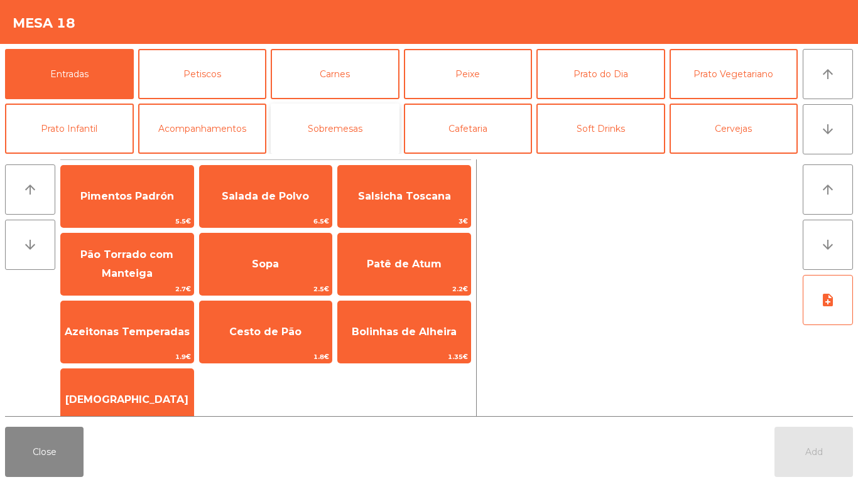
click at [365, 122] on button "Sobremesas" at bounding box center [335, 129] width 129 height 50
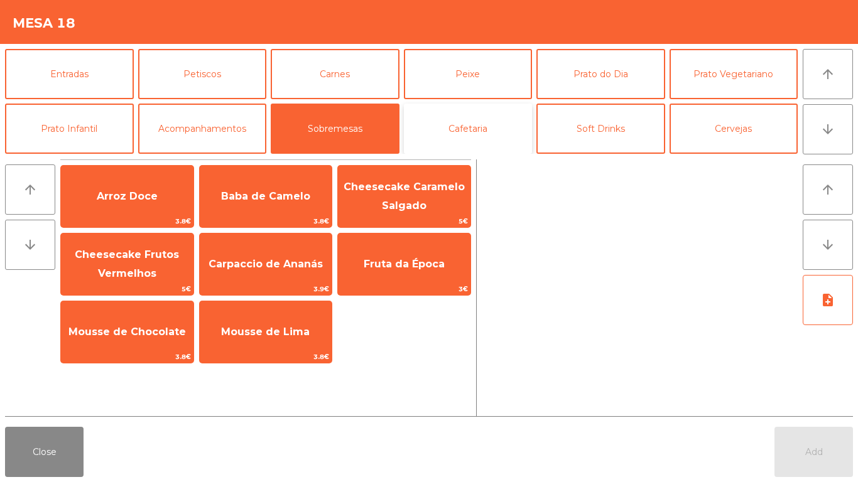
click at [474, 116] on button "Cafetaria" at bounding box center [468, 129] width 129 height 50
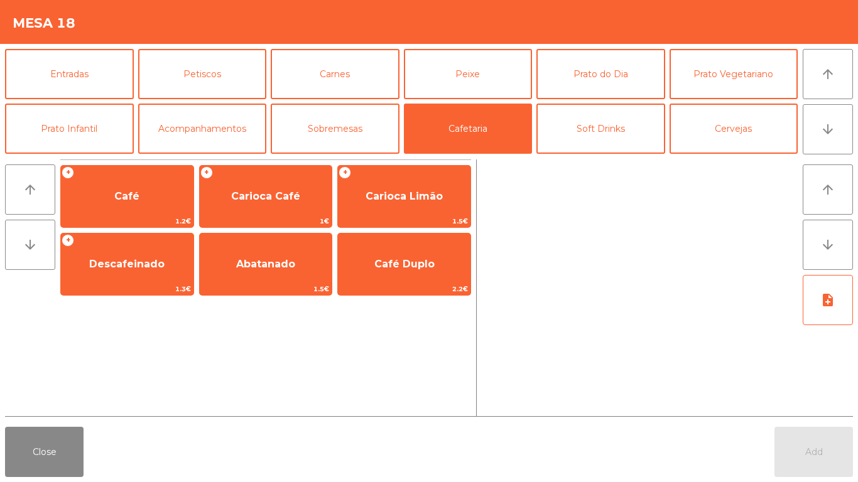
scroll to position [109, 0]
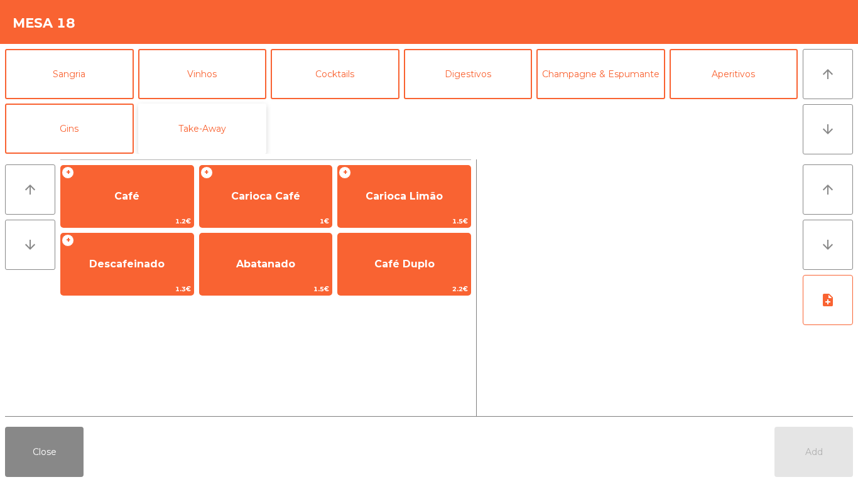
click at [180, 123] on button "Take-Away" at bounding box center [202, 129] width 129 height 50
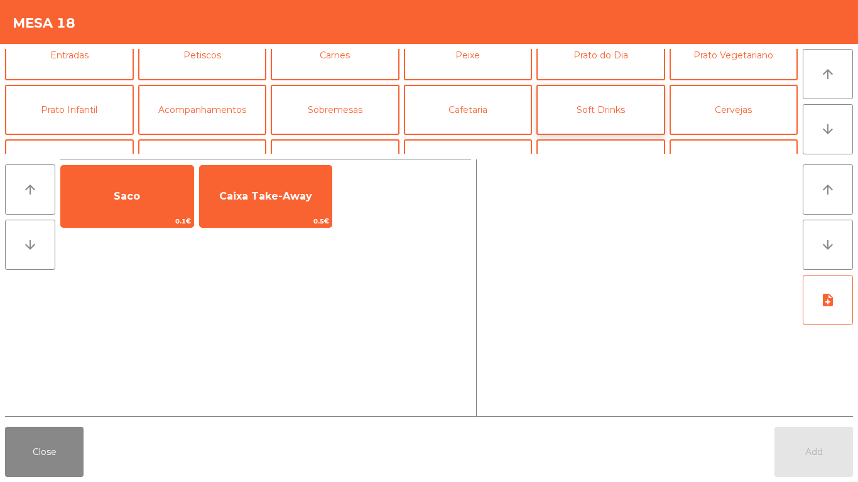
scroll to position [0, 0]
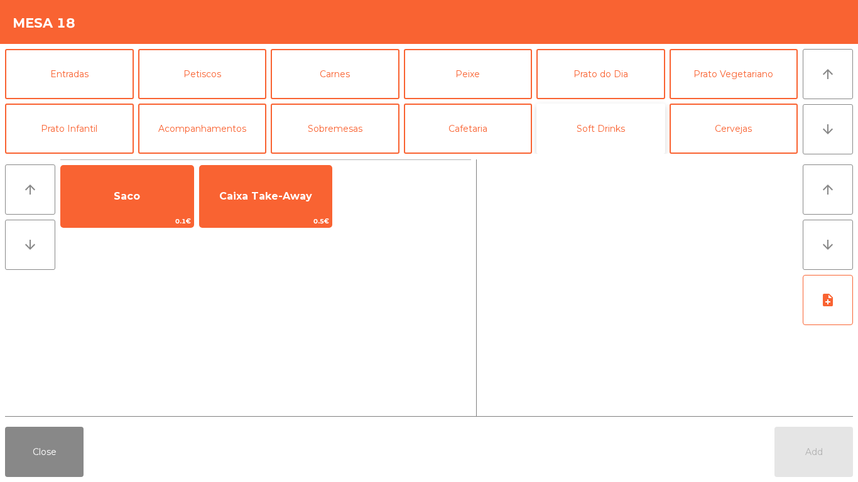
click at [565, 115] on button "Soft Drinks" at bounding box center [600, 129] width 129 height 50
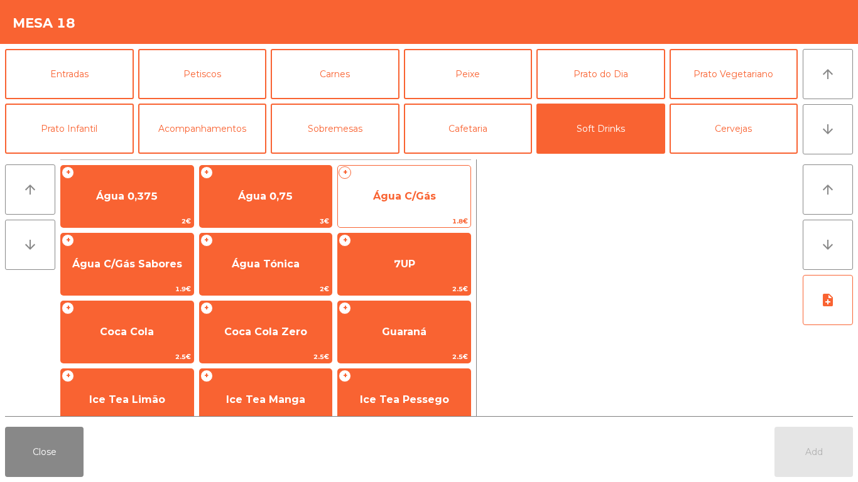
click at [419, 200] on span "Água C/Gás" at bounding box center [404, 196] width 63 height 12
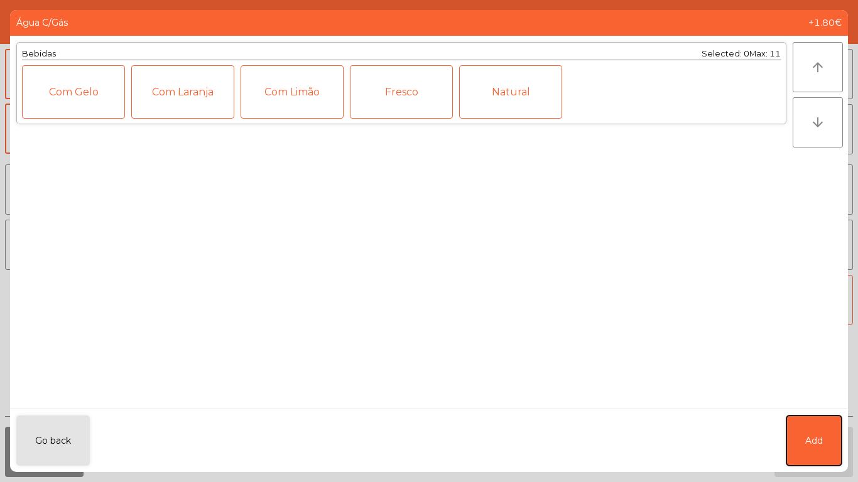
click at [807, 448] on button "Add" at bounding box center [813, 441] width 55 height 50
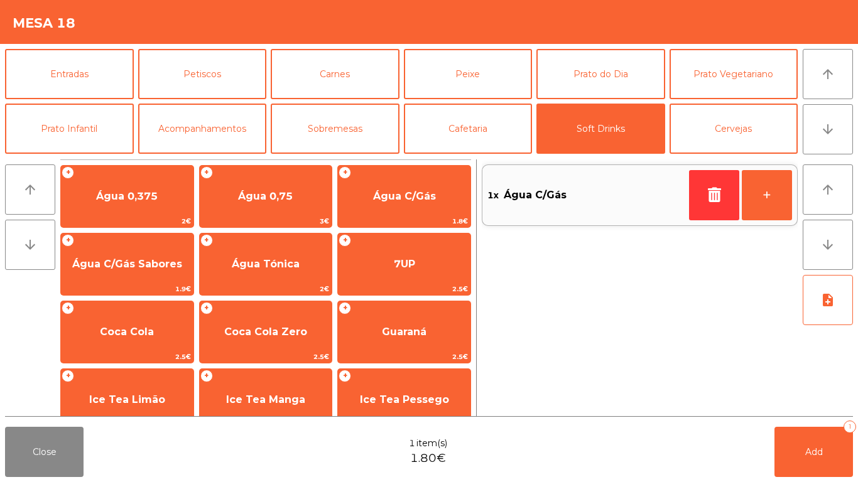
click at [800, 461] on button "Add 1" at bounding box center [813, 452] width 78 height 50
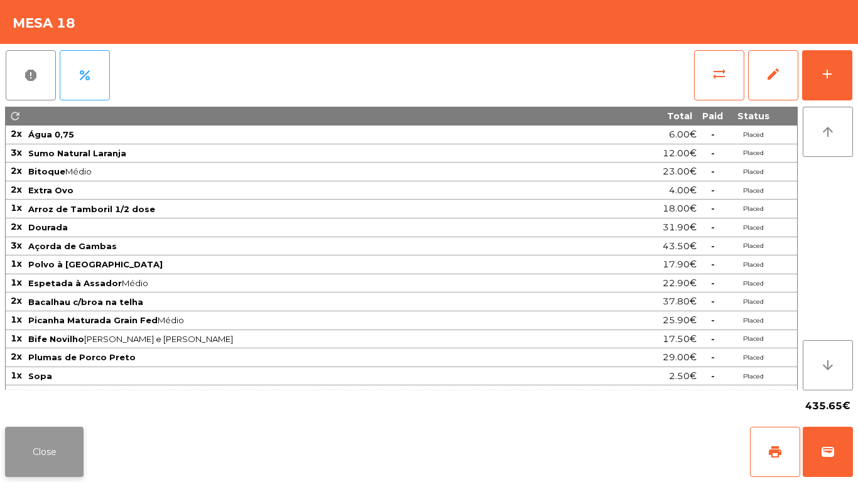
click at [60, 459] on button "Close" at bounding box center [44, 452] width 78 height 50
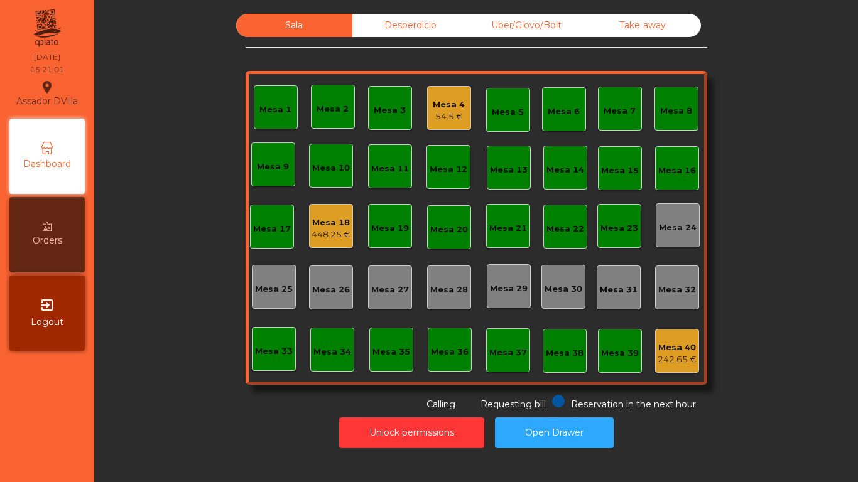
click at [309, 233] on div "Mesa 18 448.25 €" at bounding box center [331, 226] width 44 height 44
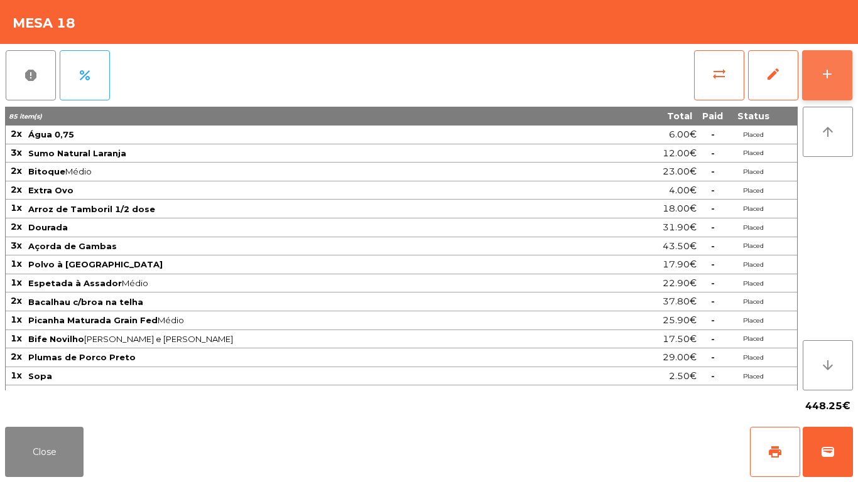
click at [832, 74] on div "add" at bounding box center [826, 74] width 15 height 15
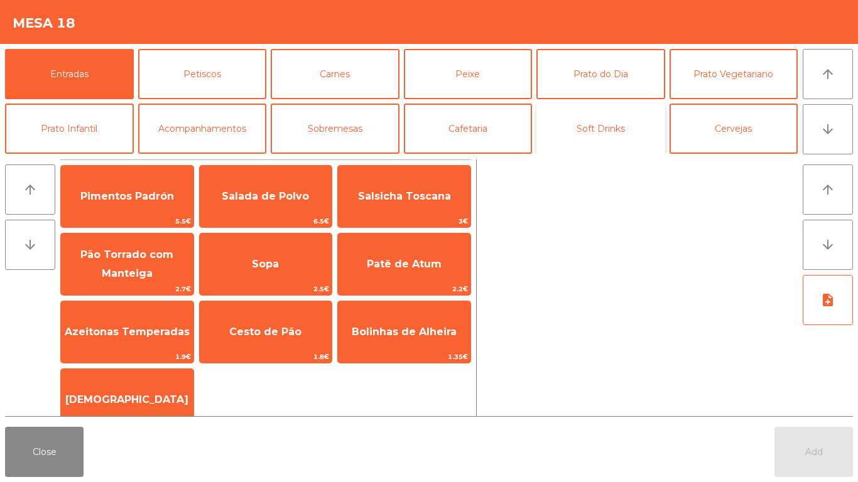
click at [575, 134] on button "Soft Drinks" at bounding box center [600, 129] width 129 height 50
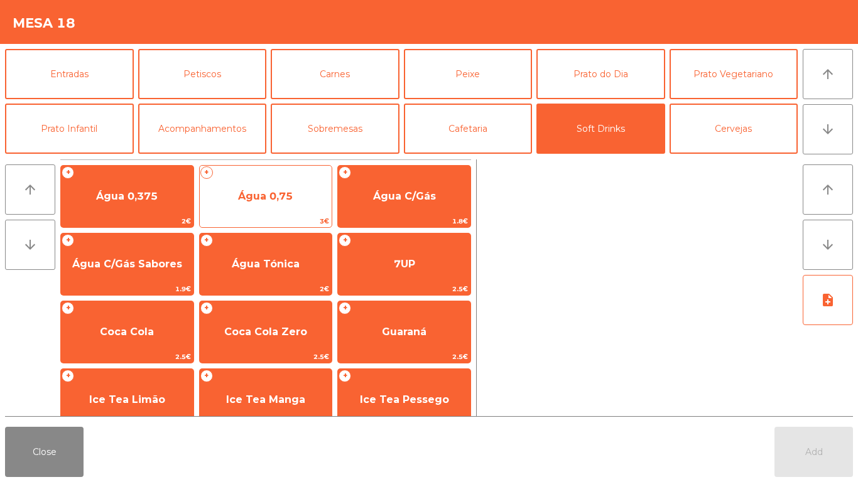
click at [260, 200] on span "Água 0,75" at bounding box center [265, 196] width 55 height 12
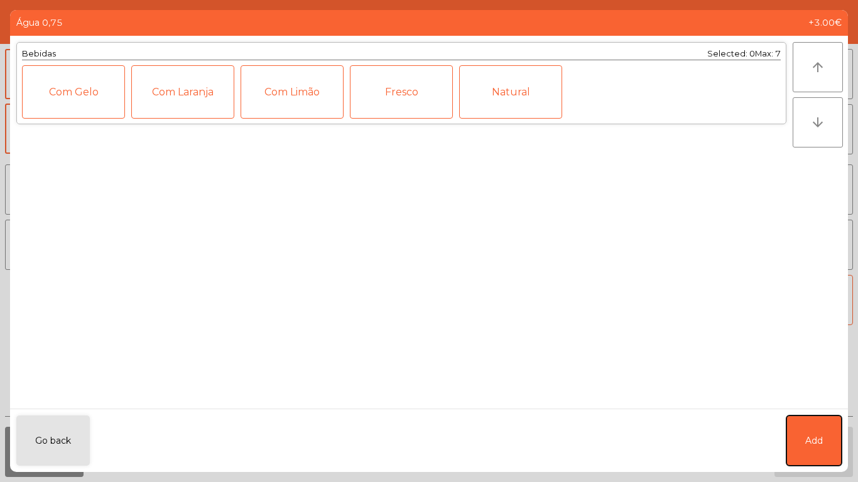
click at [795, 422] on button "Add" at bounding box center [813, 441] width 55 height 50
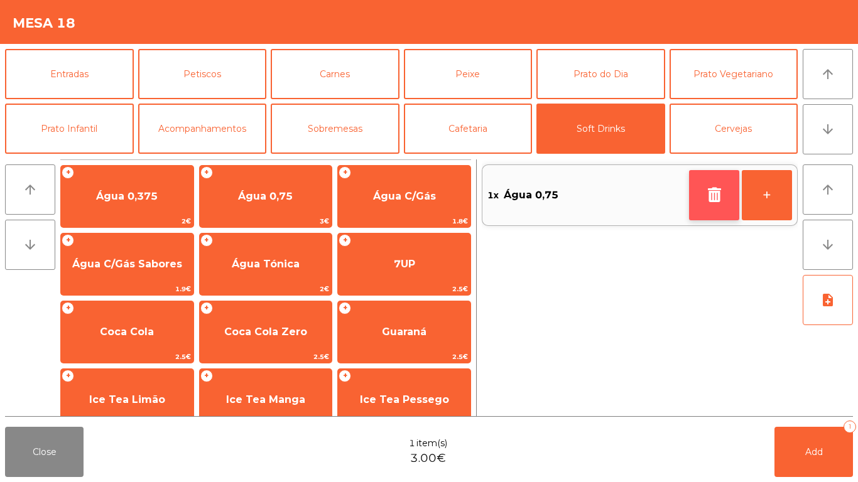
click at [716, 207] on button "button" at bounding box center [714, 195] width 50 height 50
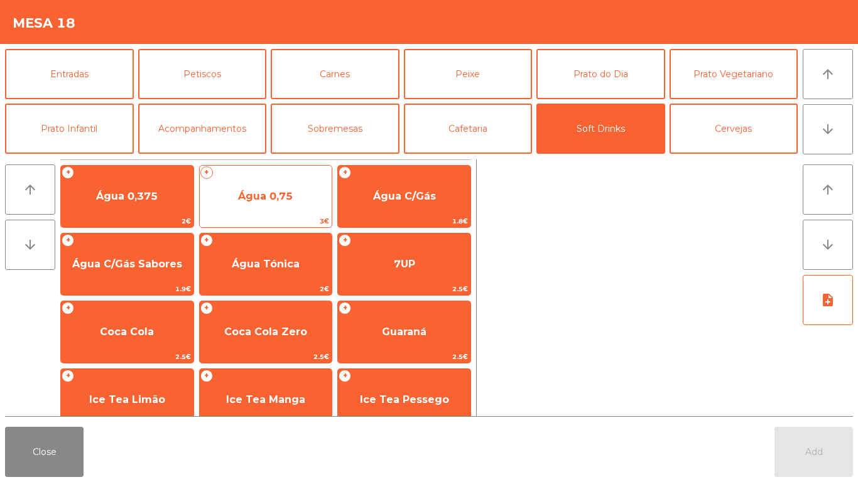
click at [246, 210] on span "Água 0,75" at bounding box center [266, 197] width 132 height 34
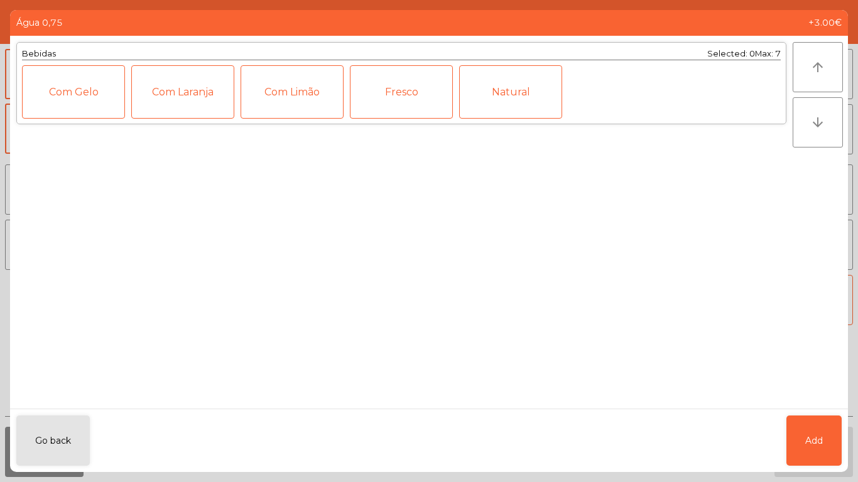
click at [512, 108] on div "Natural" at bounding box center [510, 91] width 103 height 53
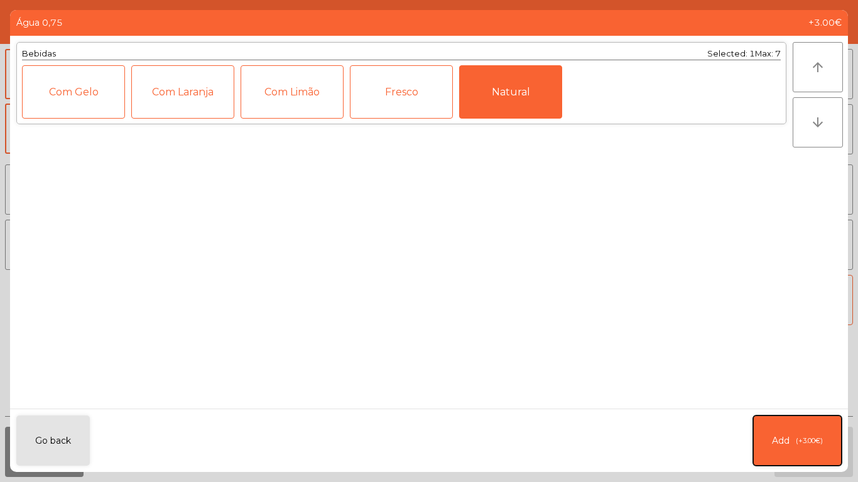
click at [793, 444] on button "Add (+3.00€)" at bounding box center [797, 441] width 89 height 50
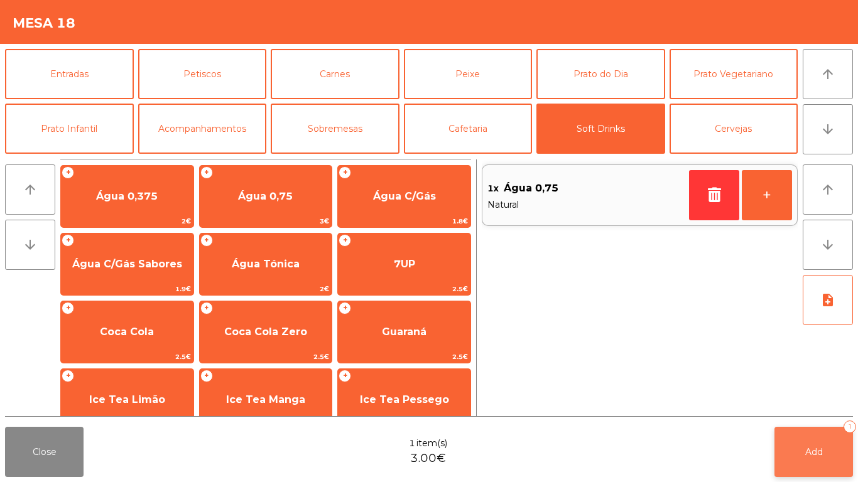
click at [797, 436] on button "Add 1" at bounding box center [813, 452] width 78 height 50
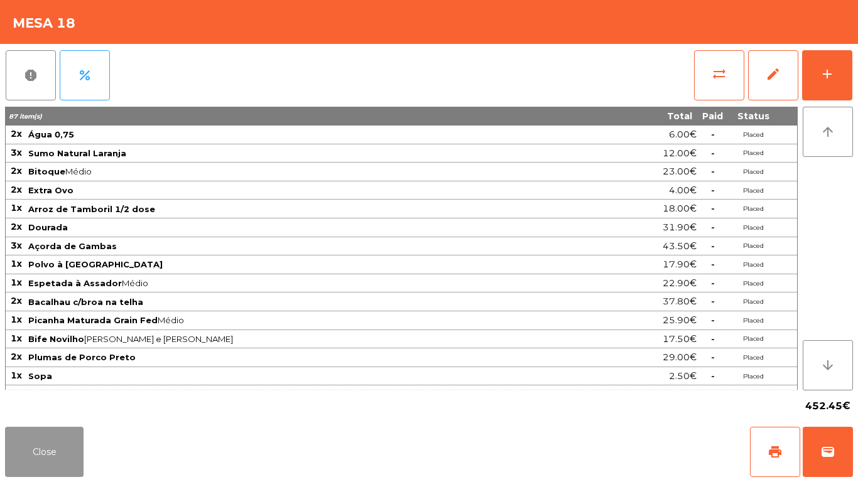
drag, startPoint x: 36, startPoint y: 448, endPoint x: 95, endPoint y: 348, distance: 116.3
click at [37, 448] on button "Close" at bounding box center [44, 452] width 78 height 50
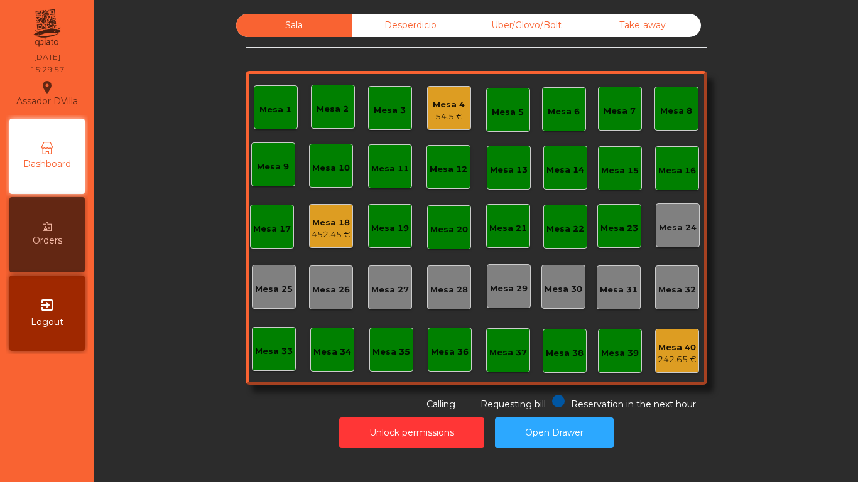
click at [444, 105] on div "Mesa 4" at bounding box center [449, 105] width 32 height 13
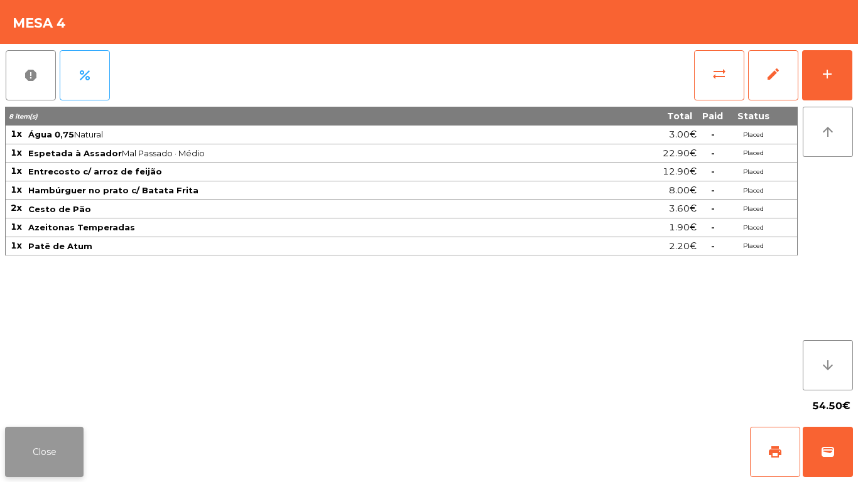
click at [51, 454] on button "Close" at bounding box center [44, 452] width 78 height 50
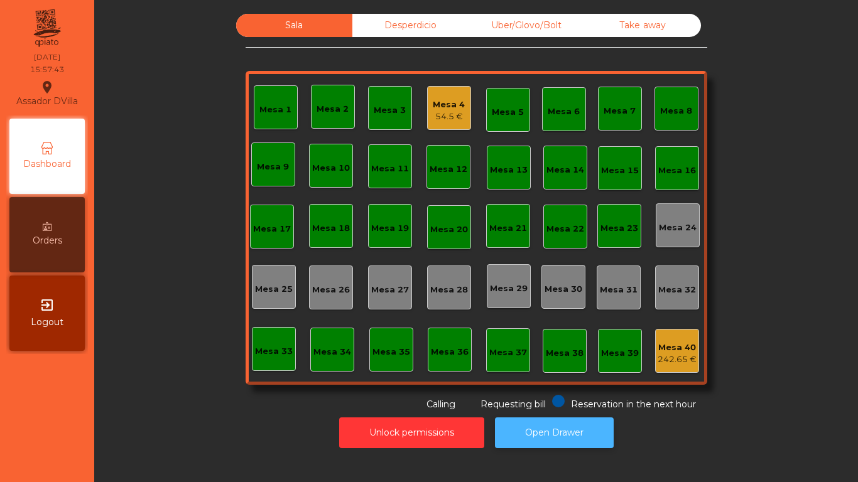
click at [549, 424] on button "Open Drawer" at bounding box center [554, 432] width 119 height 31
click at [529, 431] on button "Open Drawer" at bounding box center [554, 432] width 119 height 31
click at [439, 112] on div "54.5 €" at bounding box center [449, 116] width 32 height 13
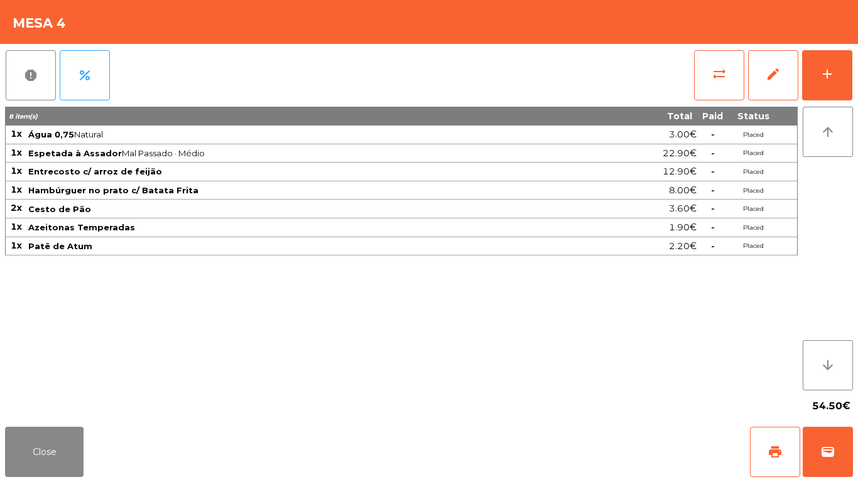
click at [560, 218] on td "Azeitonas Temperadas" at bounding box center [307, 227] width 560 height 19
click at [838, 68] on button "add" at bounding box center [827, 75] width 50 height 50
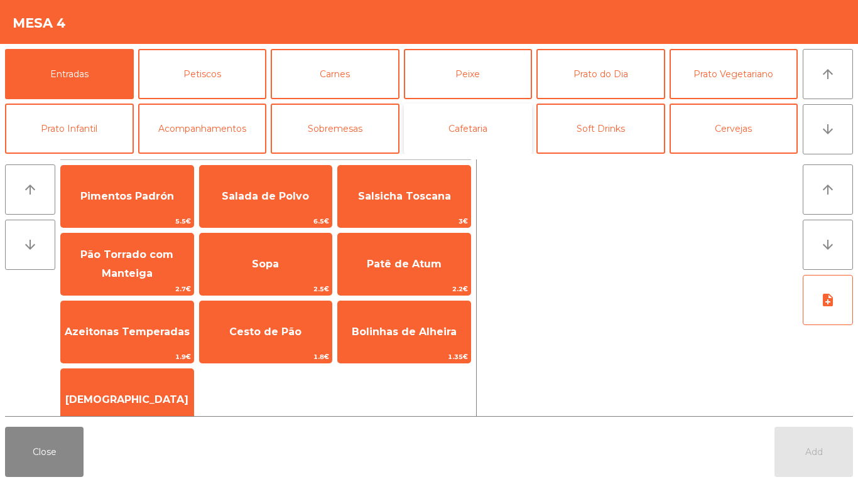
click at [456, 143] on button "Cafetaria" at bounding box center [468, 129] width 129 height 50
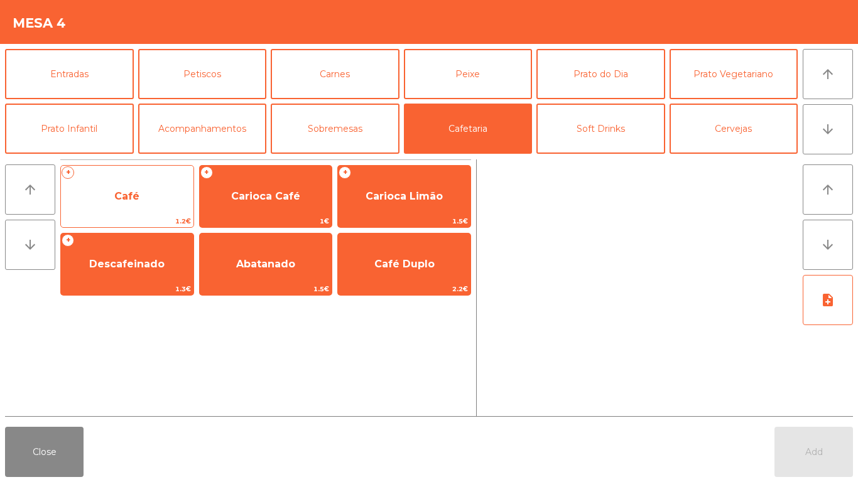
click at [143, 188] on span "Café" at bounding box center [127, 197] width 132 height 34
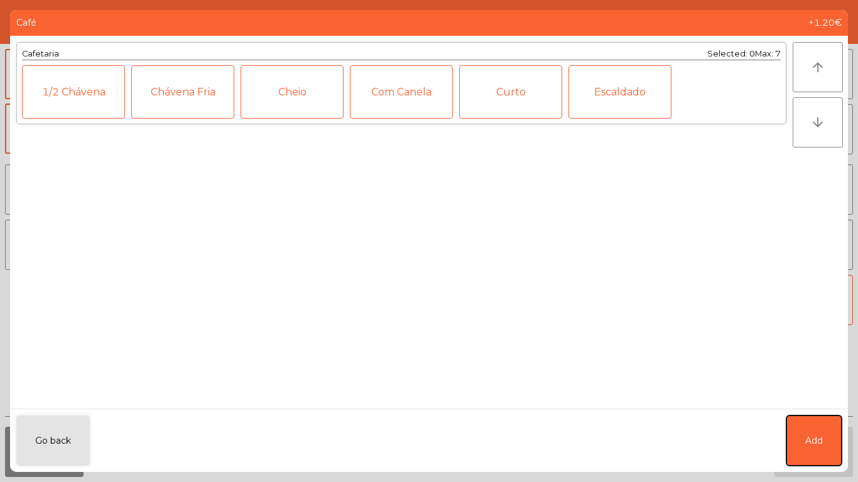
click at [834, 421] on button "Add" at bounding box center [813, 441] width 55 height 50
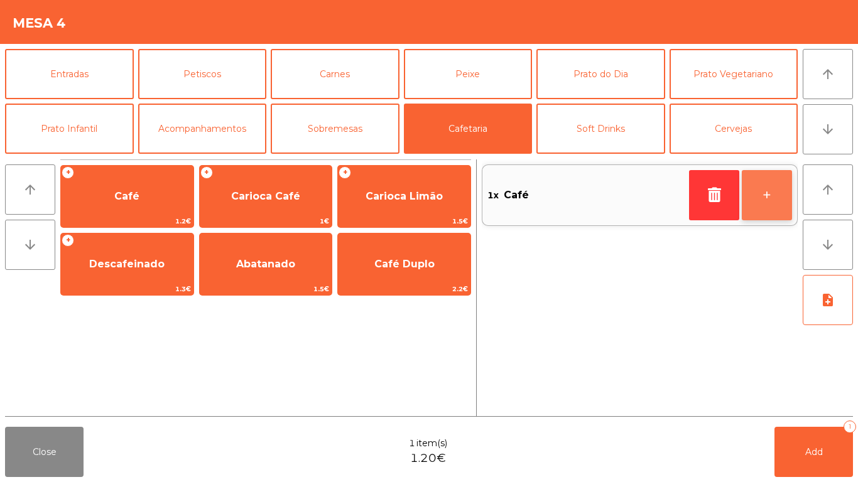
click at [761, 198] on button "+" at bounding box center [766, 195] width 50 height 50
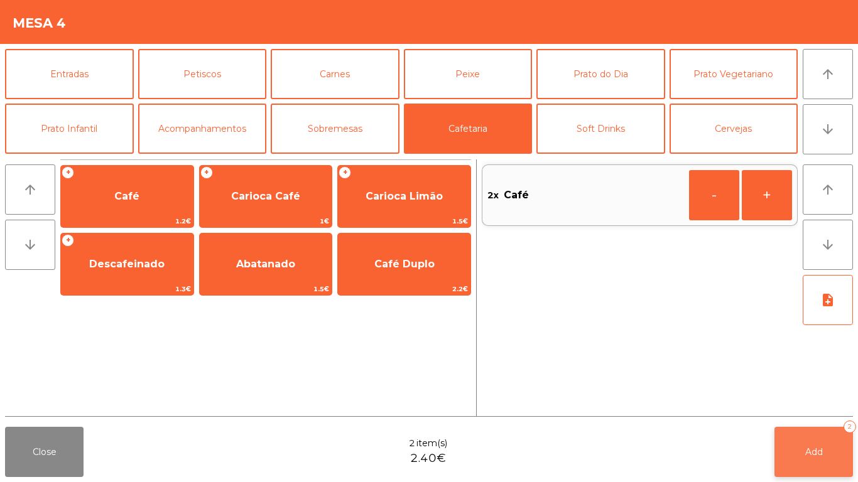
click at [831, 431] on button "Add 2" at bounding box center [813, 452] width 78 height 50
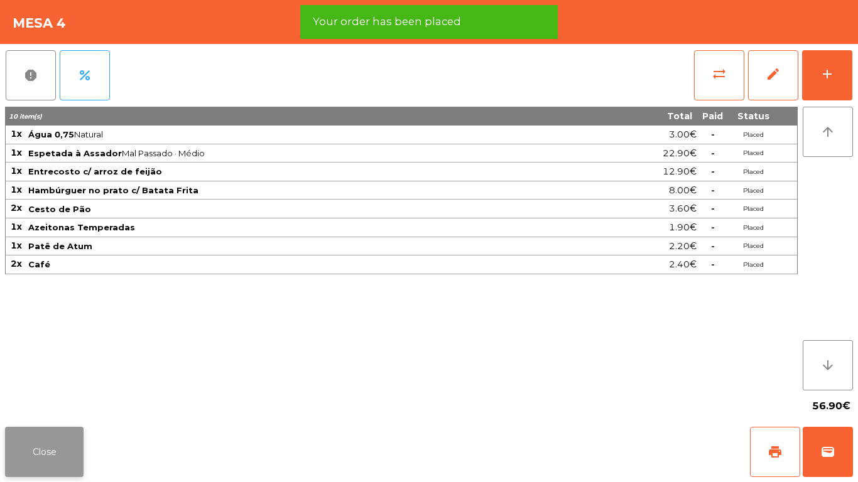
click at [70, 444] on button "Close" at bounding box center [44, 452] width 78 height 50
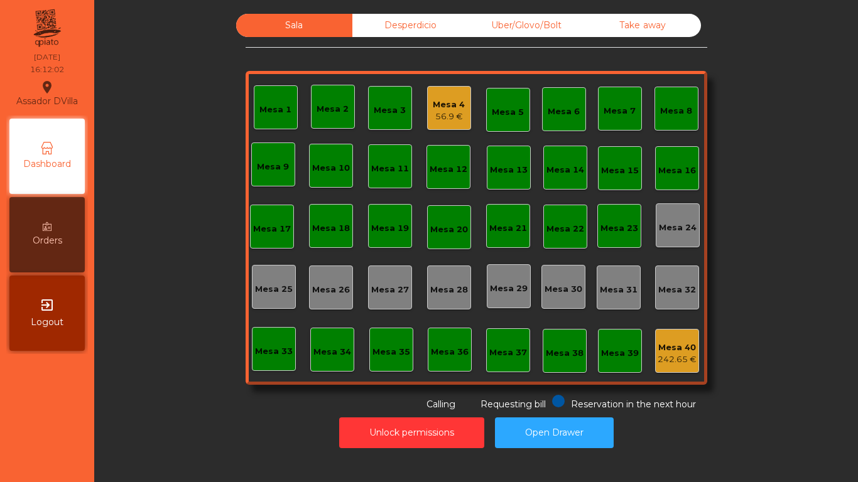
click at [455, 116] on div "56.9 €" at bounding box center [449, 116] width 32 height 13
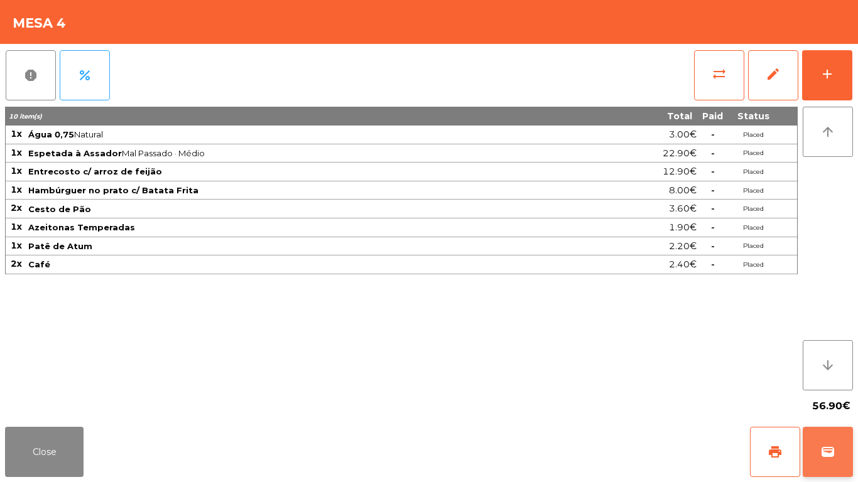
click at [843, 460] on button "wallet" at bounding box center [827, 452] width 50 height 50
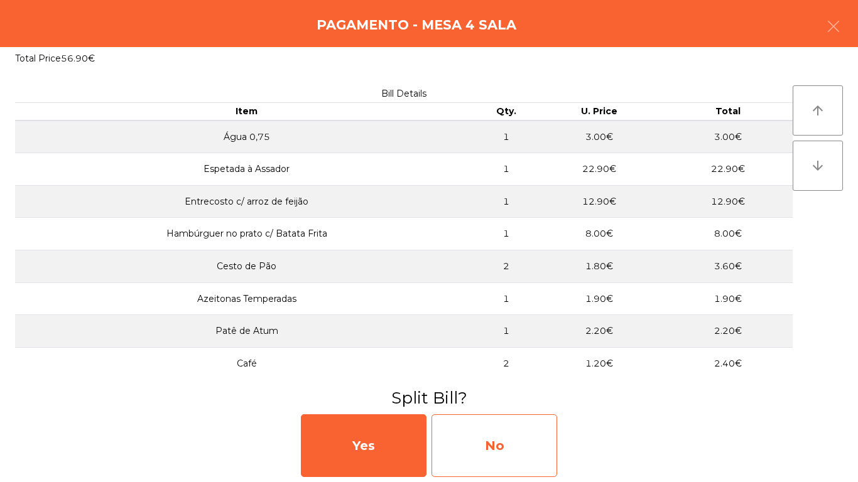
click at [519, 447] on div "No" at bounding box center [494, 445] width 126 height 63
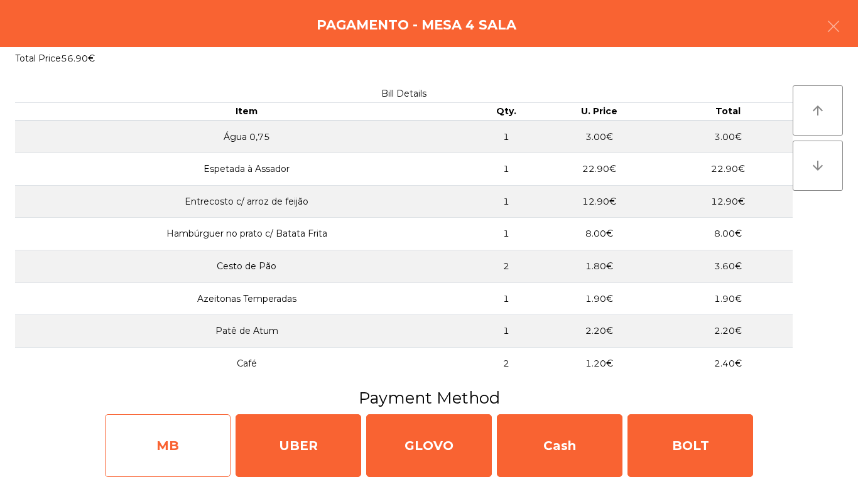
click at [175, 441] on div "MB" at bounding box center [168, 445] width 126 height 63
select select "**"
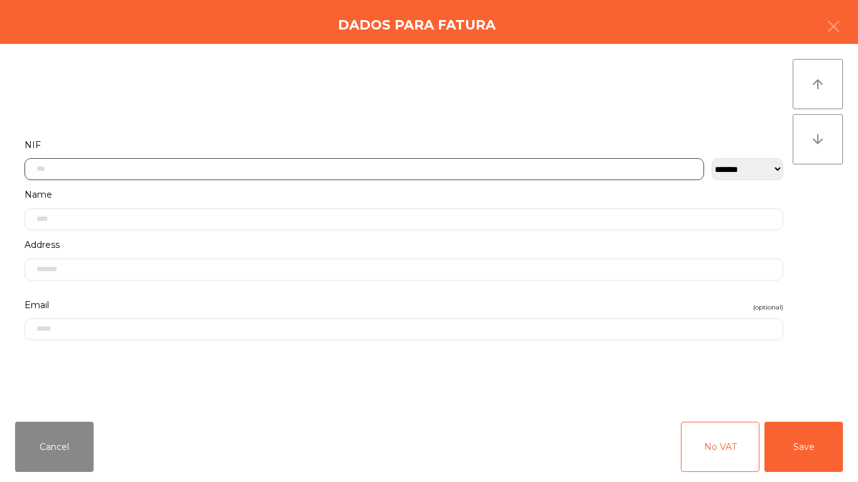
click at [316, 170] on input "text" at bounding box center [363, 169] width 679 height 22
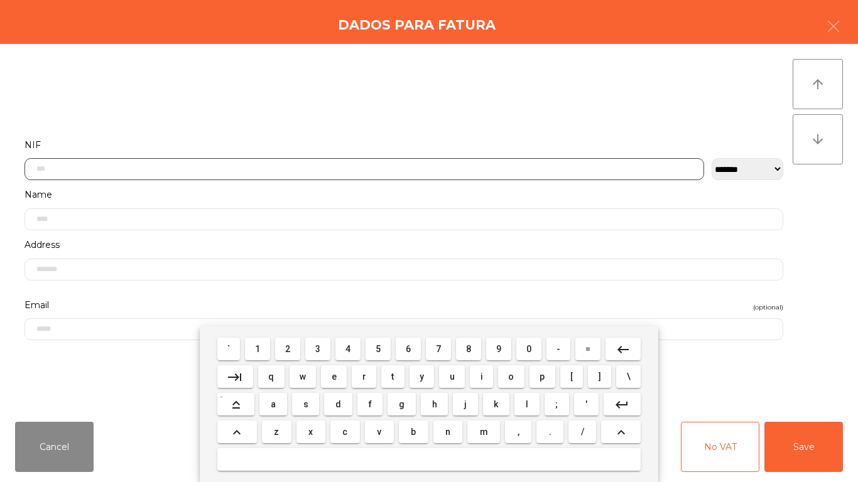
scroll to position [77, 0]
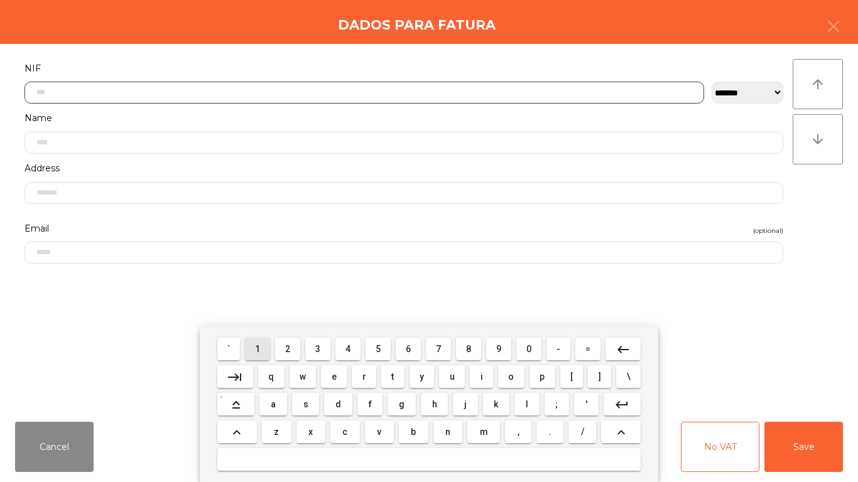
click at [258, 348] on span "1" at bounding box center [257, 349] width 5 height 10
type input "*"
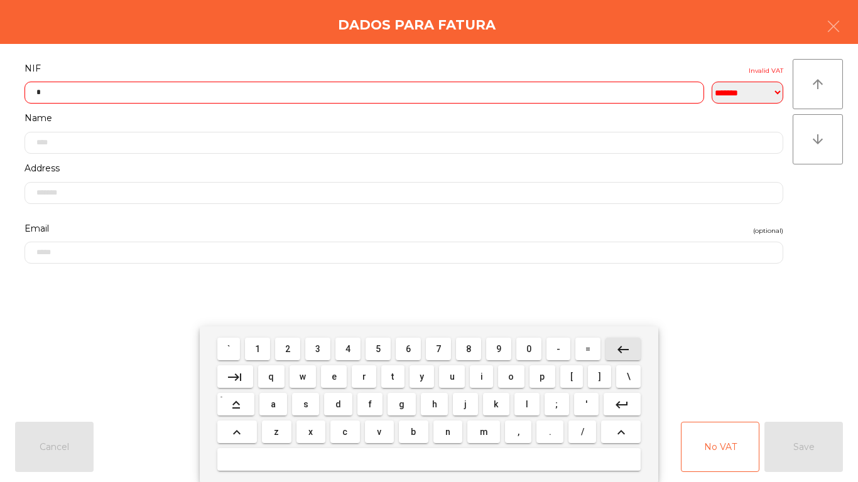
click at [633, 339] on button "keyboard_backspace" at bounding box center [622, 349] width 35 height 23
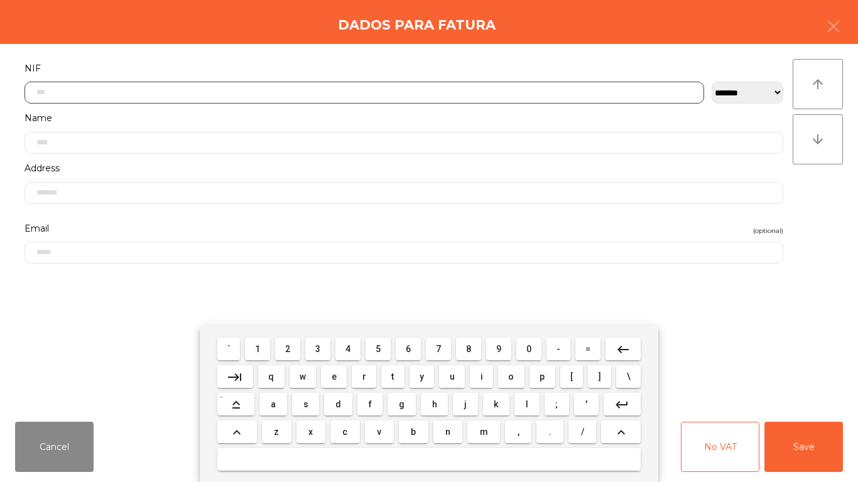
click at [277, 353] on button "2" at bounding box center [287, 349] width 25 height 23
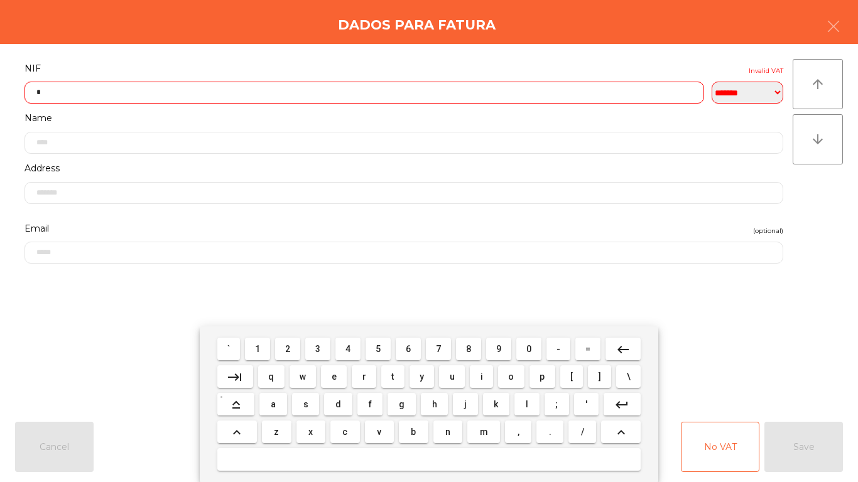
click at [307, 353] on button "3" at bounding box center [317, 349] width 25 height 23
click at [318, 348] on span "3" at bounding box center [317, 349] width 5 height 10
click at [467, 350] on span "8" at bounding box center [468, 349] width 5 height 10
click at [245, 351] on button "1" at bounding box center [257, 349] width 25 height 23
click at [245, 348] on button "1" at bounding box center [257, 349] width 25 height 23
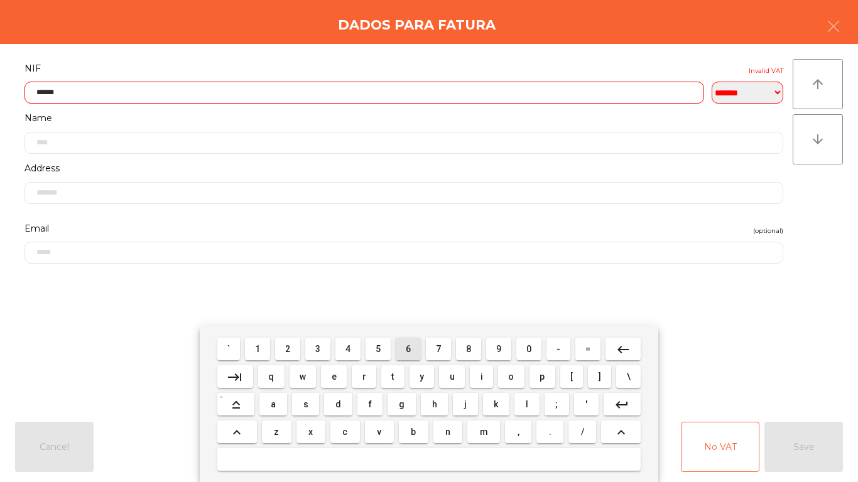
click at [398, 353] on button "6" at bounding box center [408, 349] width 25 height 23
click at [348, 348] on span "4" at bounding box center [347, 349] width 5 height 10
click at [486, 354] on button "9" at bounding box center [498, 349] width 25 height 23
click at [633, 356] on button "keyboard_backspace" at bounding box center [622, 349] width 35 height 23
click at [468, 348] on span "8" at bounding box center [468, 349] width 5 height 10
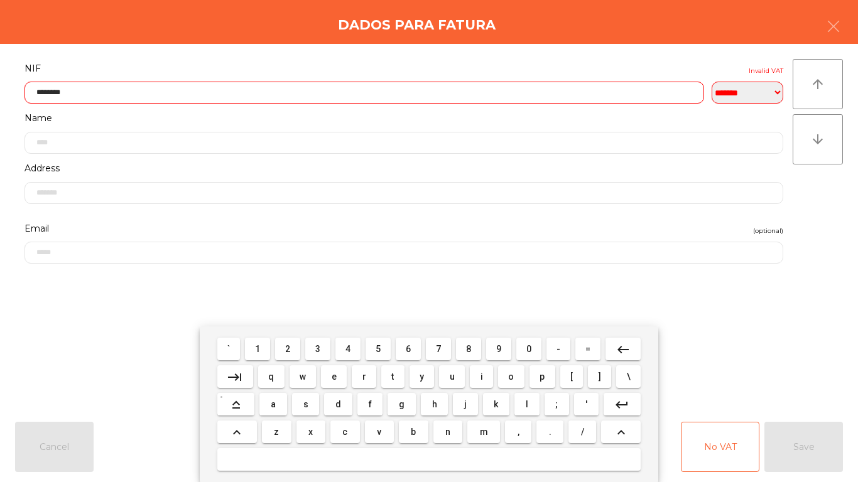
type input "*********"
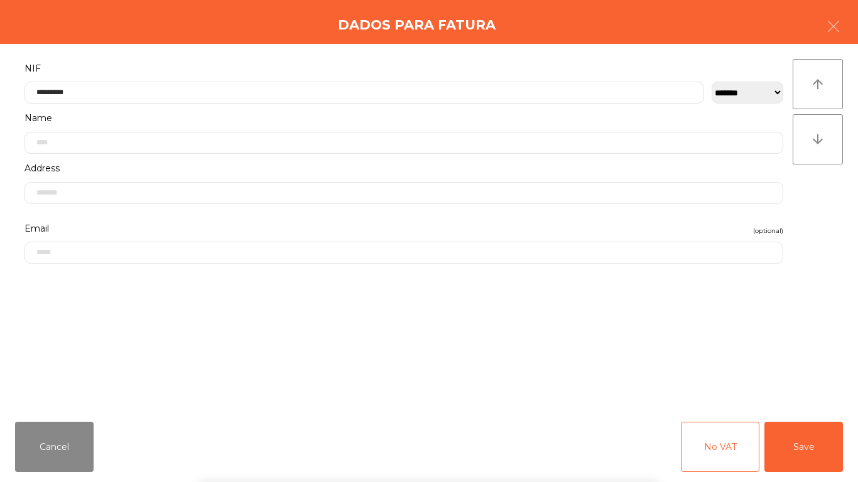
click at [756, 351] on div "` 1 2 3 4 5 6 7 8 9 0 - = keyboard_backspace keyboard_tab q w e r t y u i o p […" at bounding box center [429, 404] width 858 height 156
click at [830, 434] on button "Save" at bounding box center [803, 447] width 78 height 50
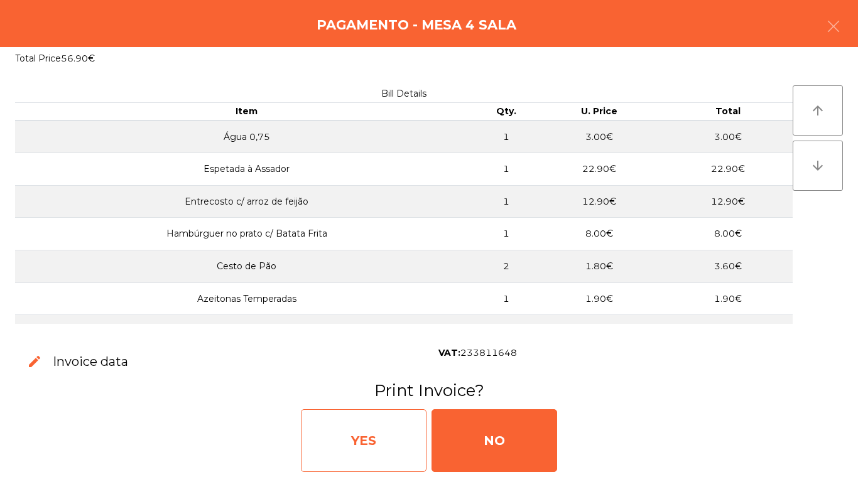
click at [398, 420] on div "YES" at bounding box center [364, 440] width 126 height 63
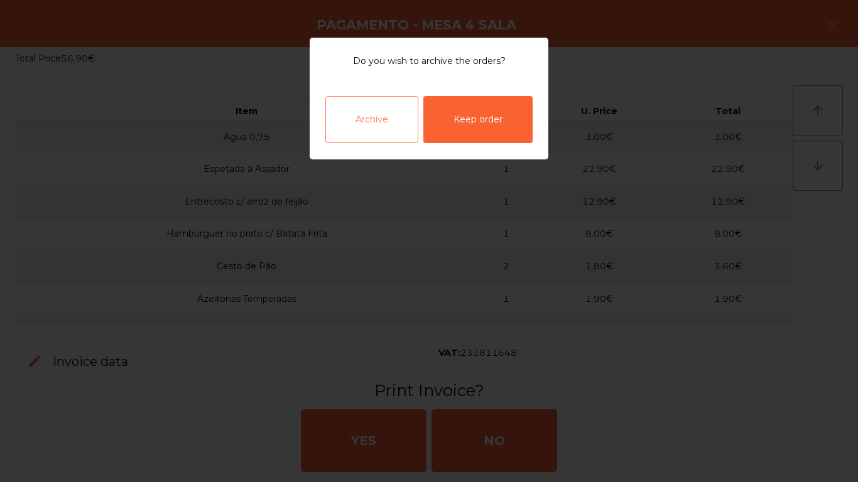
click at [377, 108] on div "Archive" at bounding box center [371, 119] width 93 height 47
